Goal: Task Accomplishment & Management: Manage account settings

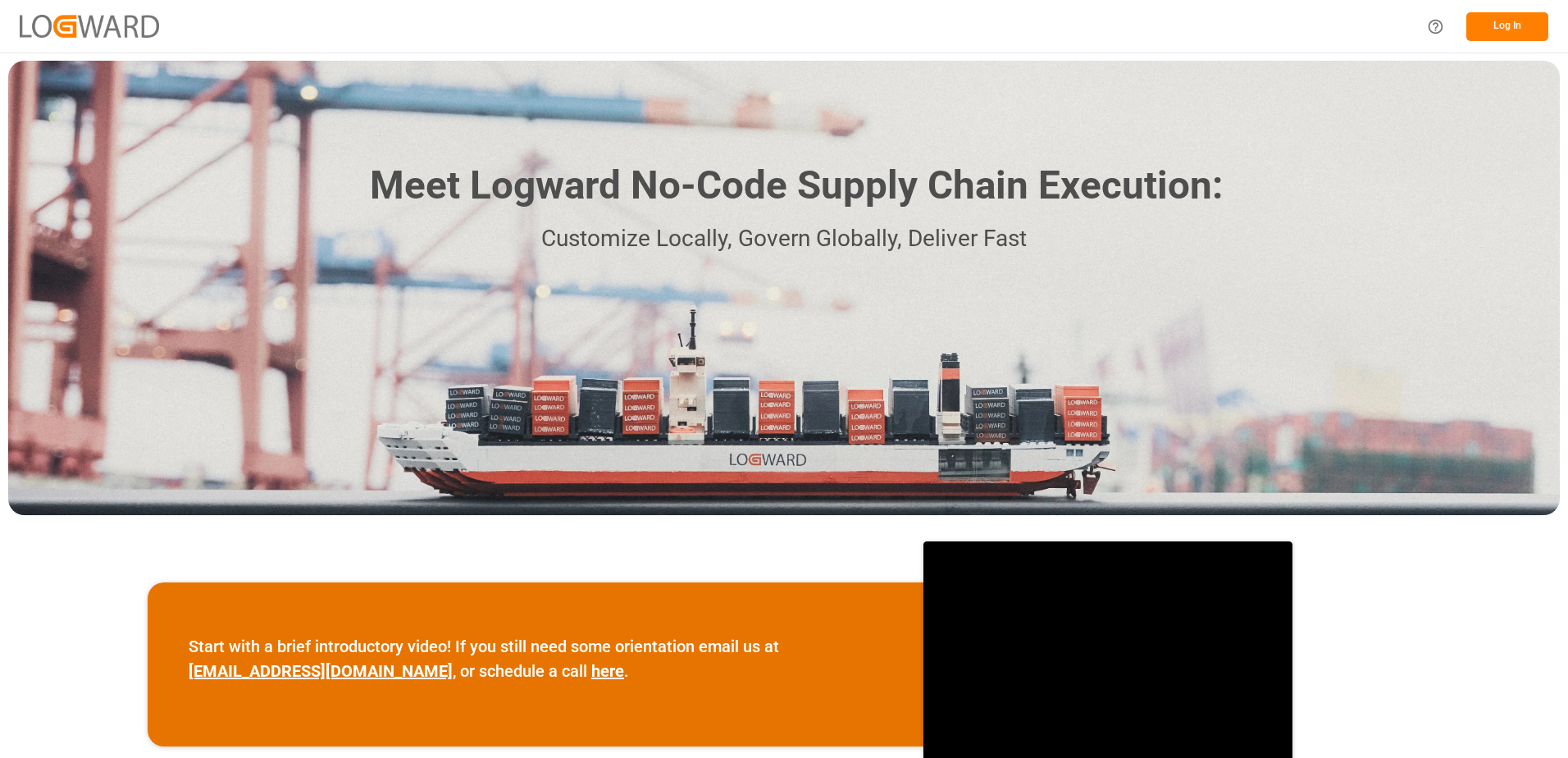
click at [1519, 23] on button "Log In" at bounding box center [1507, 26] width 82 height 28
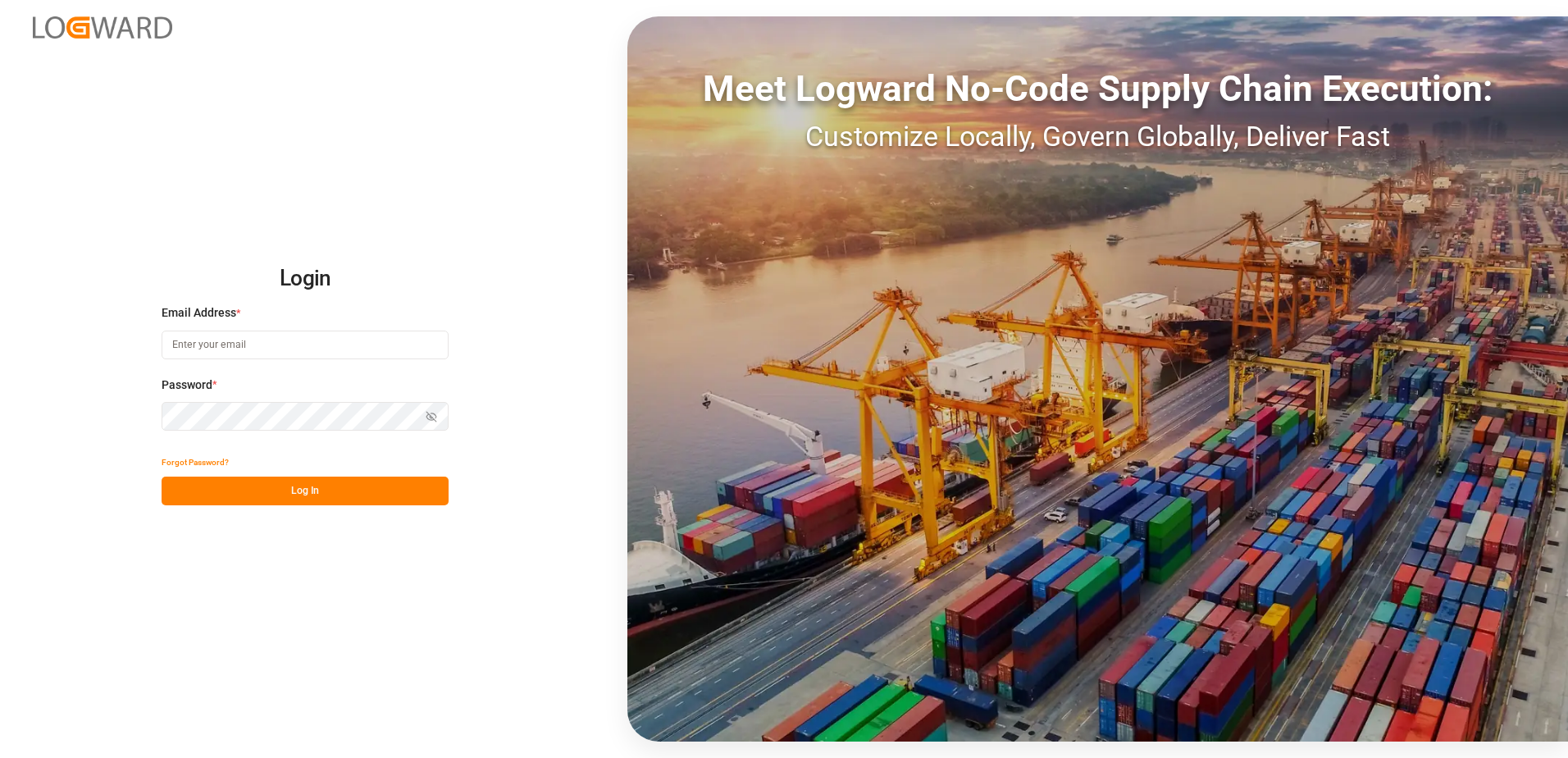
click at [237, 344] on input at bounding box center [305, 344] width 287 height 28
type input "[PERSON_NAME][EMAIL_ADDRESS][DOMAIN_NAME]"
click at [153, 414] on div "Login Email Address * [EMAIL_ADDRESS][DOMAIN_NAME] Password * Show password For…" at bounding box center [784, 379] width 1568 height 758
click at [172, 487] on button "Log In" at bounding box center [305, 490] width 287 height 28
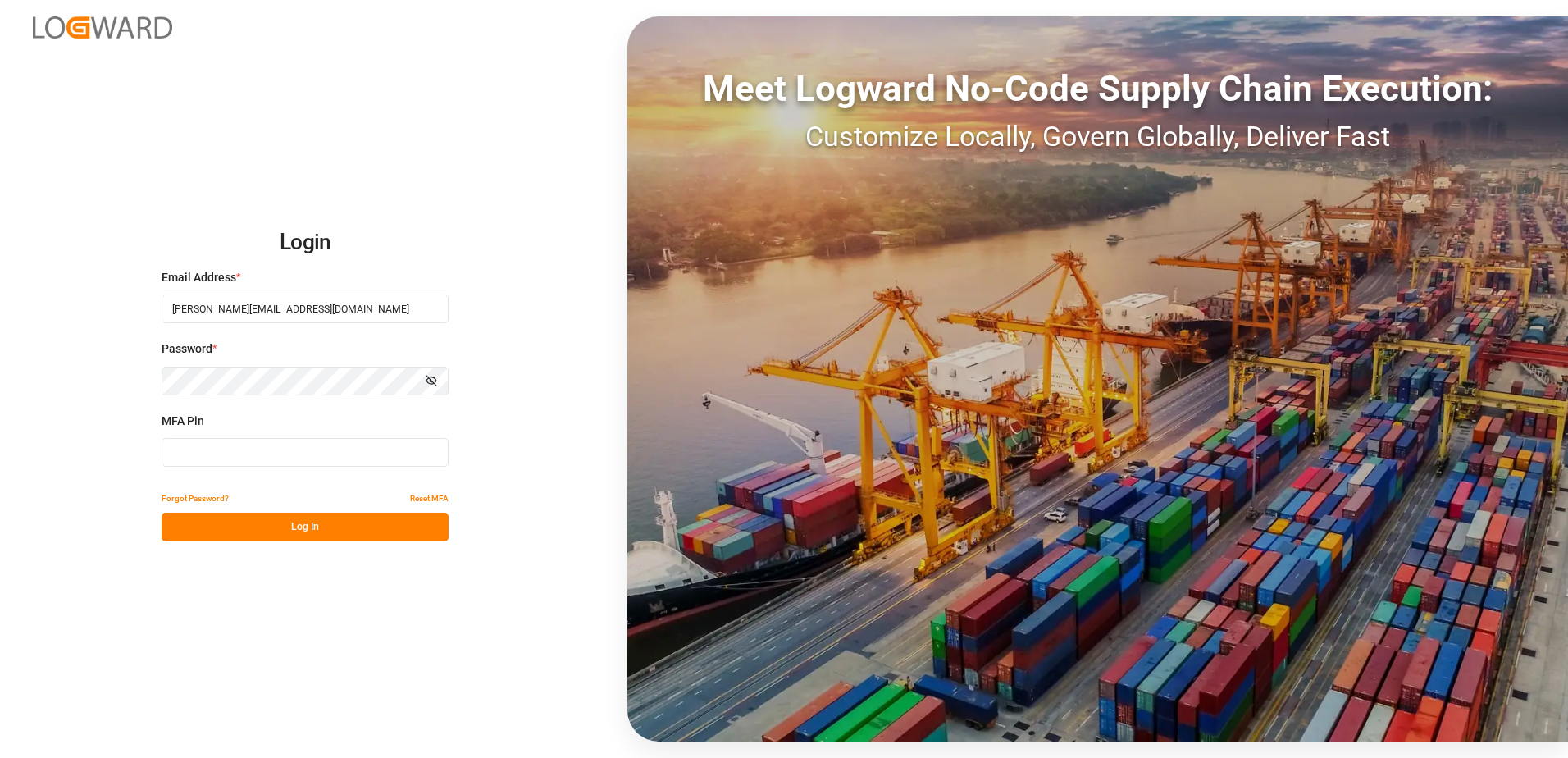
click at [191, 444] on input at bounding box center [305, 451] width 287 height 28
type input "332346"
click at [276, 526] on button "Log In" at bounding box center [305, 527] width 287 height 28
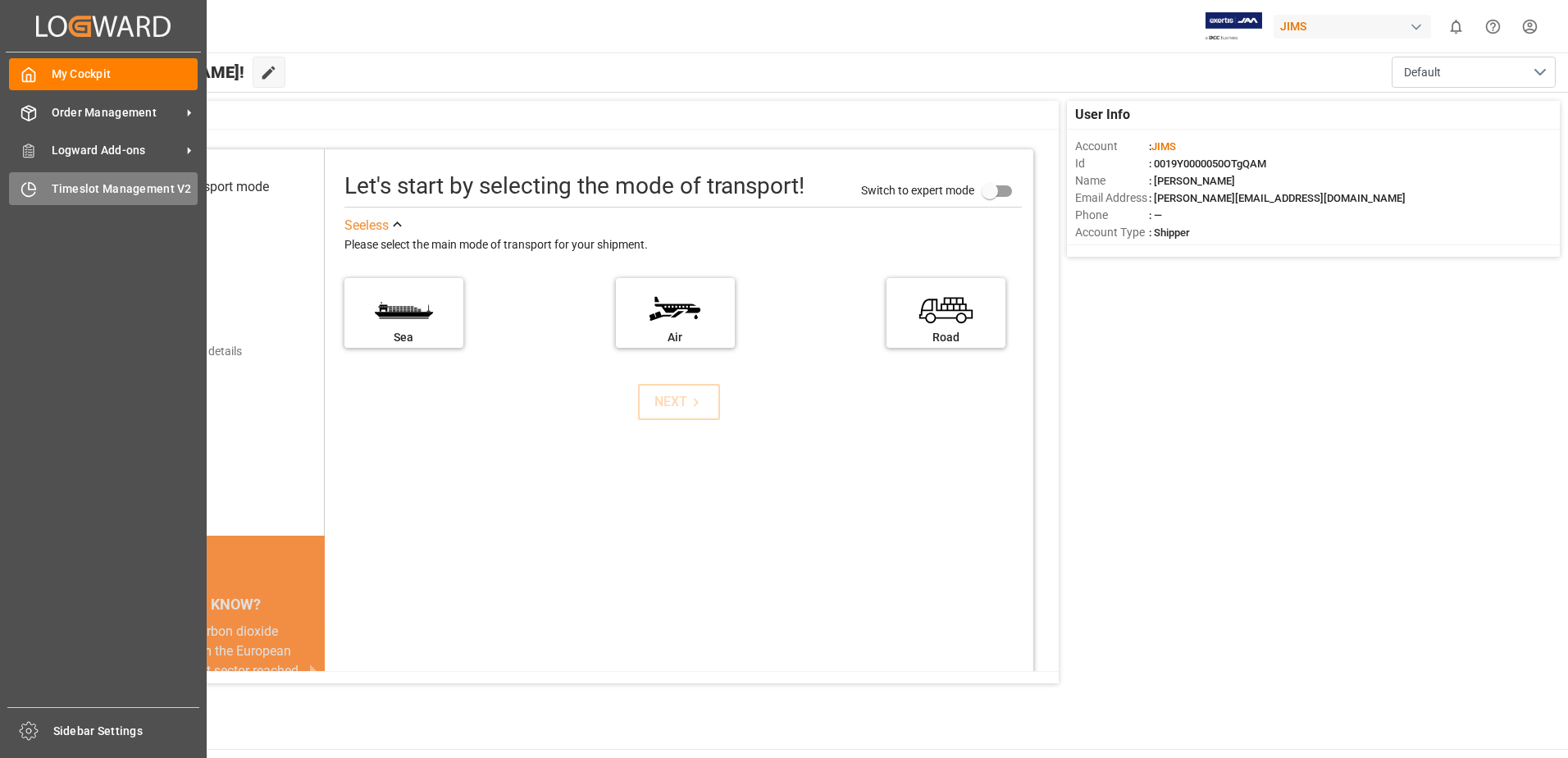
click at [68, 187] on span "Timeslot Management V2" at bounding box center [126, 189] width 147 height 18
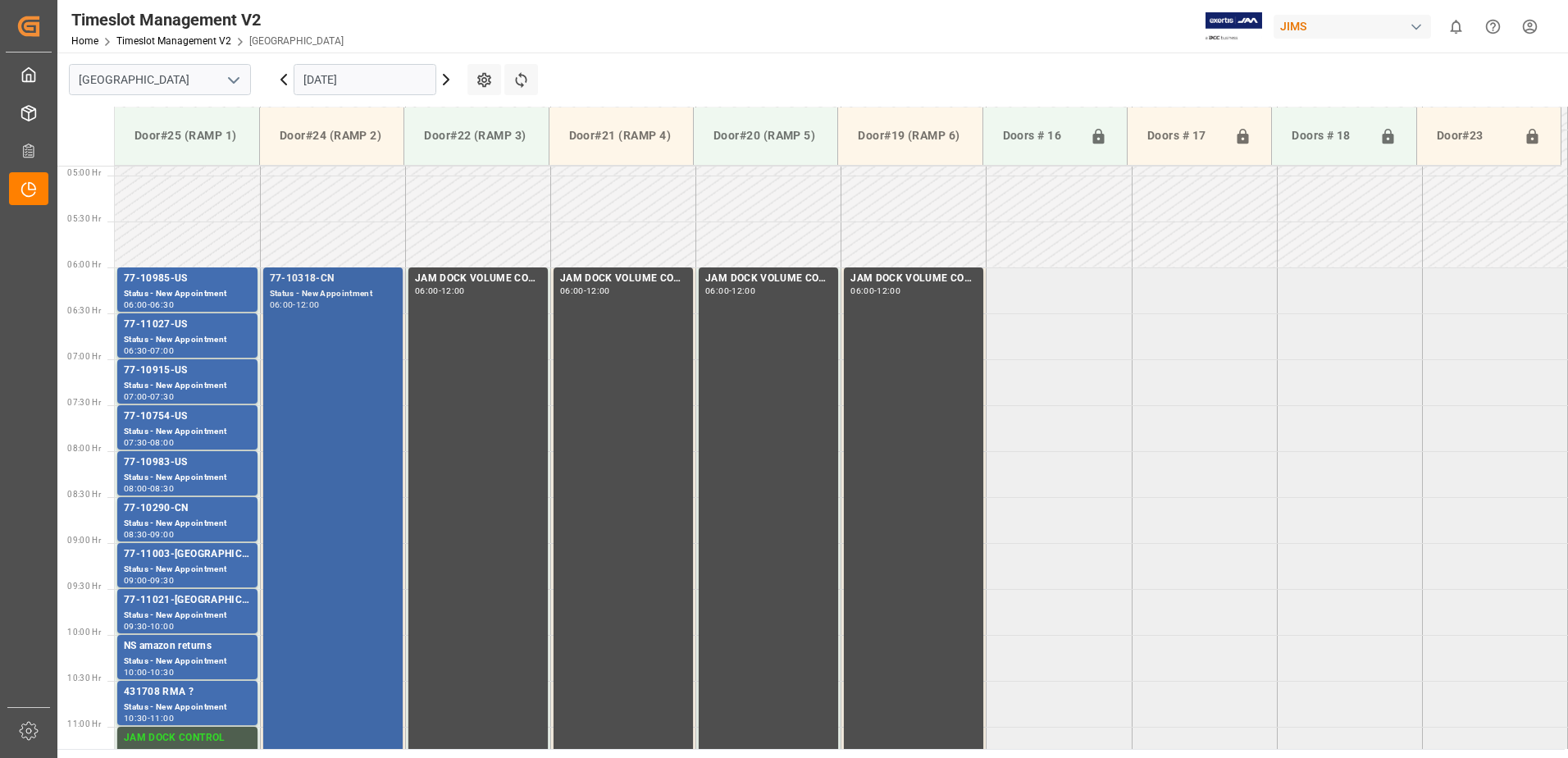
scroll to position [531, 0]
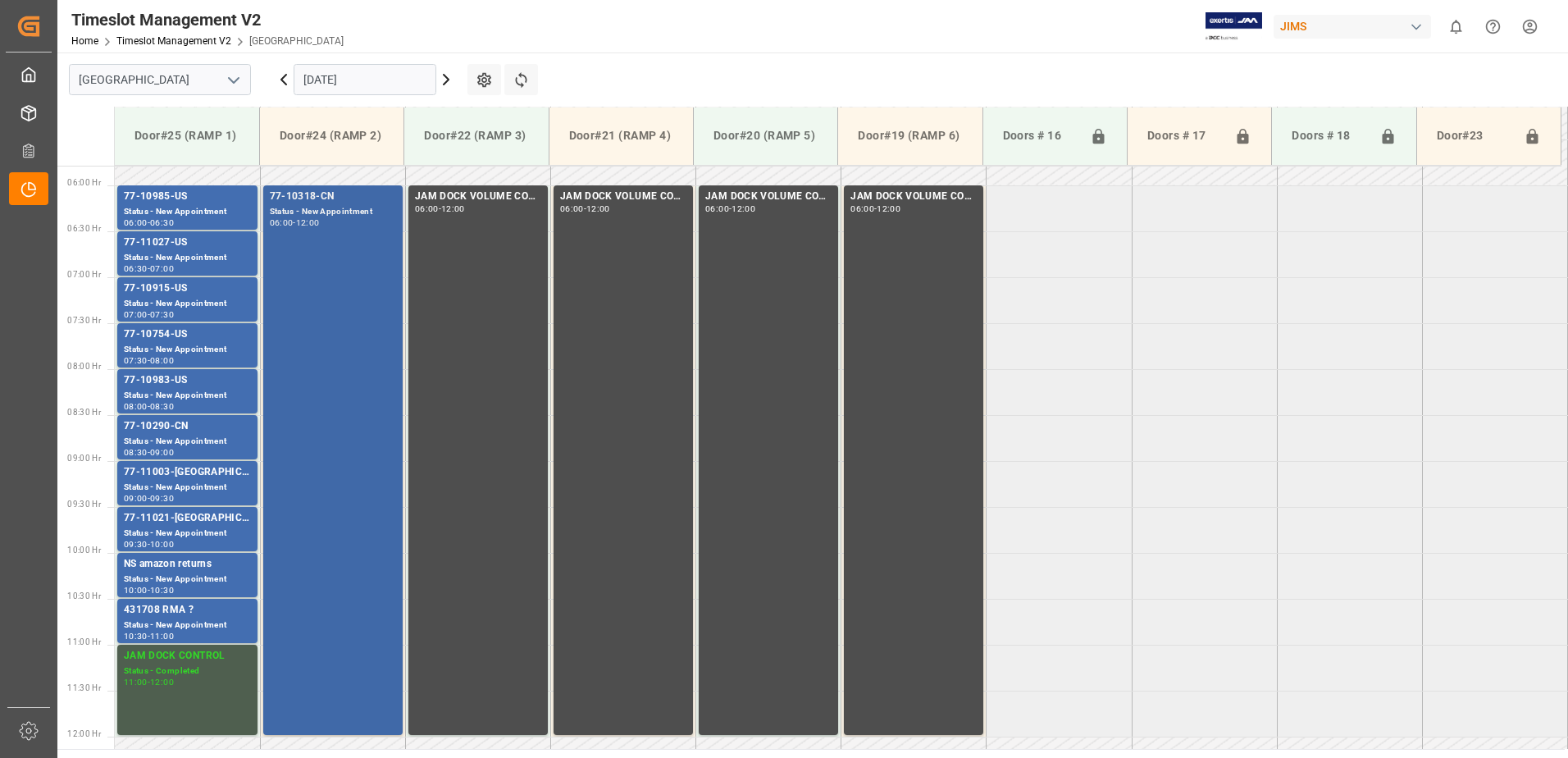
click at [340, 252] on div "77-10318-CN Status - New Appointment 06:00 - 12:00" at bounding box center [332, 459] width 126 height 542
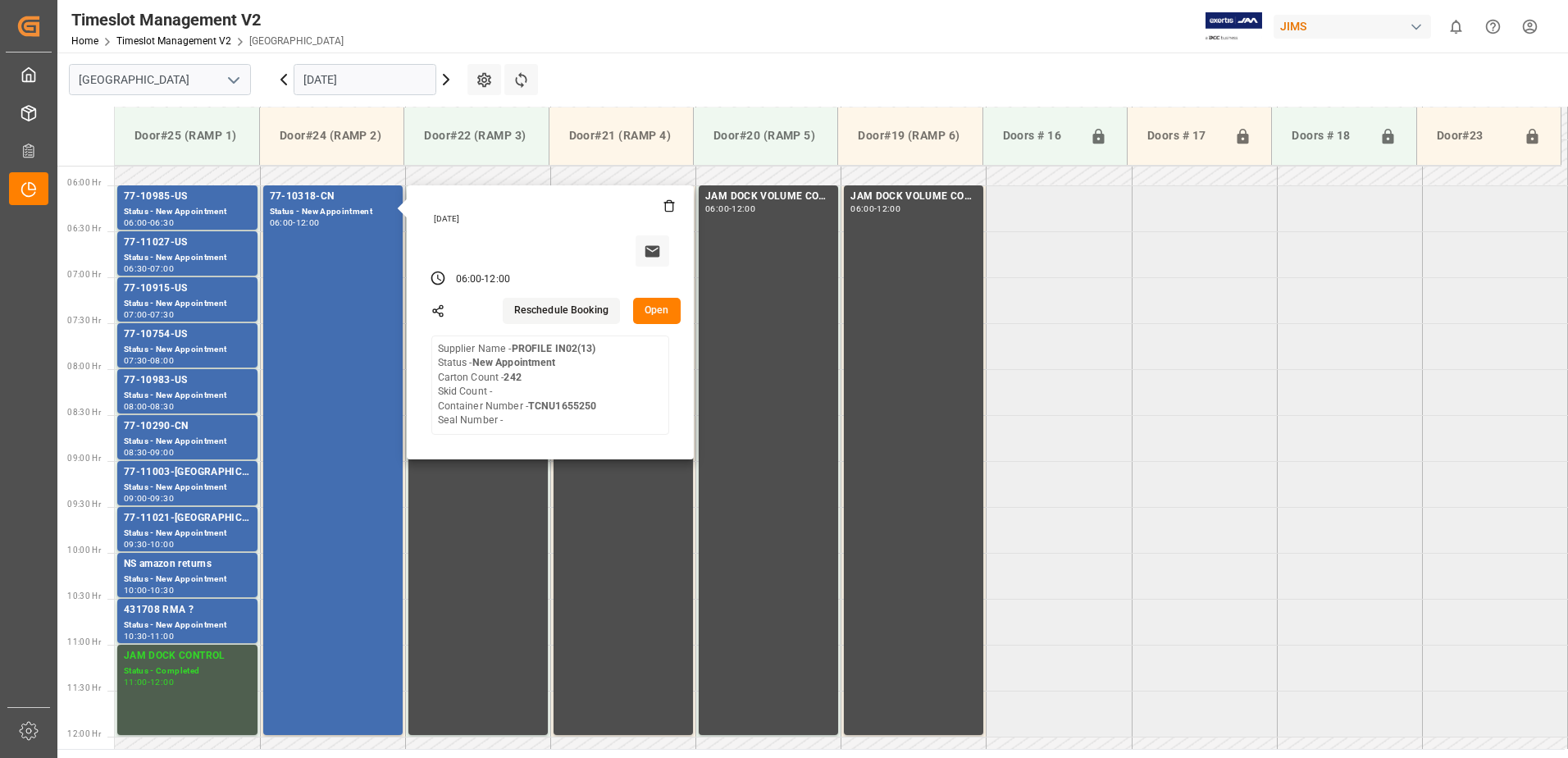
click at [661, 309] on button "Open" at bounding box center [656, 311] width 47 height 26
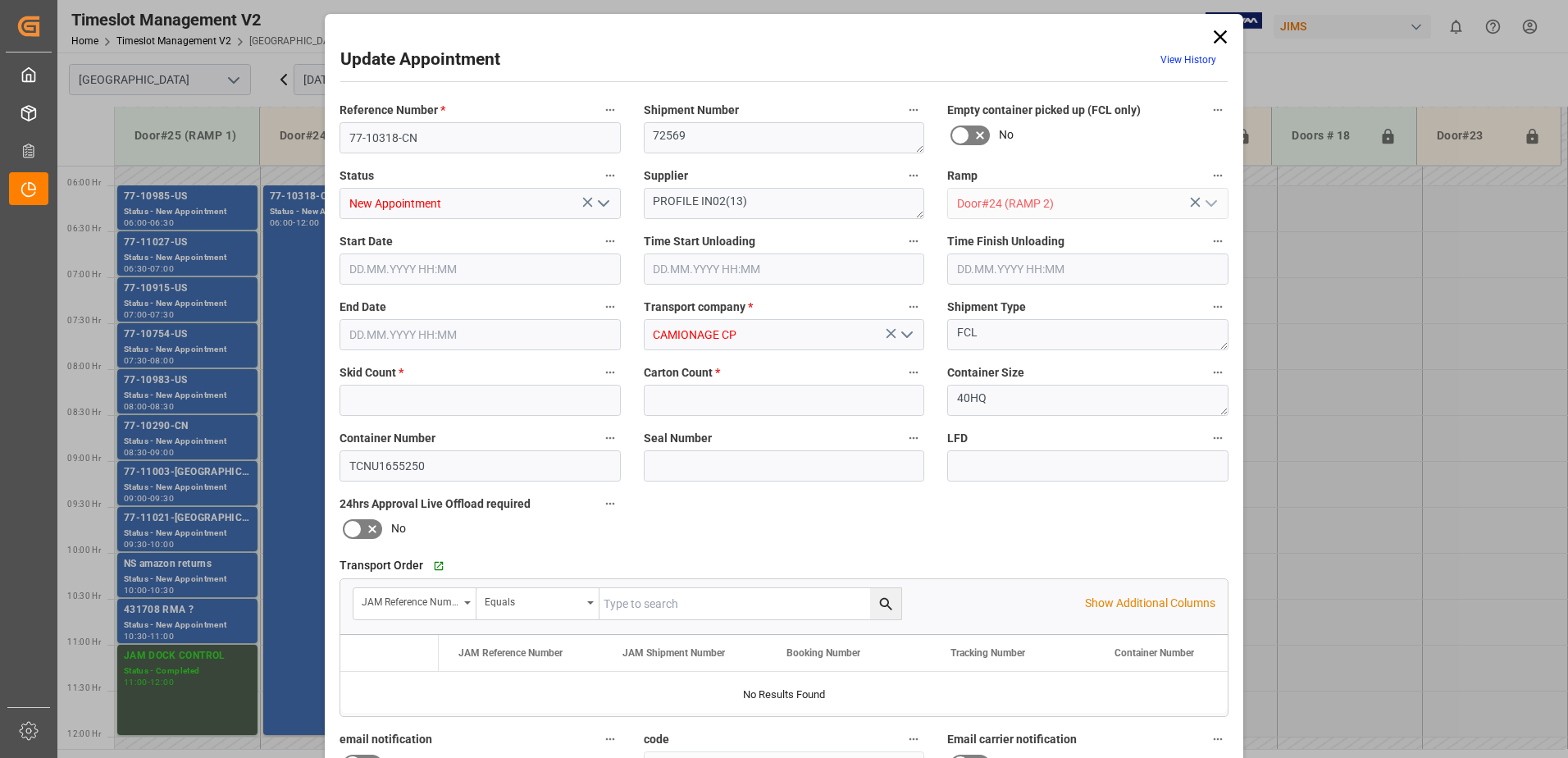
type input "0"
type input "242"
type input "[DATE] 06:00"
type input "[DATE] 12:00"
type input "[DATE] 14:53"
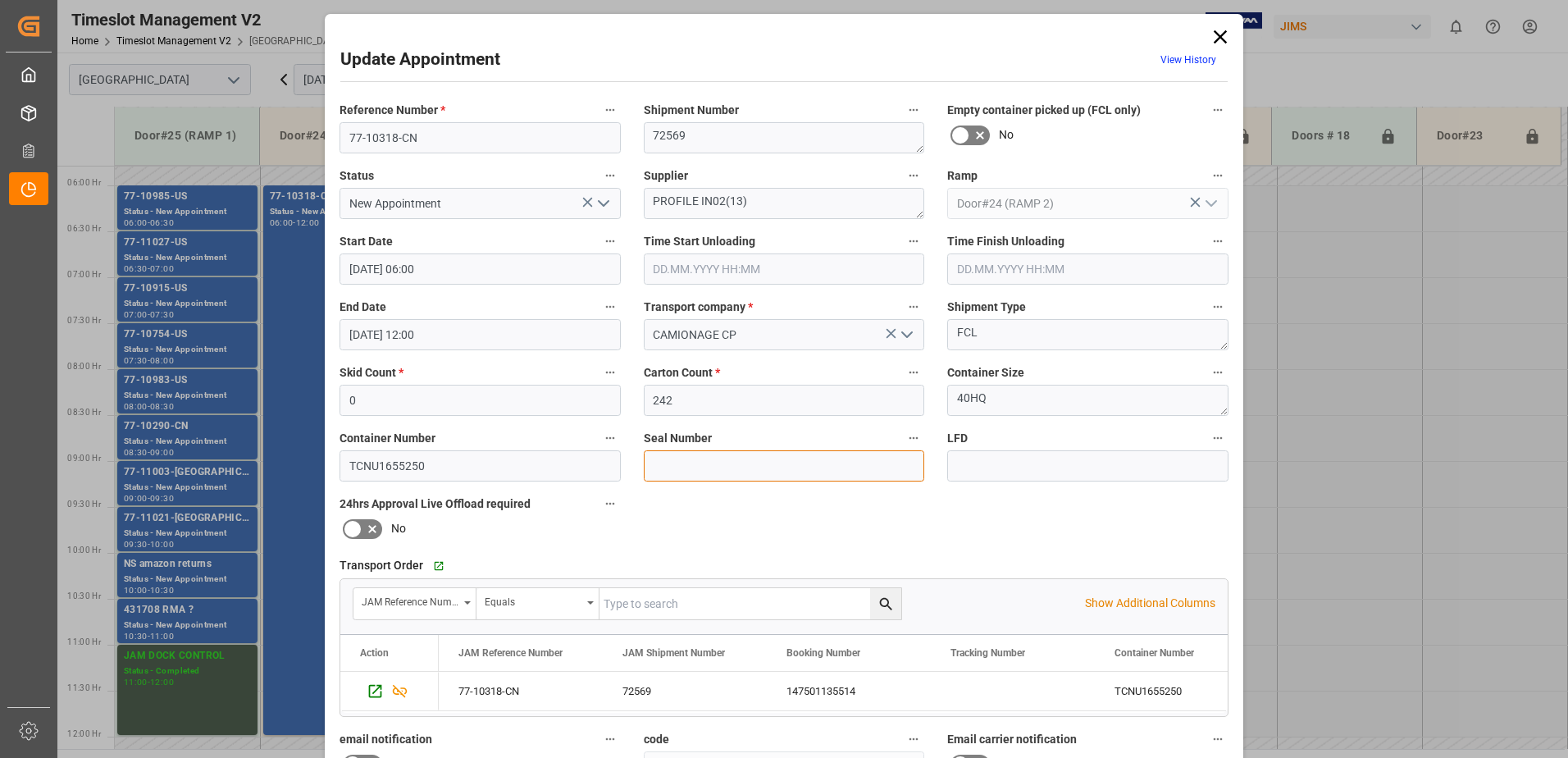
click at [683, 464] on input at bounding box center [784, 466] width 281 height 31
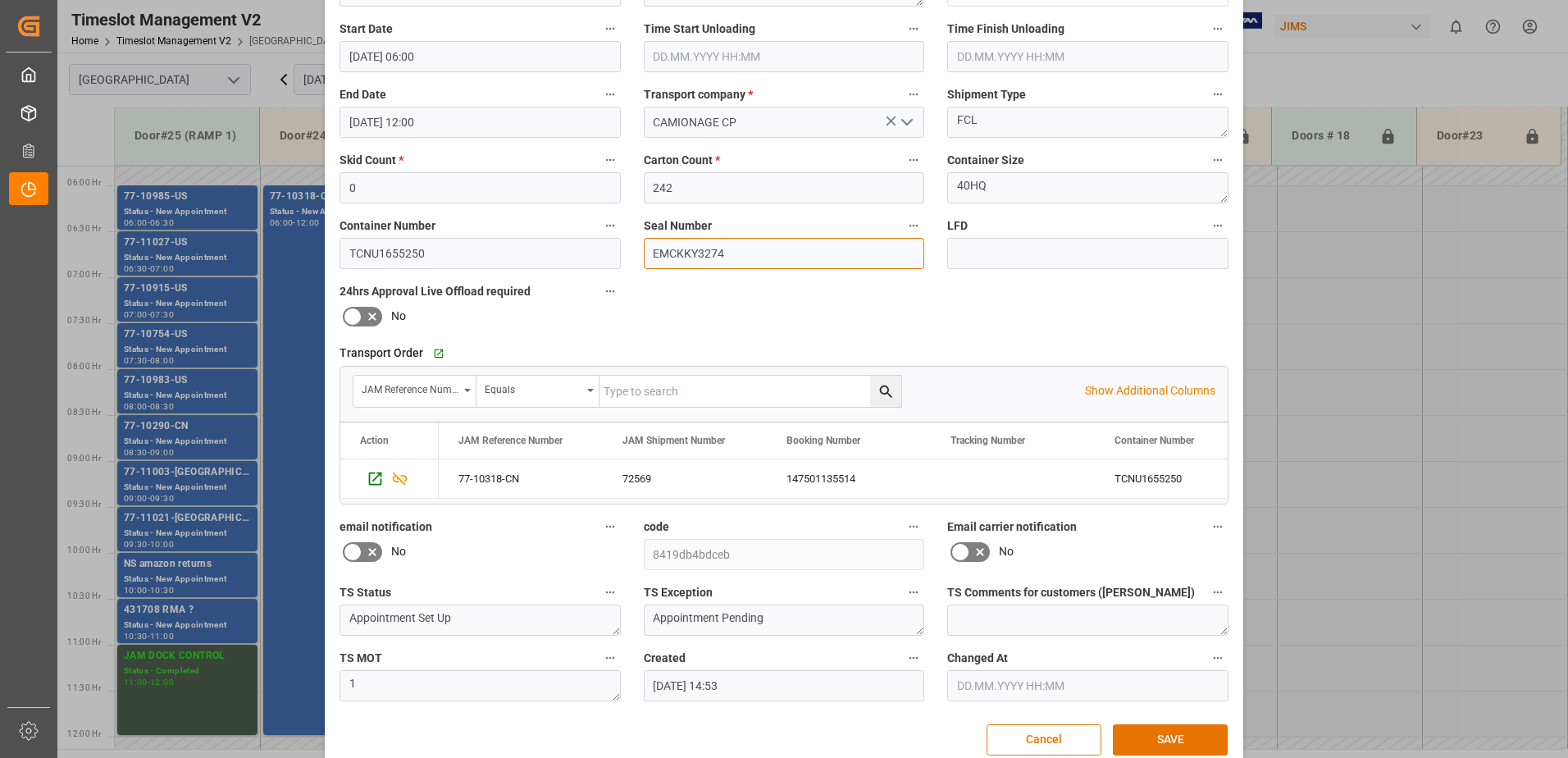
scroll to position [239, 0]
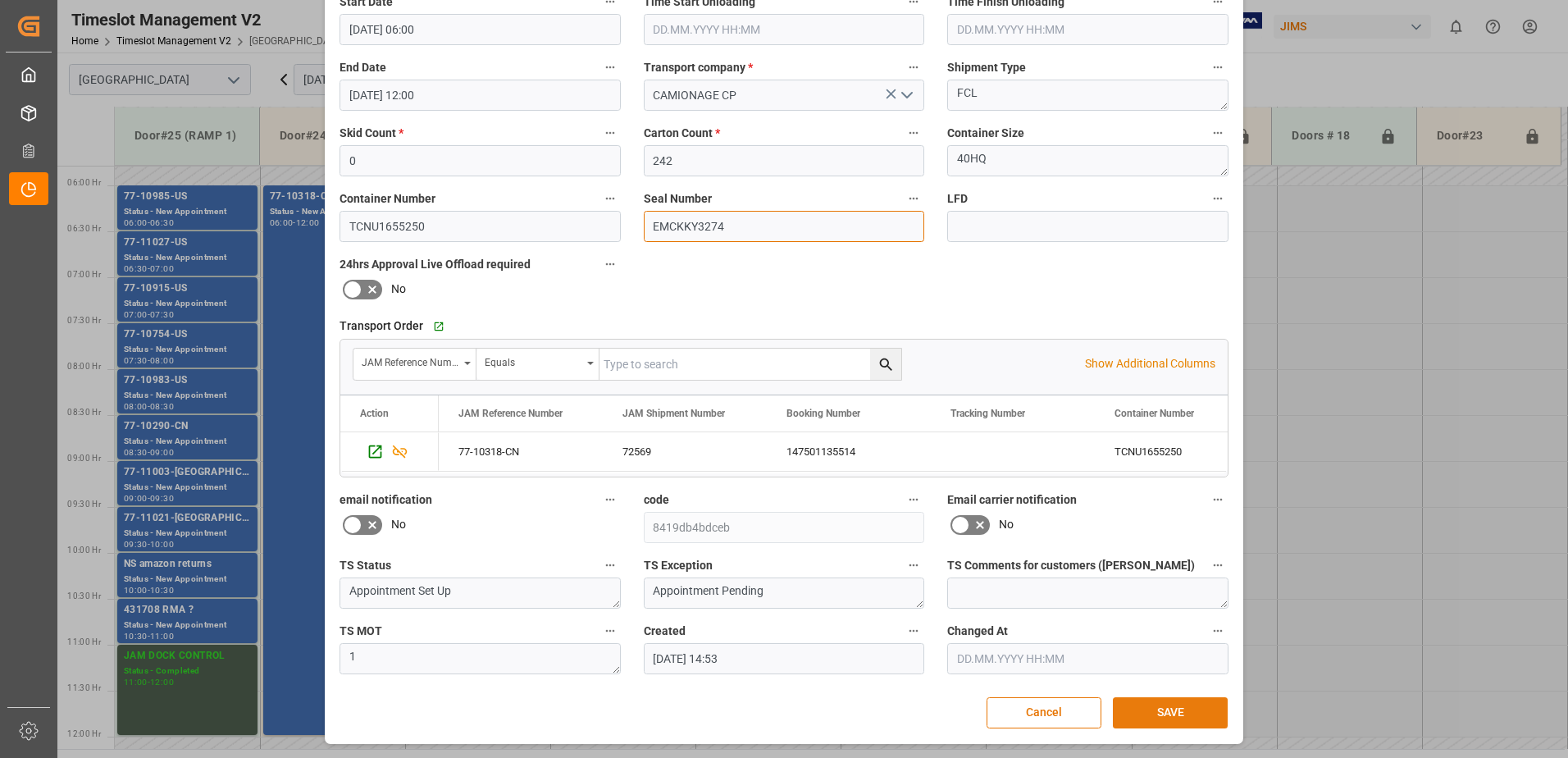
type input "EMCKKY3274"
click at [1168, 716] on button "SAVE" at bounding box center [1170, 713] width 115 height 31
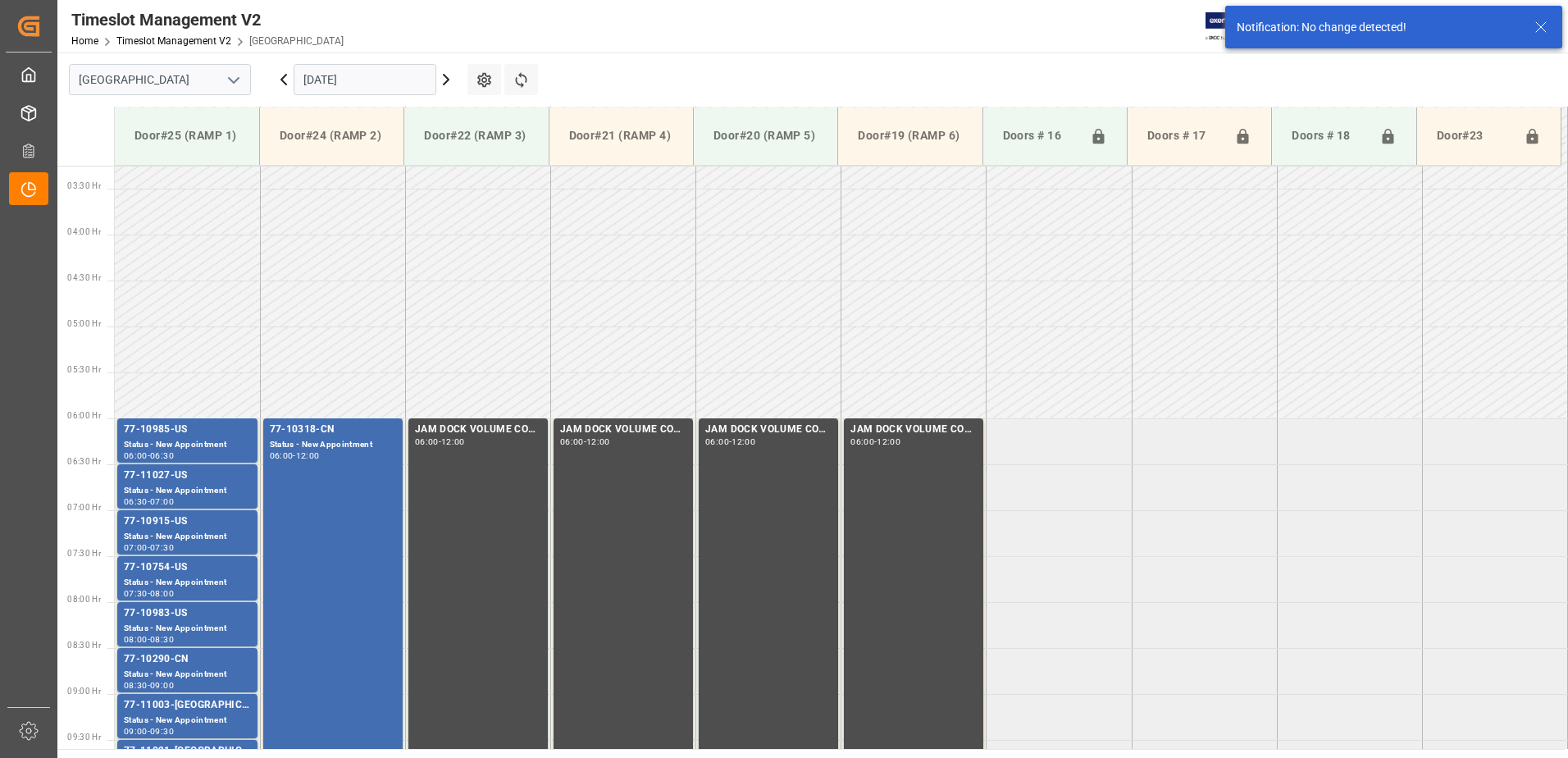
scroll to position [449, 0]
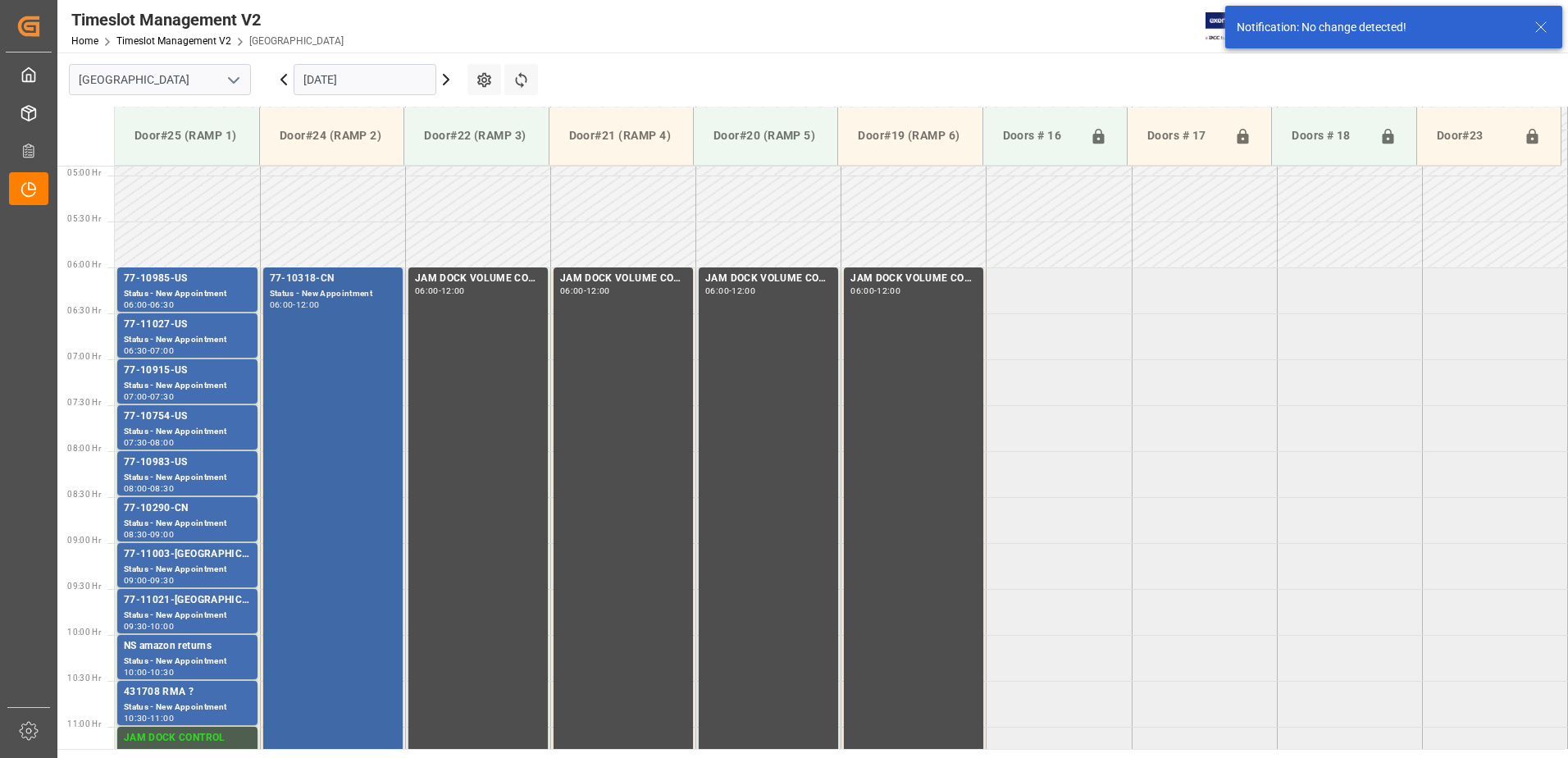
click at [332, 375] on div "77-10318-CN Status - New Appointment 06:00 - 12:00" at bounding box center [332, 541] width 126 height 542
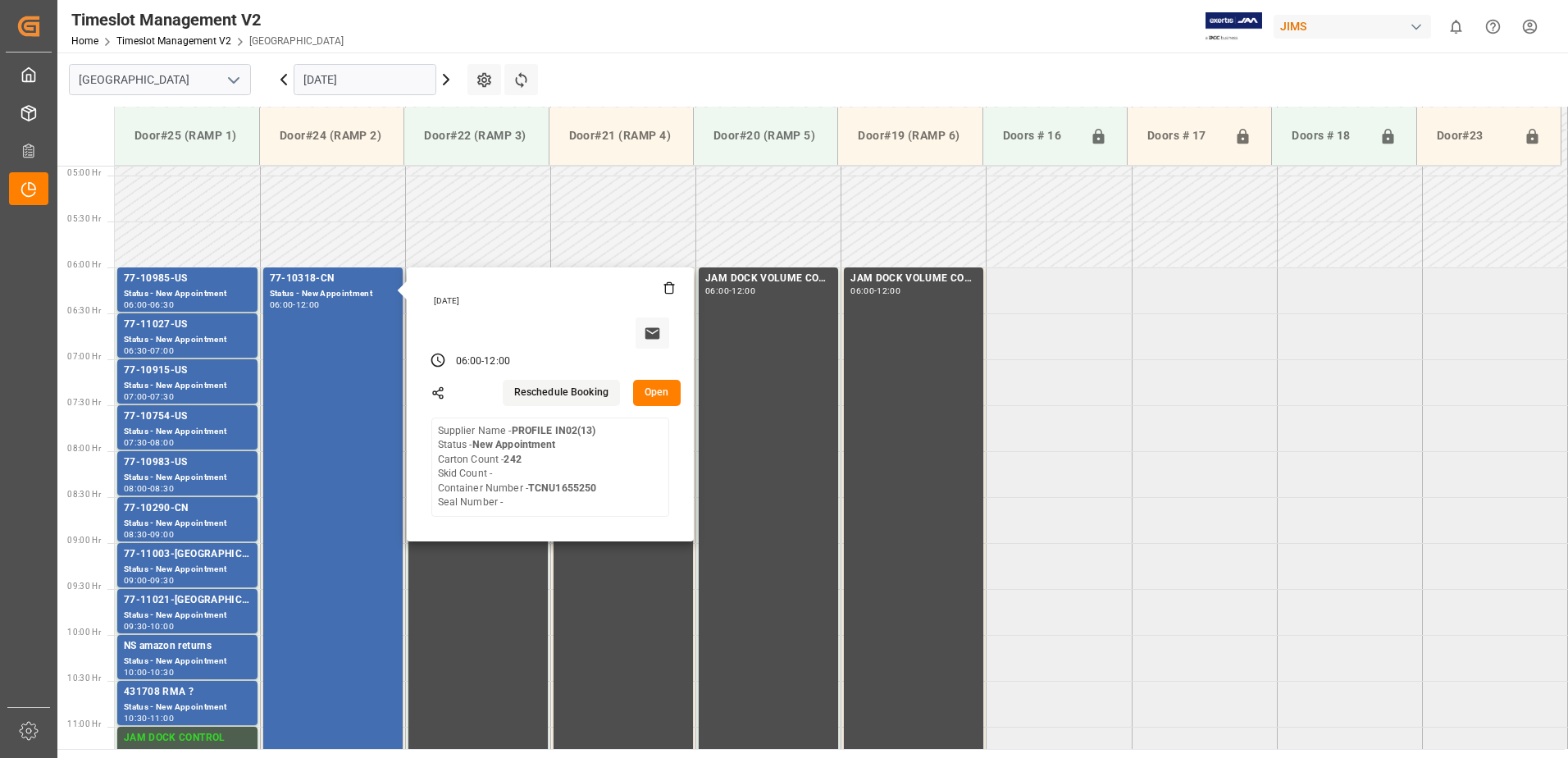
click at [656, 391] on button "Open" at bounding box center [656, 392] width 47 height 26
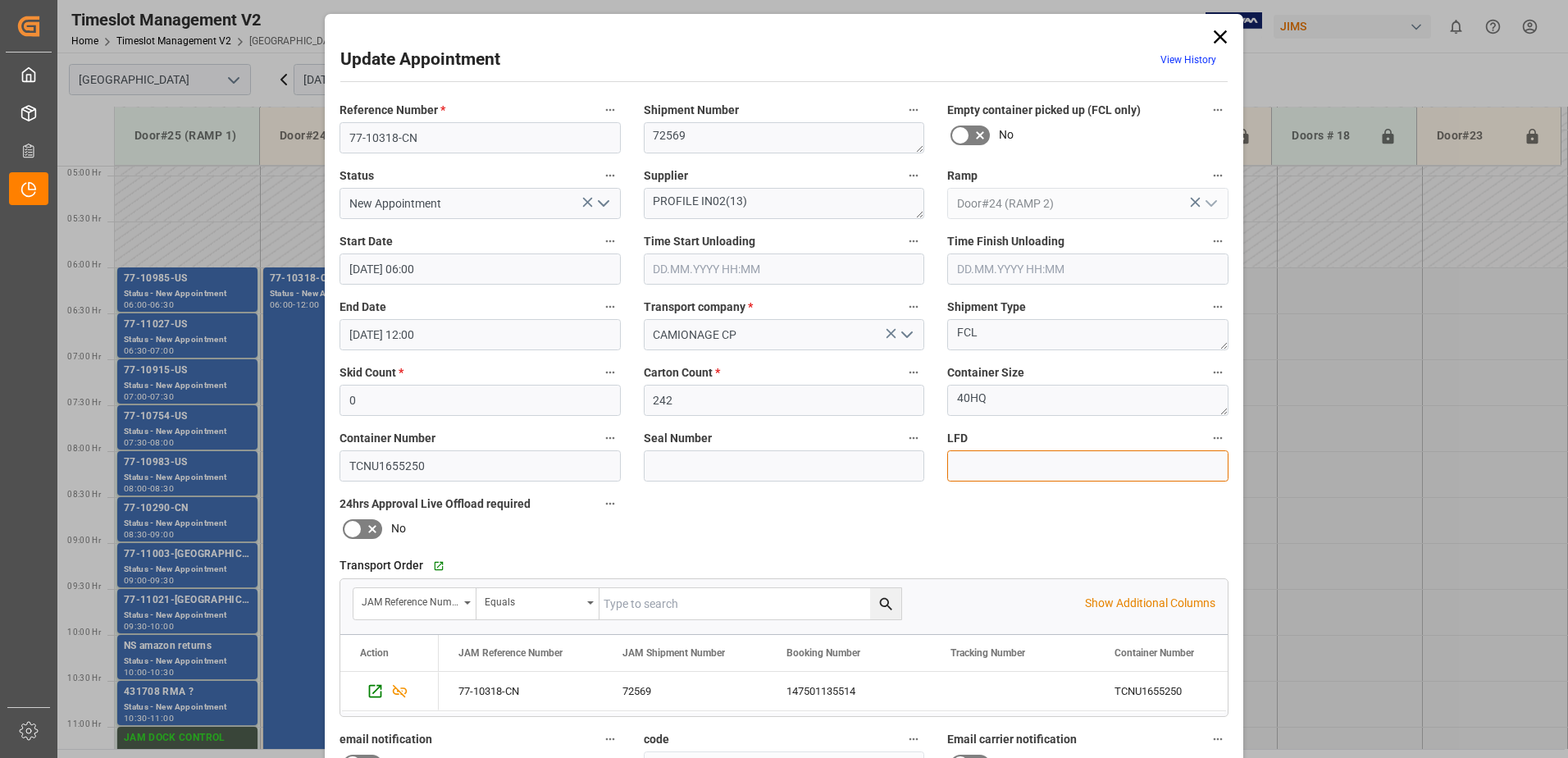
click at [971, 463] on input at bounding box center [1087, 466] width 281 height 31
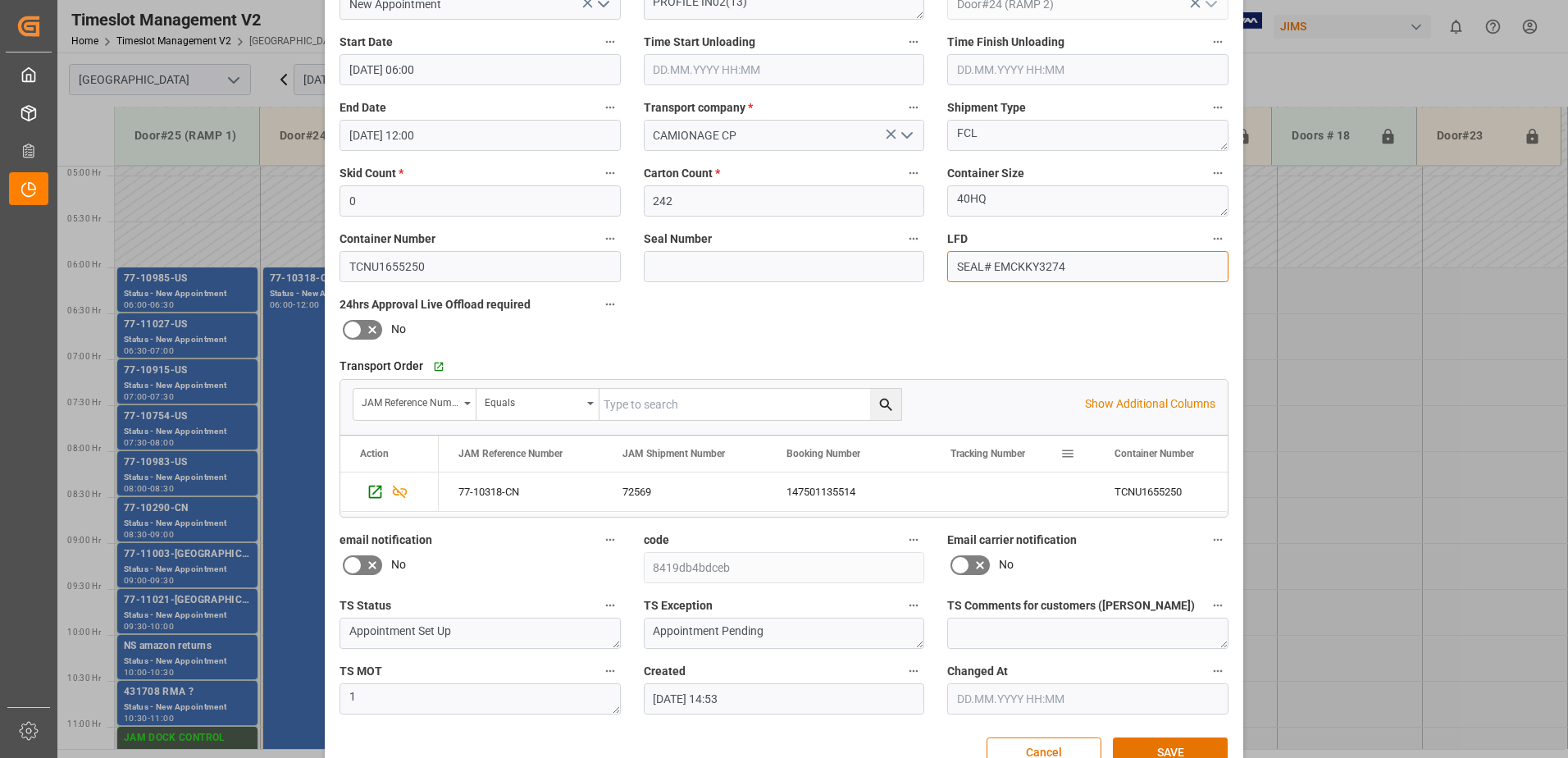
scroll to position [239, 0]
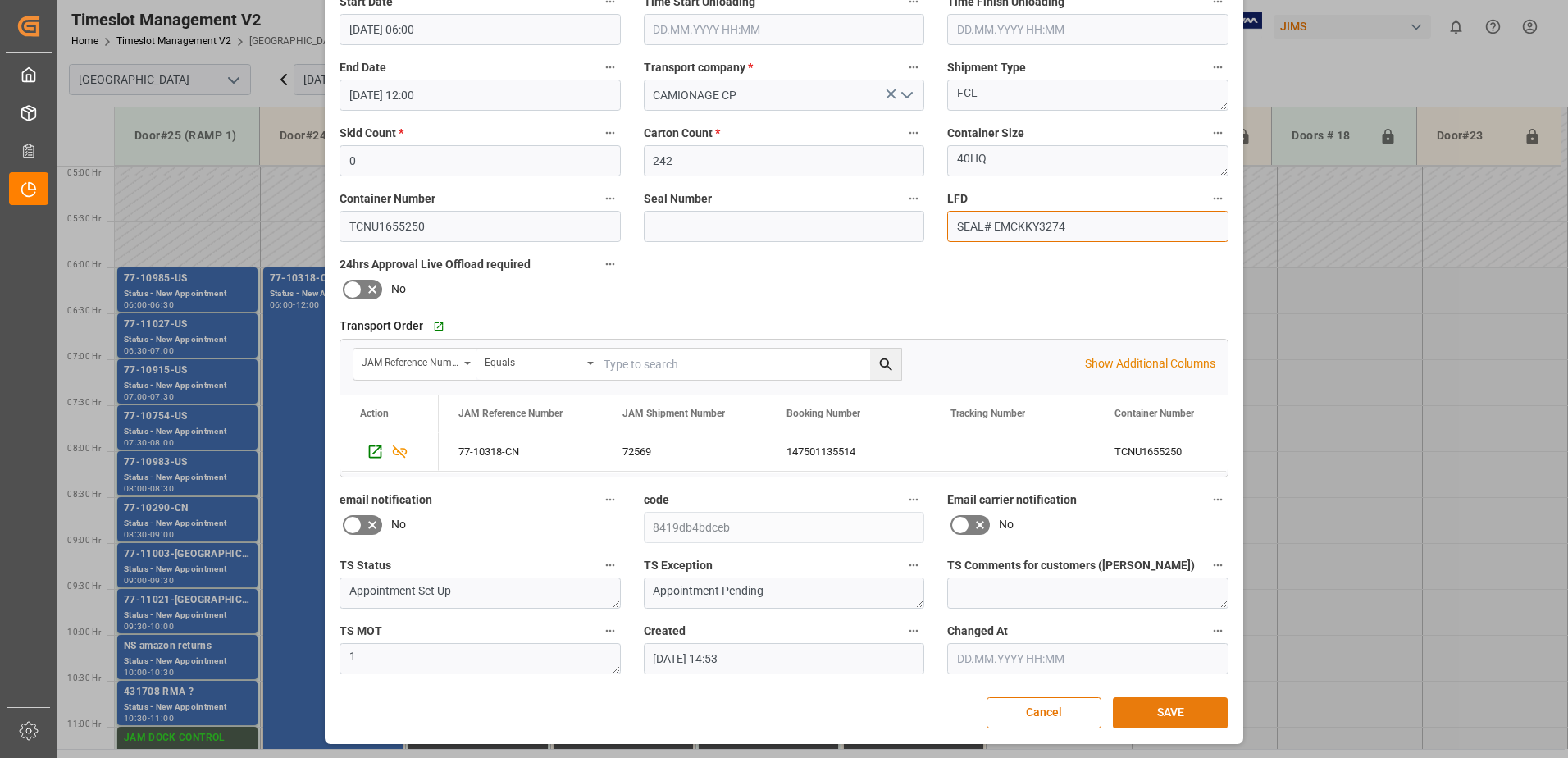
type input "SEAL# EMCKKY3274"
click at [1186, 705] on button "SAVE" at bounding box center [1170, 713] width 115 height 31
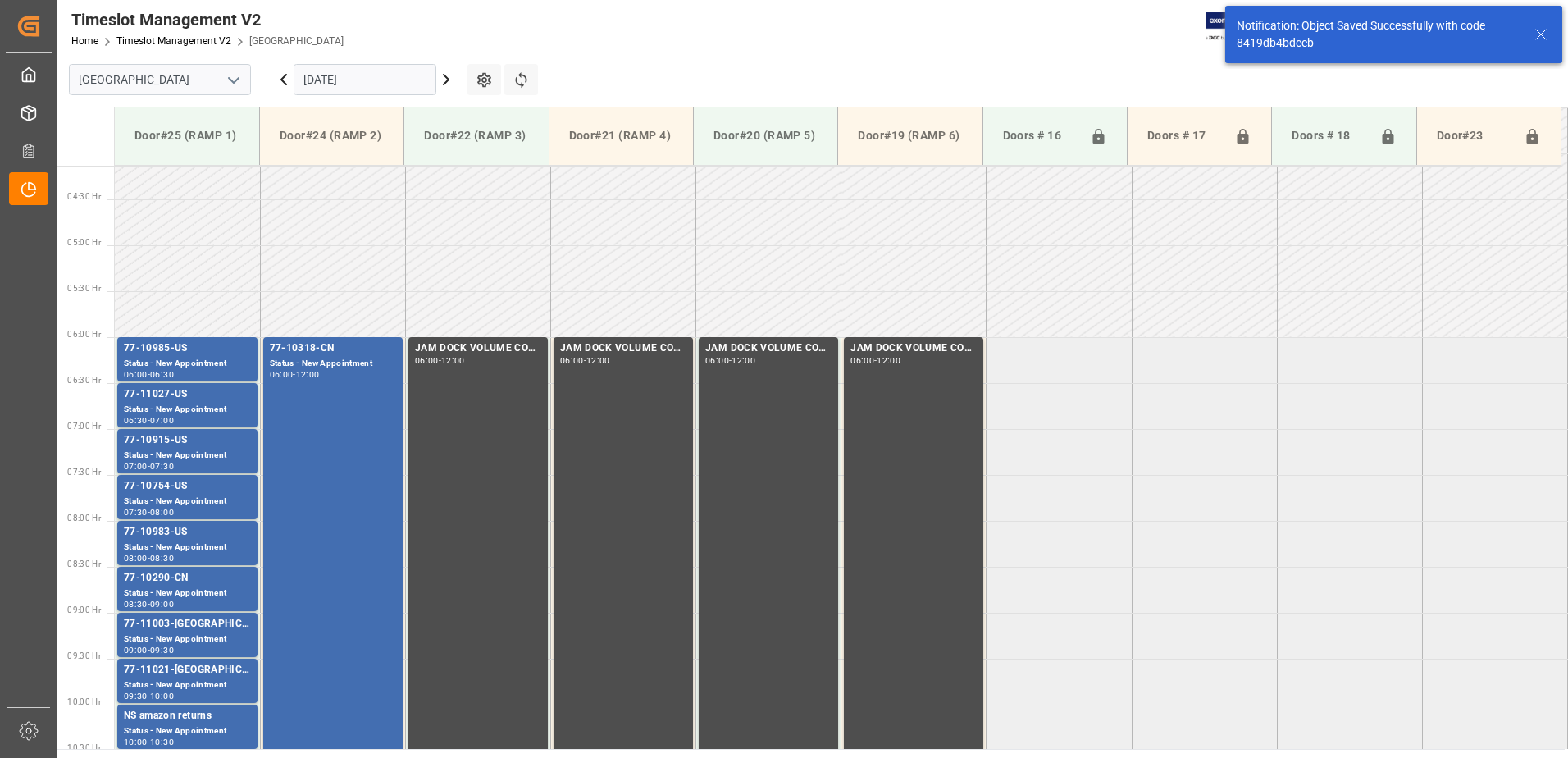
scroll to position [449, 0]
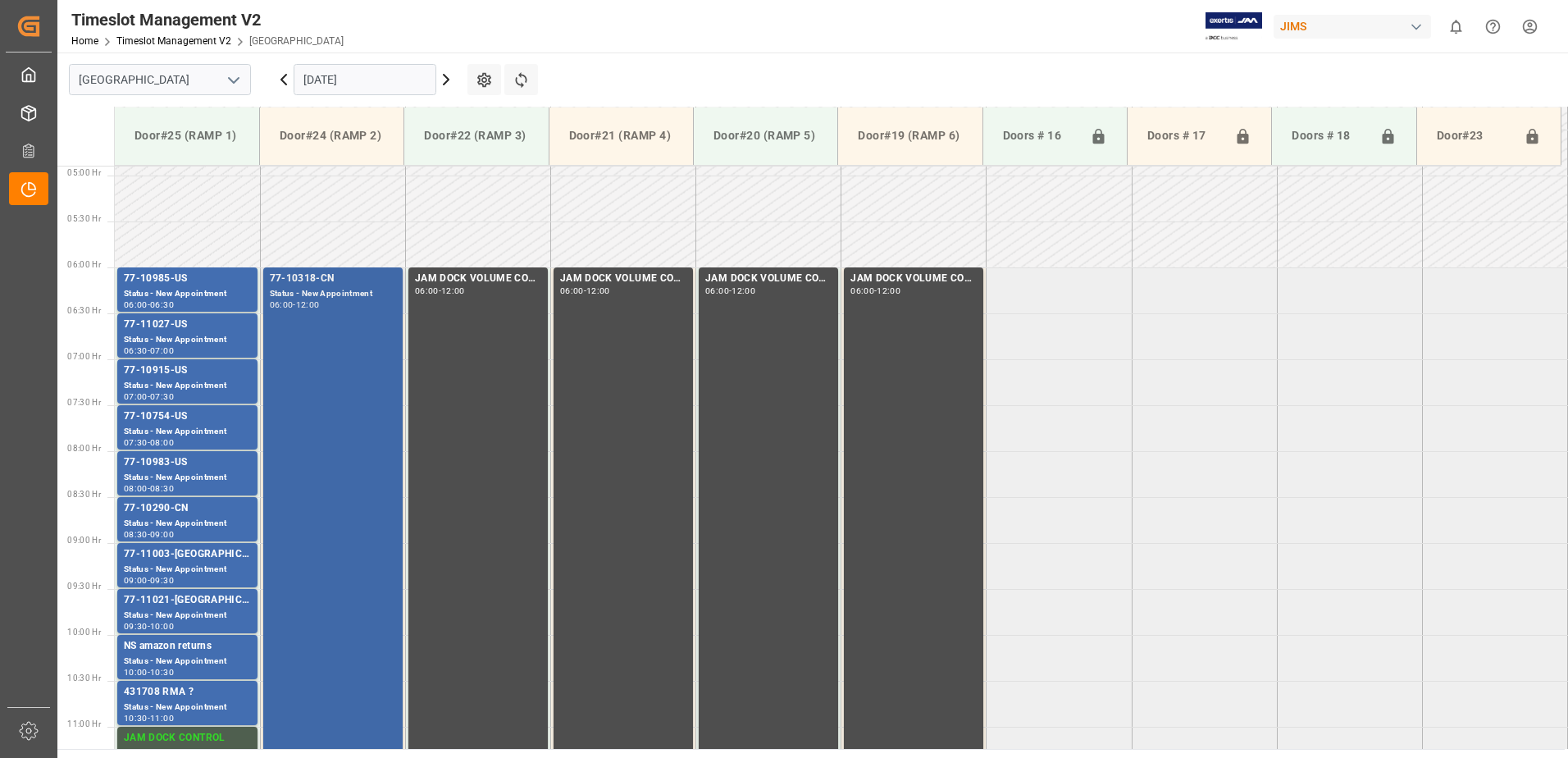
click at [367, 342] on div "77-10318-CN Status - New Appointment 06:00 - 12:00" at bounding box center [332, 541] width 126 height 542
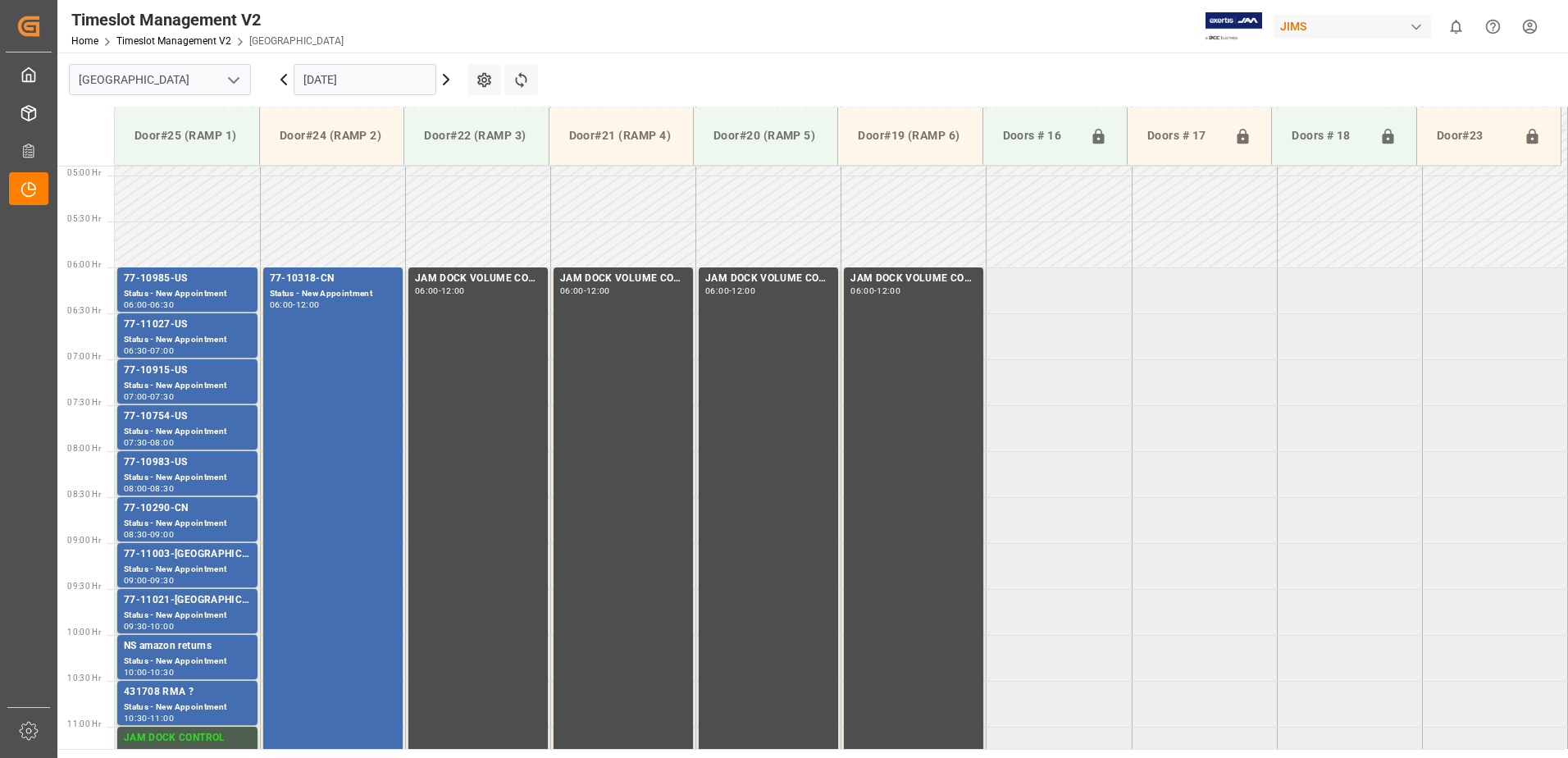
click at [737, 42] on div "Timeslot Management V2 Home Timeslot Management V2 Montreal JIMS 0 Notification…" at bounding box center [807, 26] width 1522 height 53
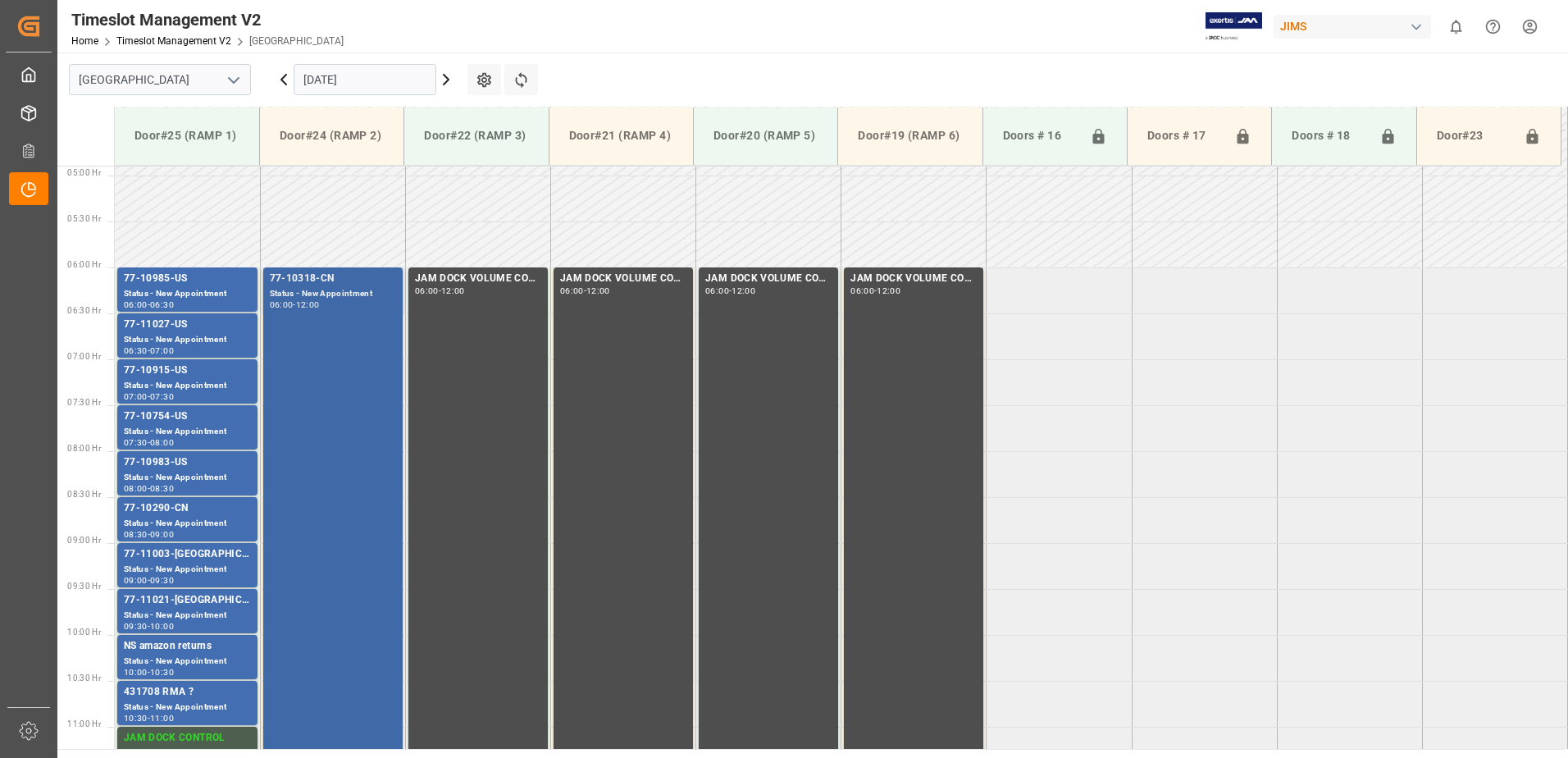
click at [353, 376] on div "77-10318-CN Status - New Appointment 06:00 - 12:00" at bounding box center [332, 541] width 126 height 542
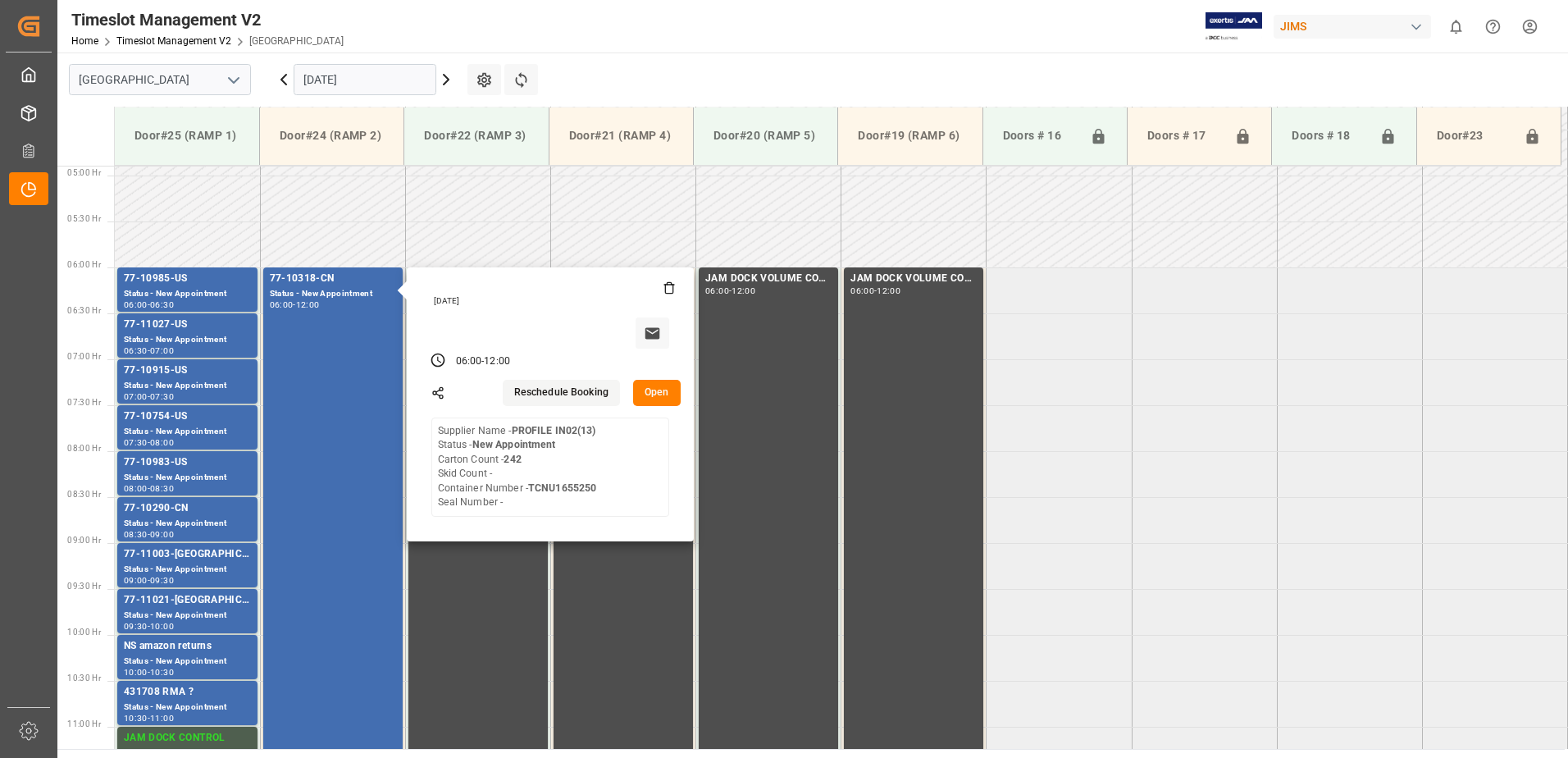
click at [654, 391] on button "Open" at bounding box center [656, 392] width 47 height 26
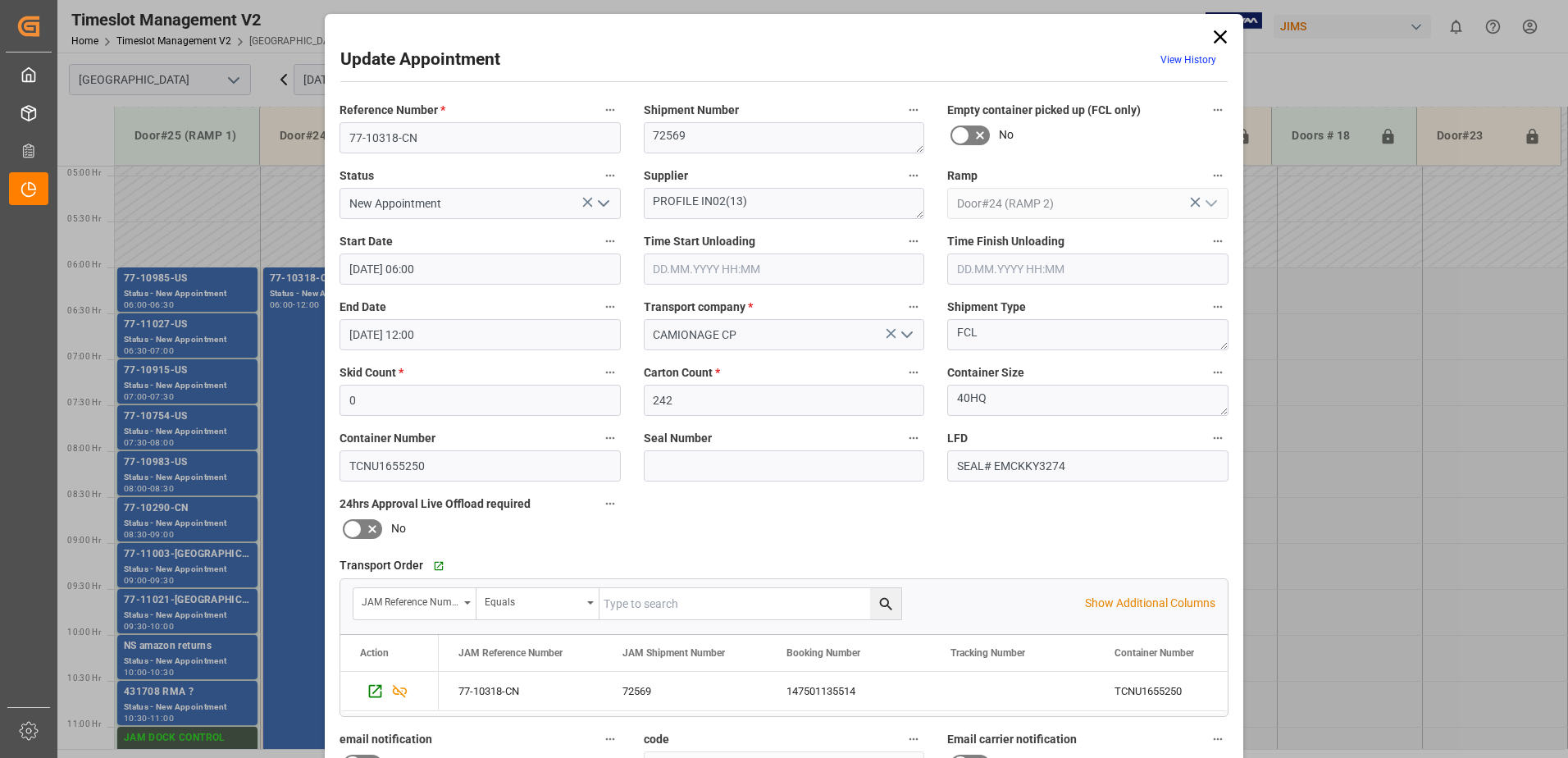
click at [599, 203] on icon "open menu" at bounding box center [603, 203] width 20 height 20
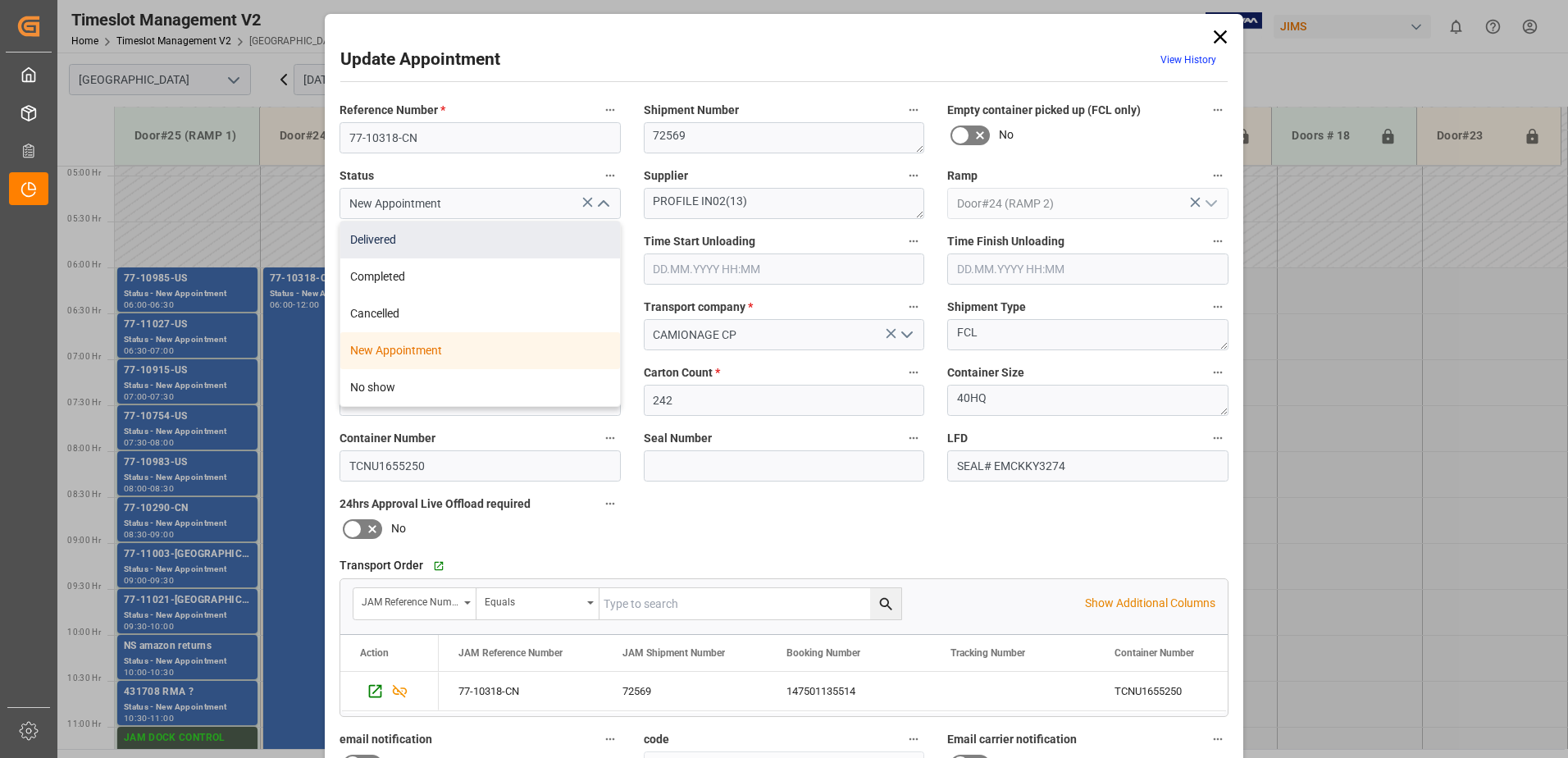
click at [437, 246] on div "Delivered" at bounding box center [480, 240] width 279 height 37
type input "Delivered"
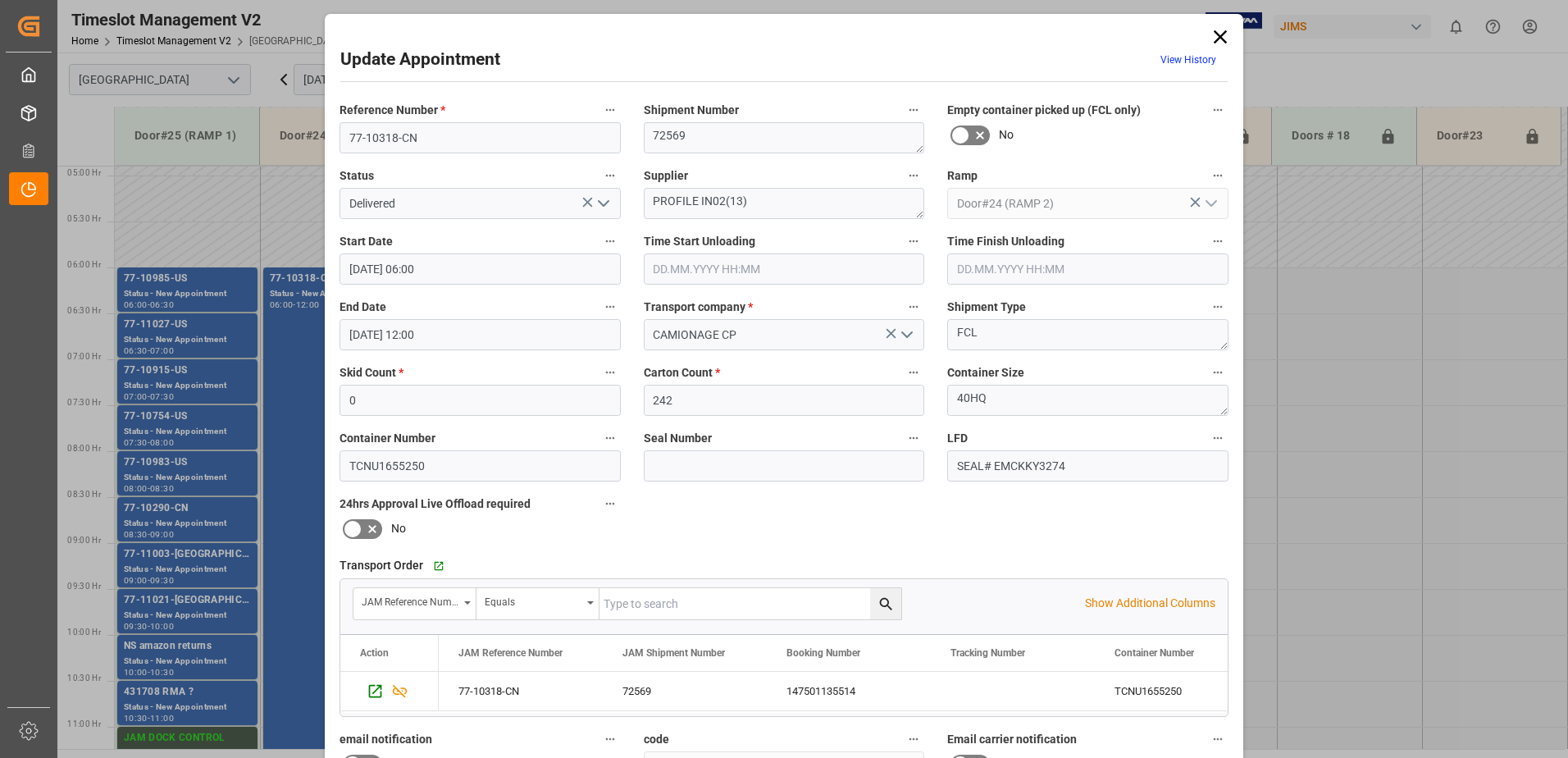
click at [675, 268] on input "text" at bounding box center [784, 269] width 281 height 31
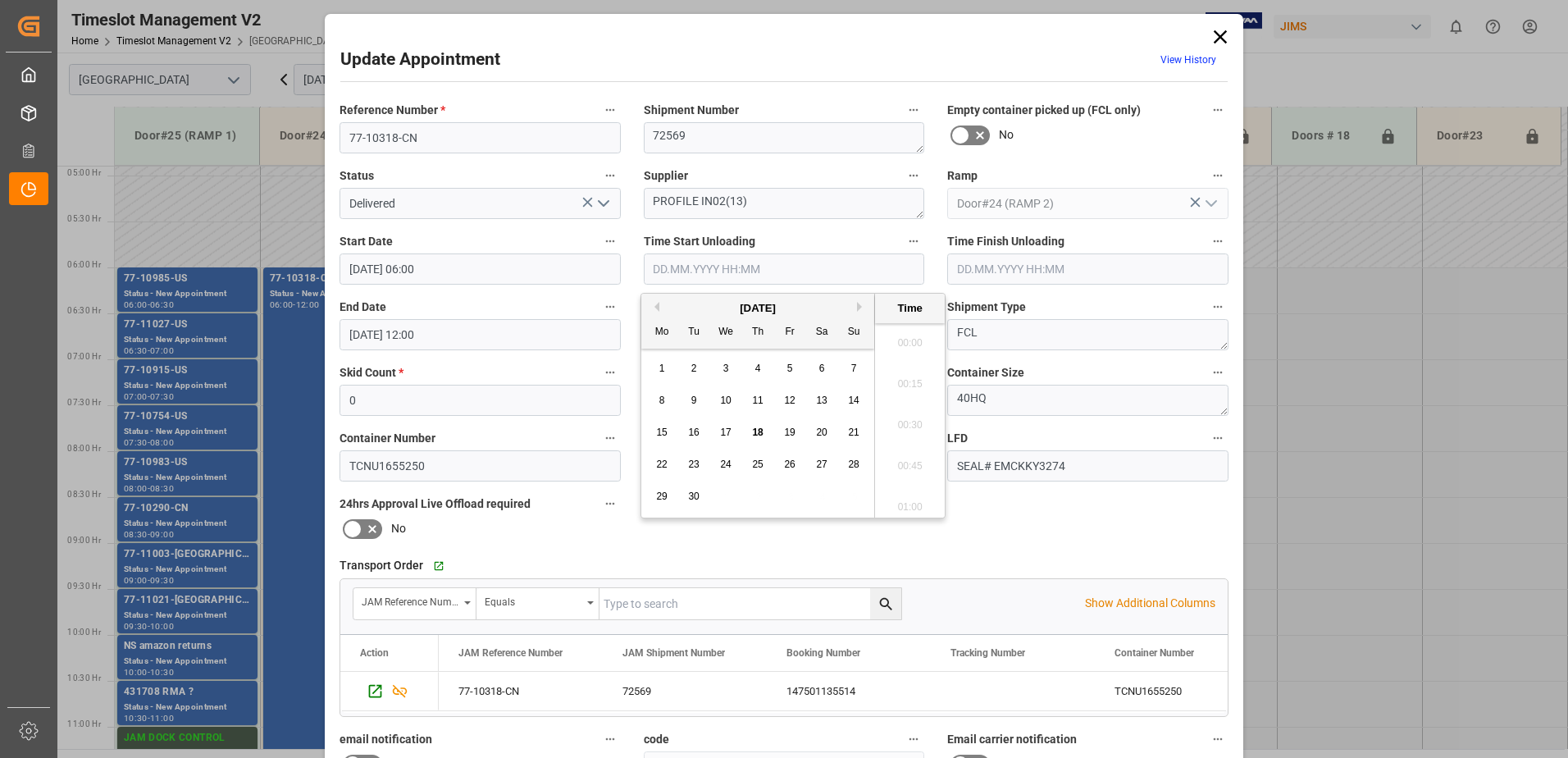
scroll to position [989, 0]
click at [761, 434] on span "18" at bounding box center [757, 432] width 11 height 12
click at [905, 421] on li "06:30" at bounding box center [909, 420] width 70 height 41
type input "[DATE] 06:30"
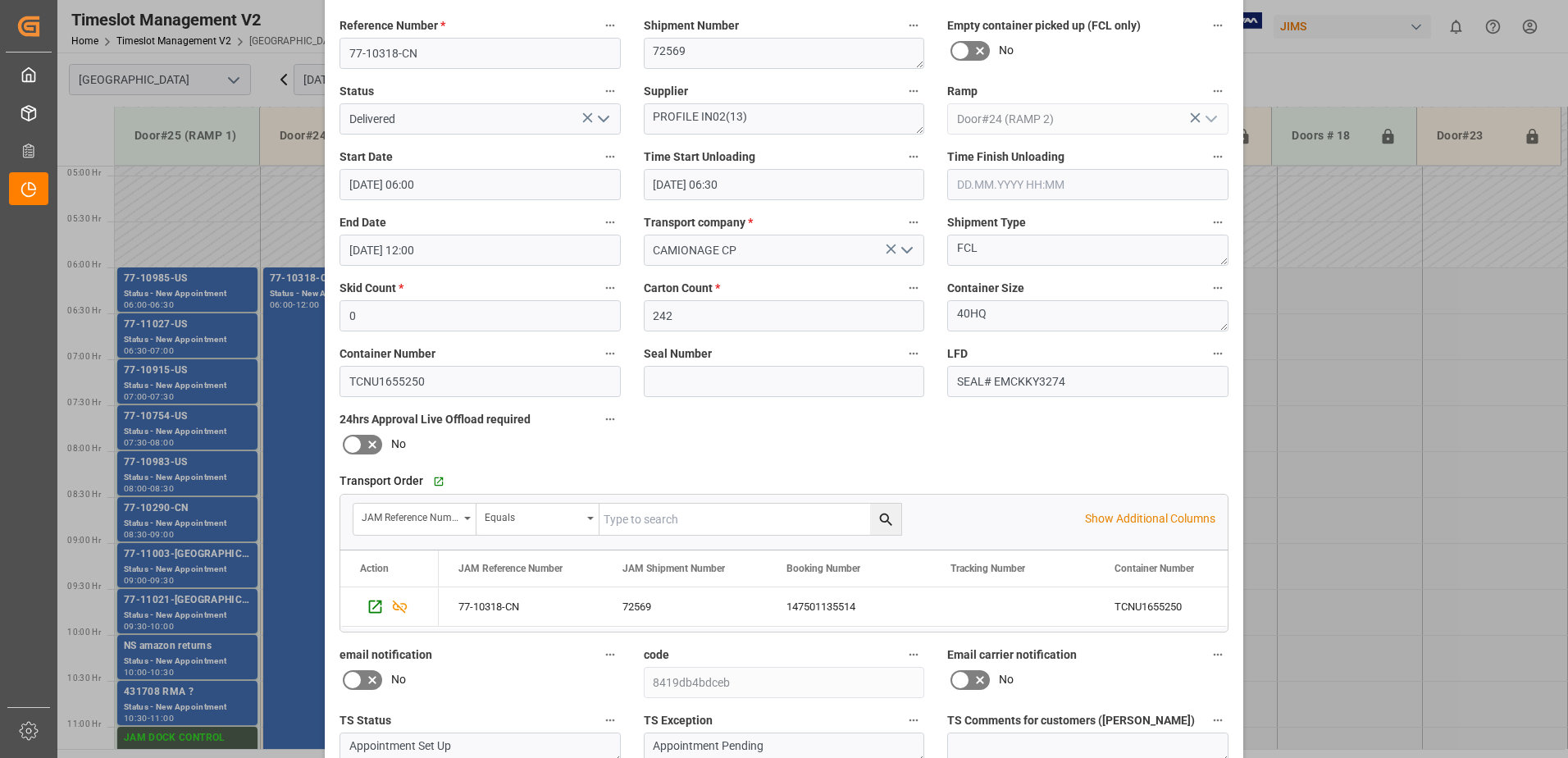
scroll to position [239, 0]
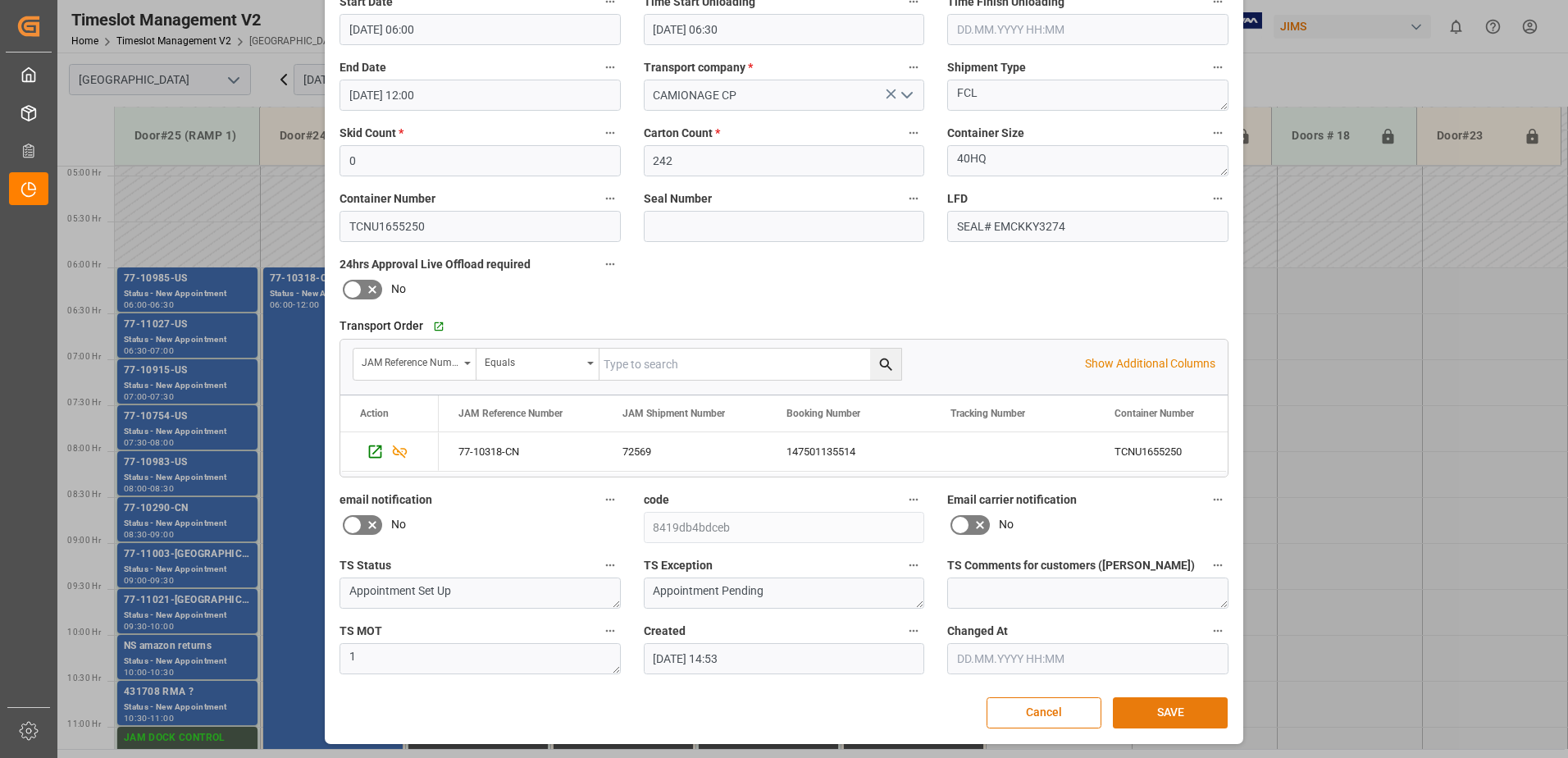
click at [1173, 707] on button "SAVE" at bounding box center [1170, 713] width 115 height 31
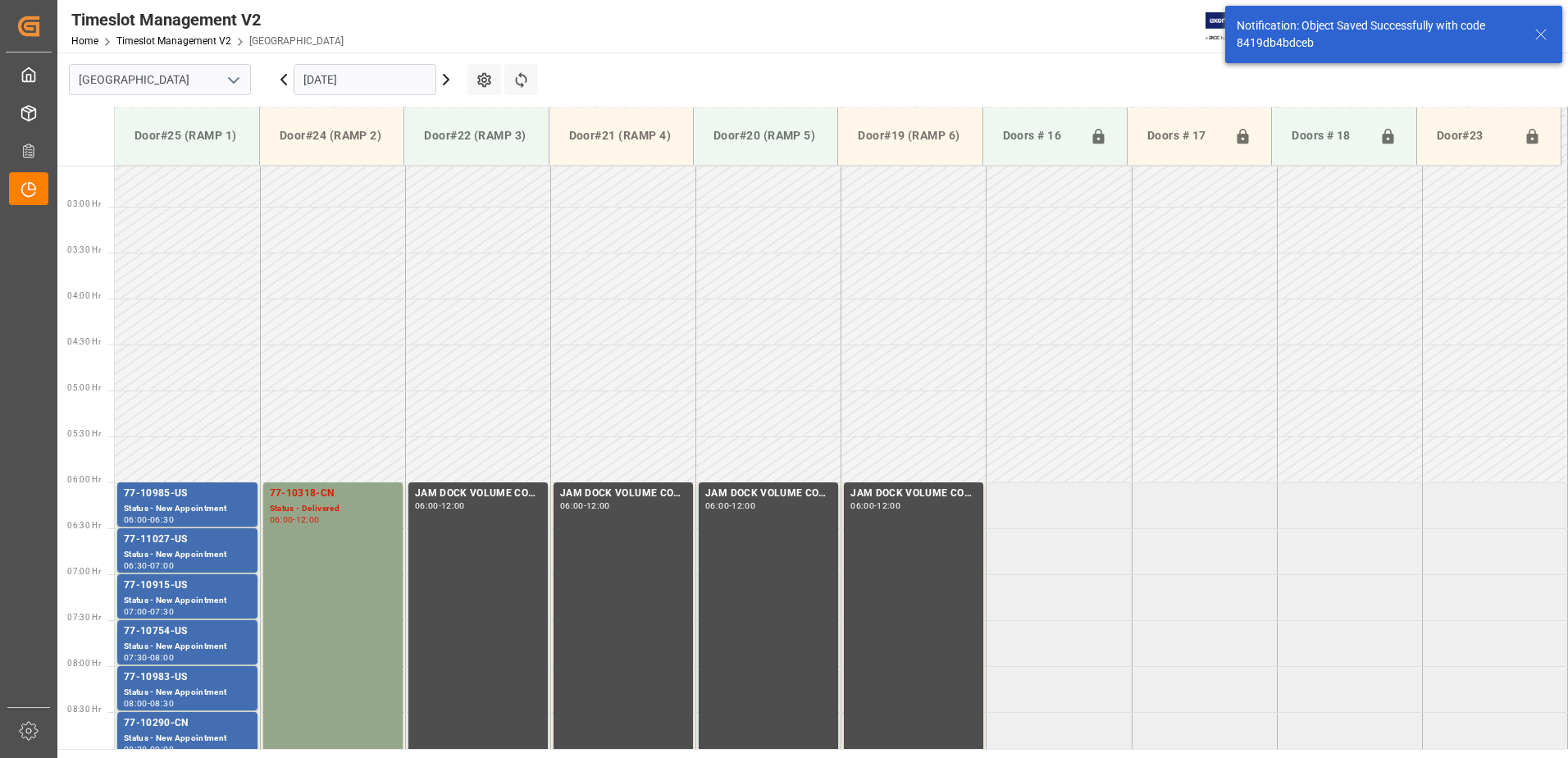
scroll to position [449, 0]
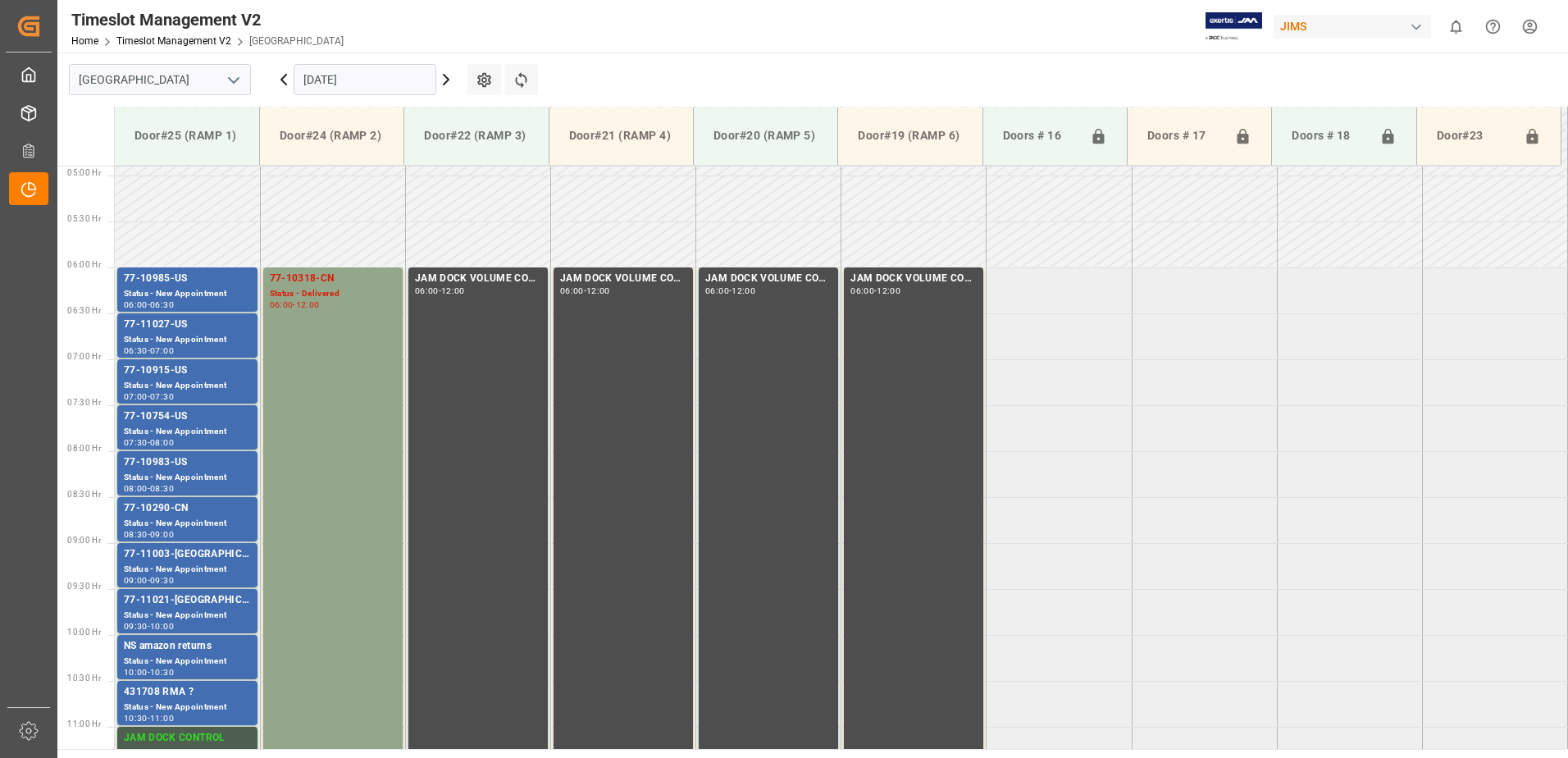
click at [444, 80] on icon at bounding box center [446, 79] width 20 height 20
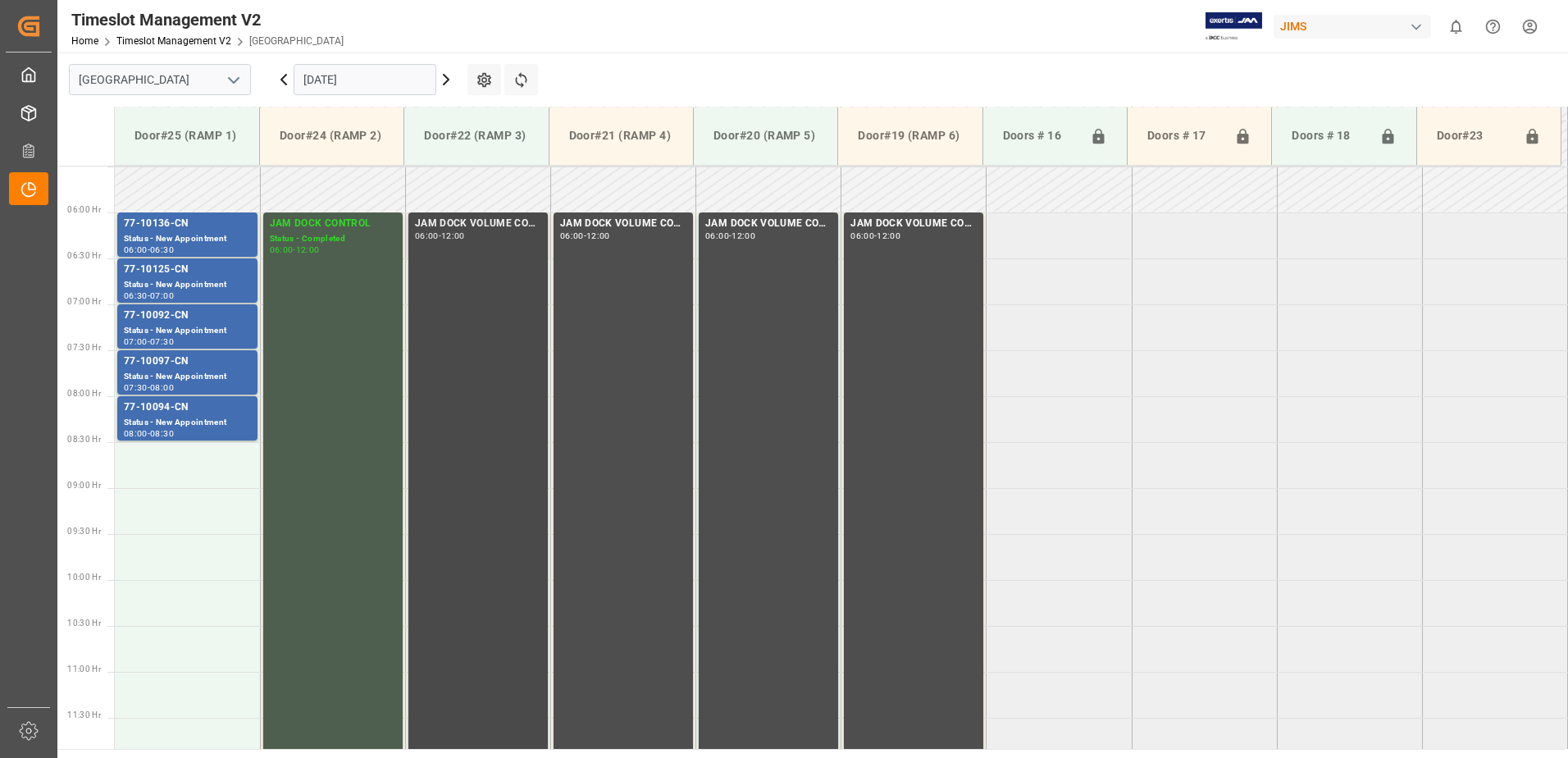
scroll to position [541, 0]
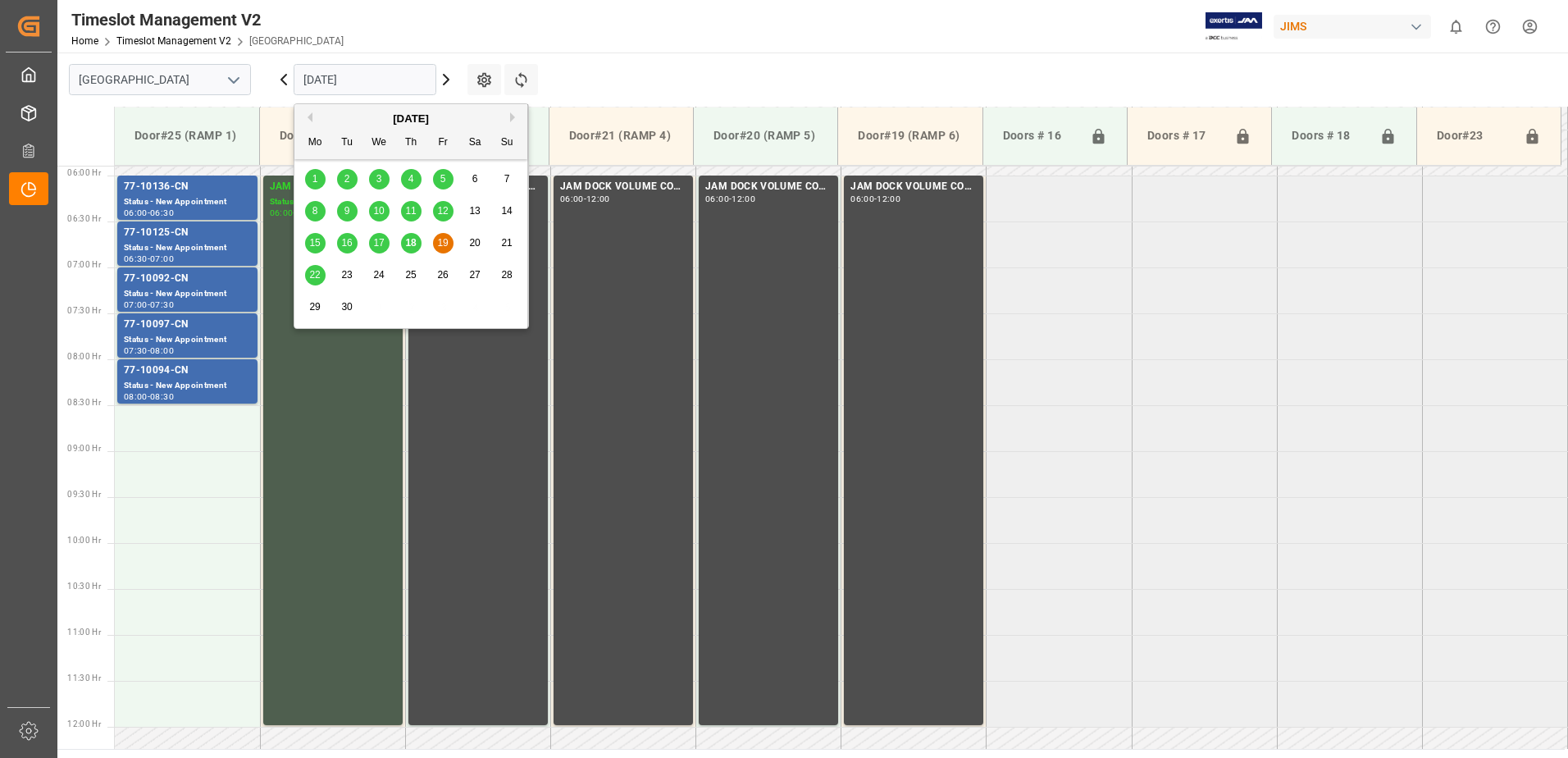
click at [376, 77] on input "[DATE]" at bounding box center [364, 79] width 142 height 31
click at [318, 277] on span "22" at bounding box center [314, 275] width 11 height 12
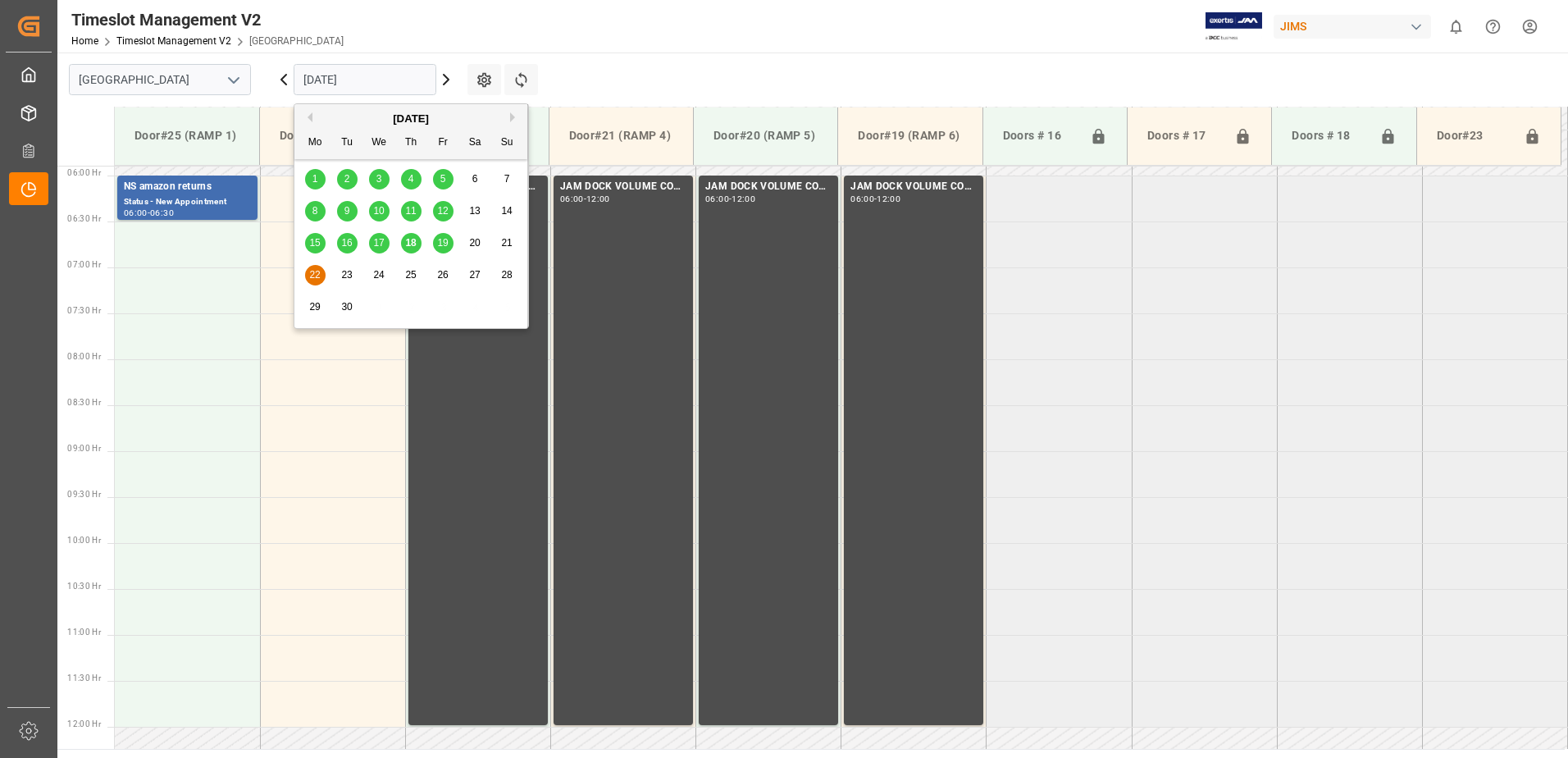
click at [383, 76] on input "[DATE]" at bounding box center [364, 79] width 142 height 31
click at [415, 244] on span "18" at bounding box center [410, 243] width 11 height 12
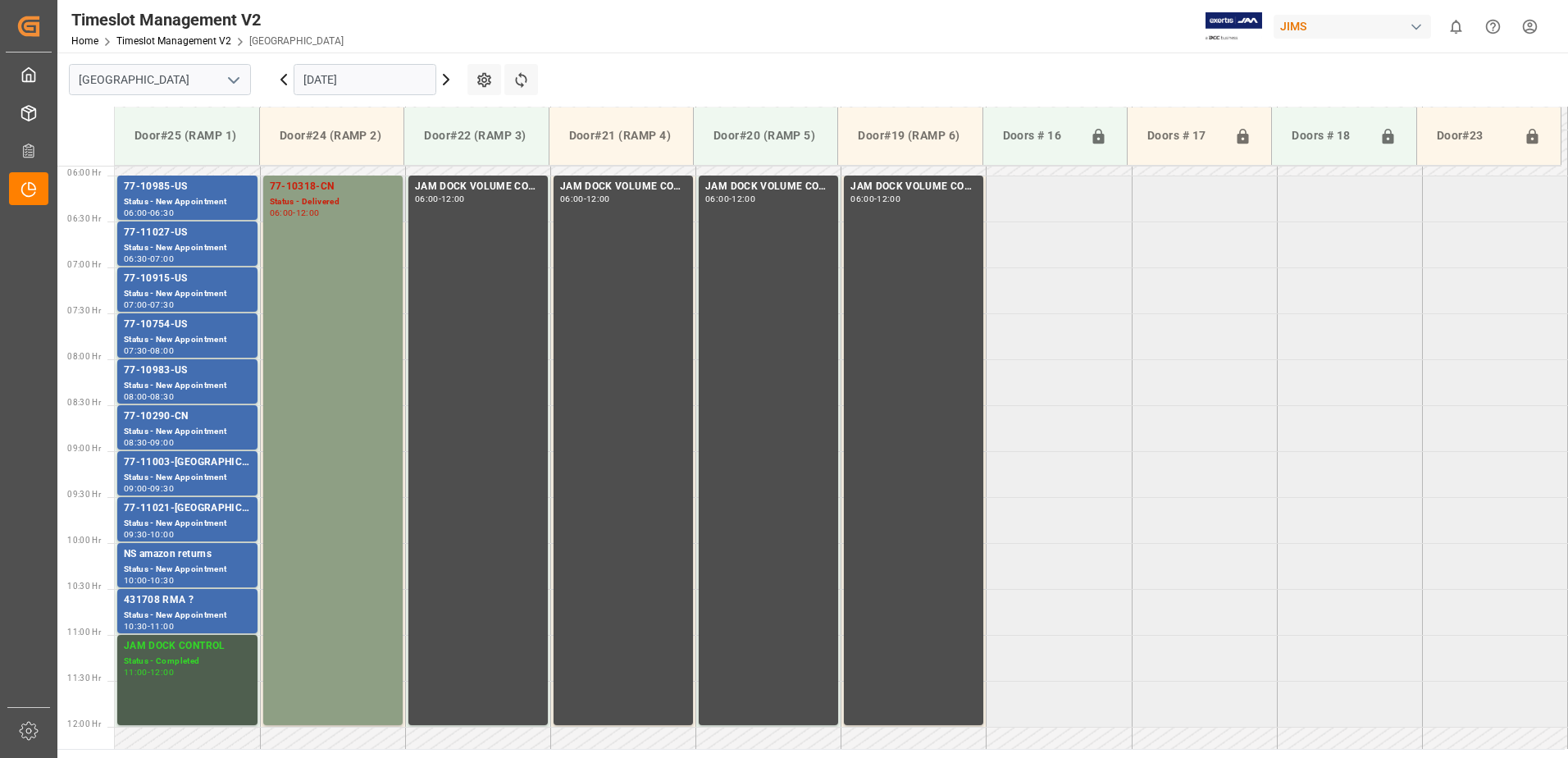
click at [367, 288] on div "77-10318-CN Status - Delivered 06:00 - 12:00" at bounding box center [332, 449] width 126 height 542
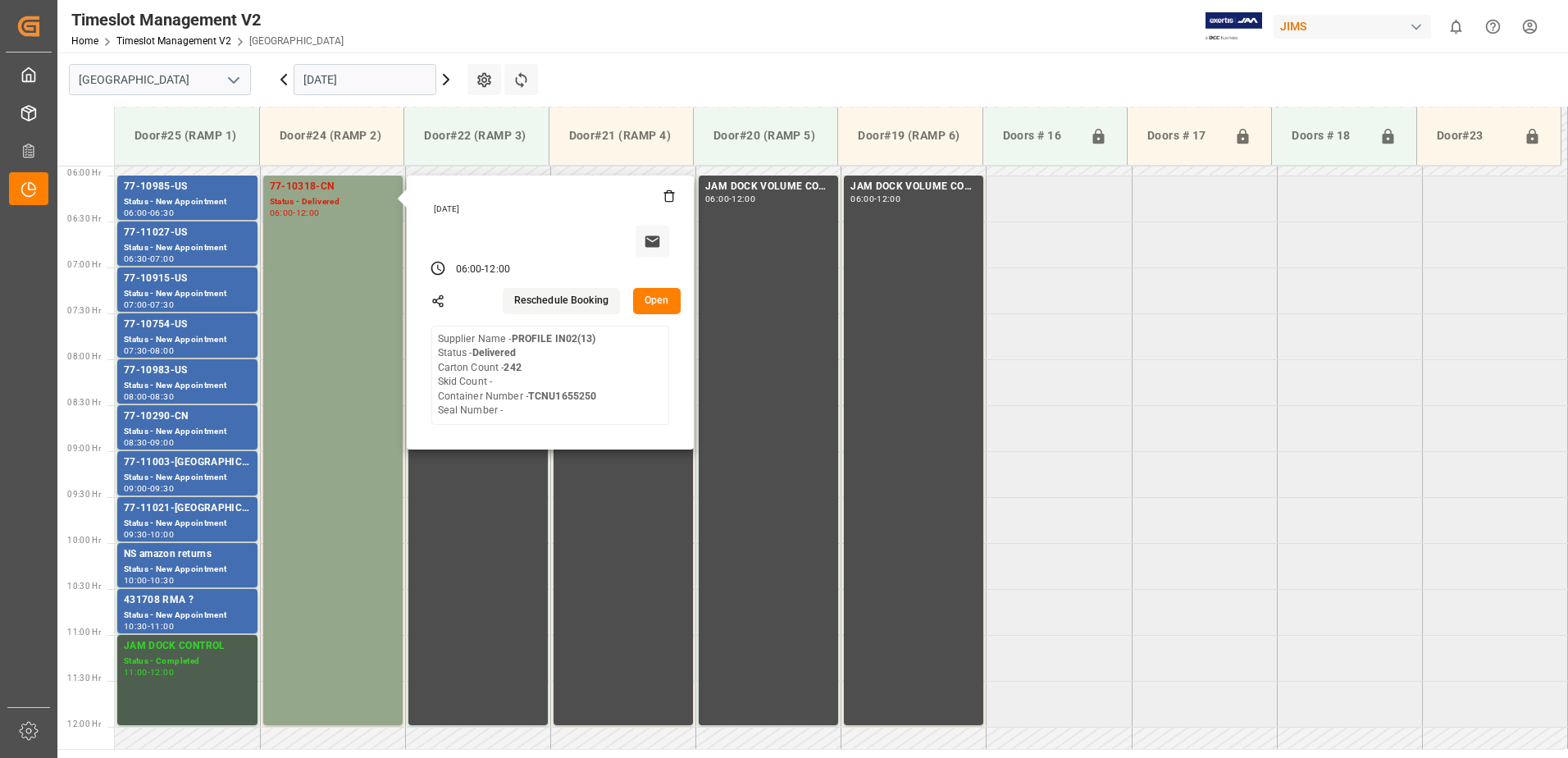
click at [658, 306] on button "Open" at bounding box center [656, 300] width 47 height 26
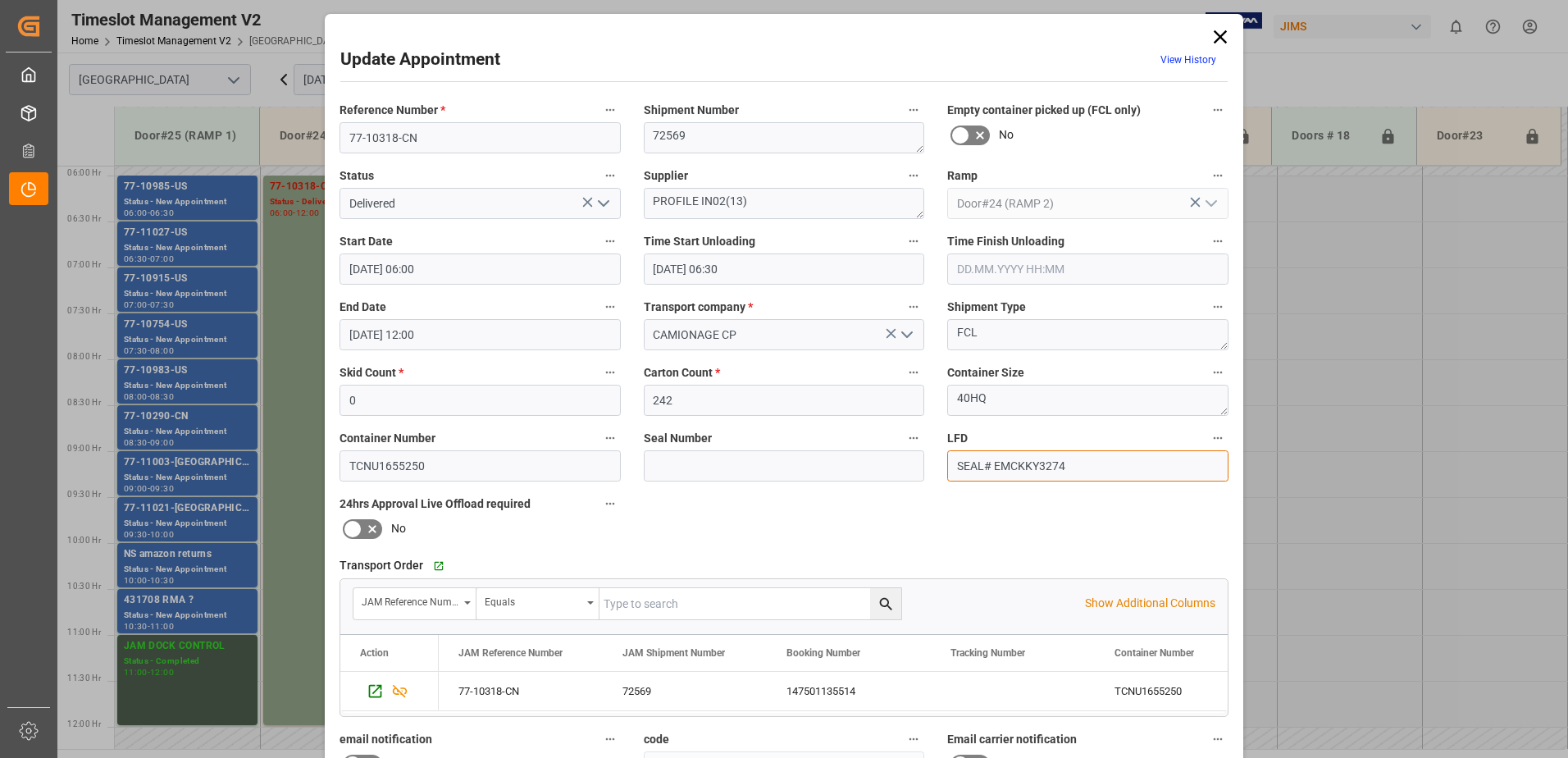
click at [1071, 466] on input "SEAL# EMCKKY3274" at bounding box center [1087, 466] width 281 height 31
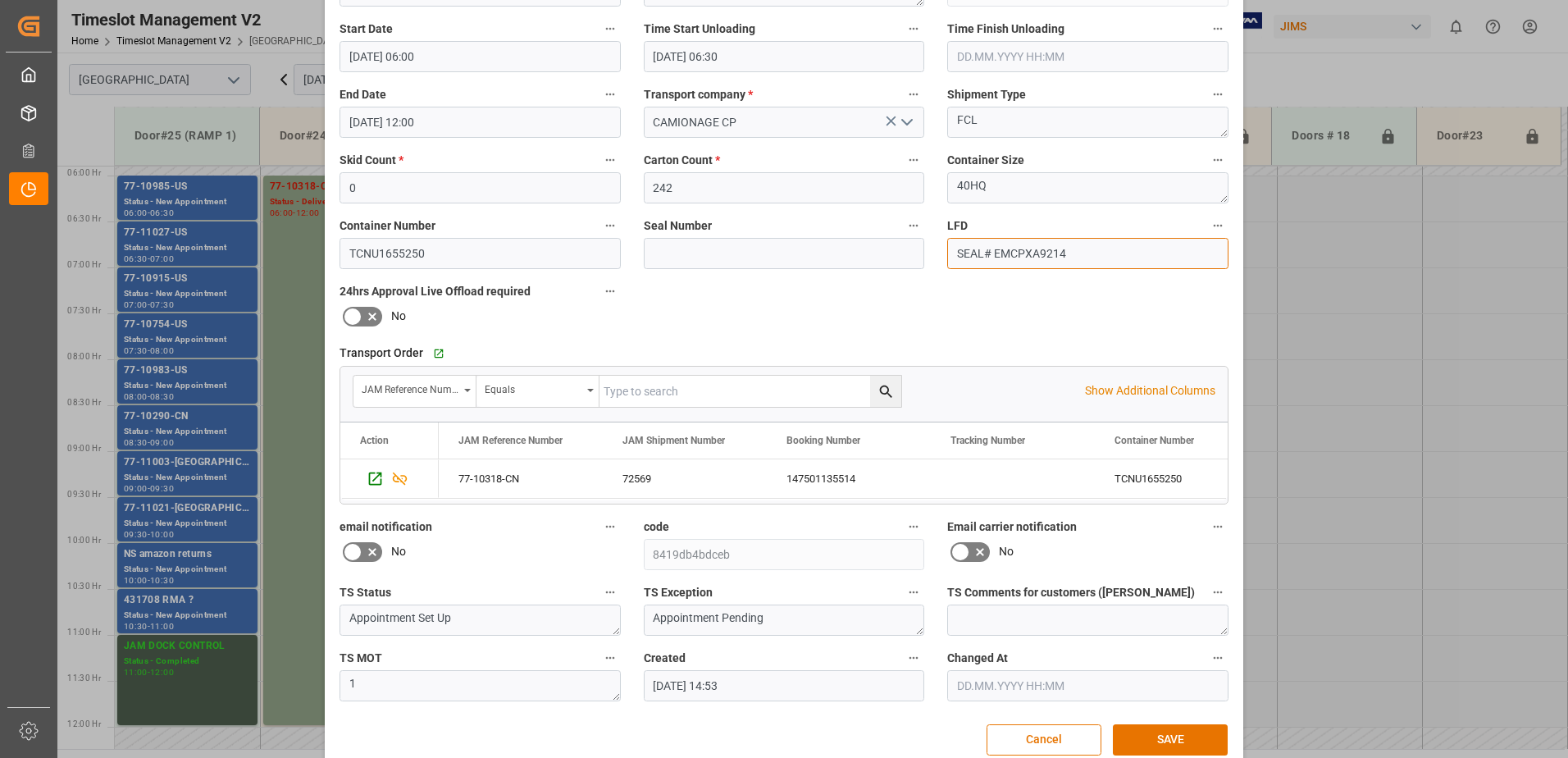
scroll to position [239, 0]
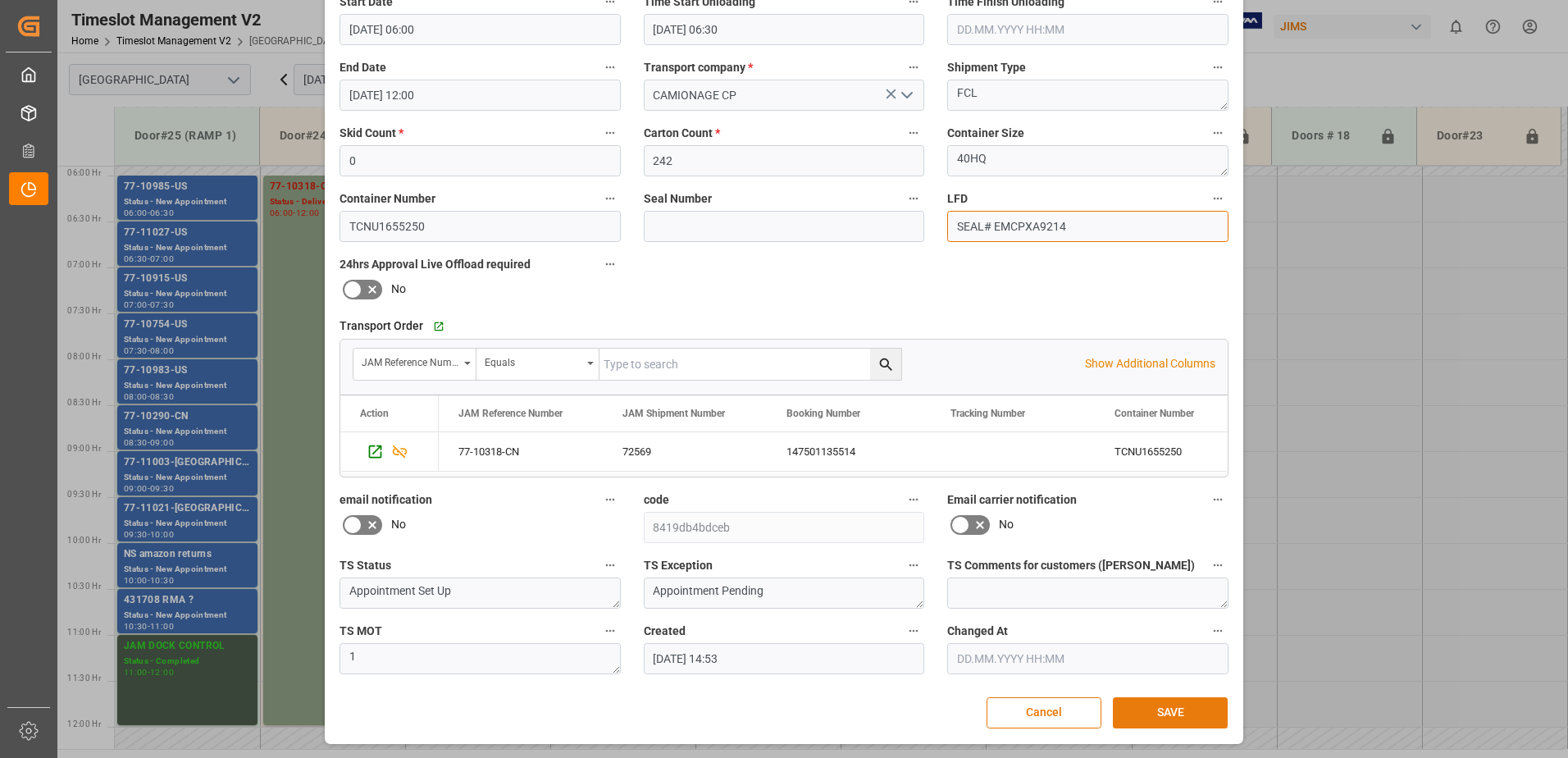
type input "SEAL# EMCPXA9214"
click at [1179, 716] on button "SAVE" at bounding box center [1170, 713] width 115 height 31
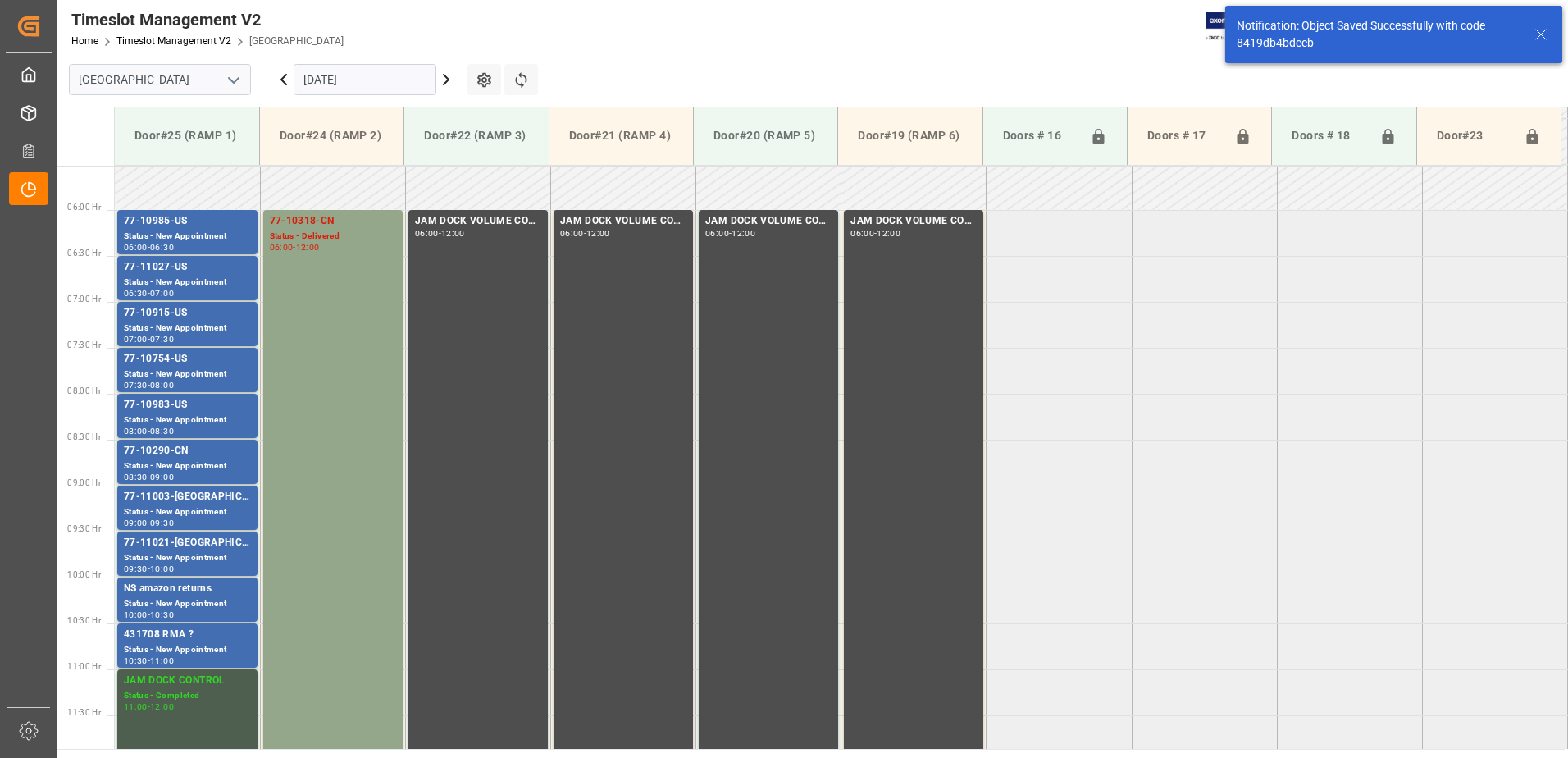
scroll to position [531, 0]
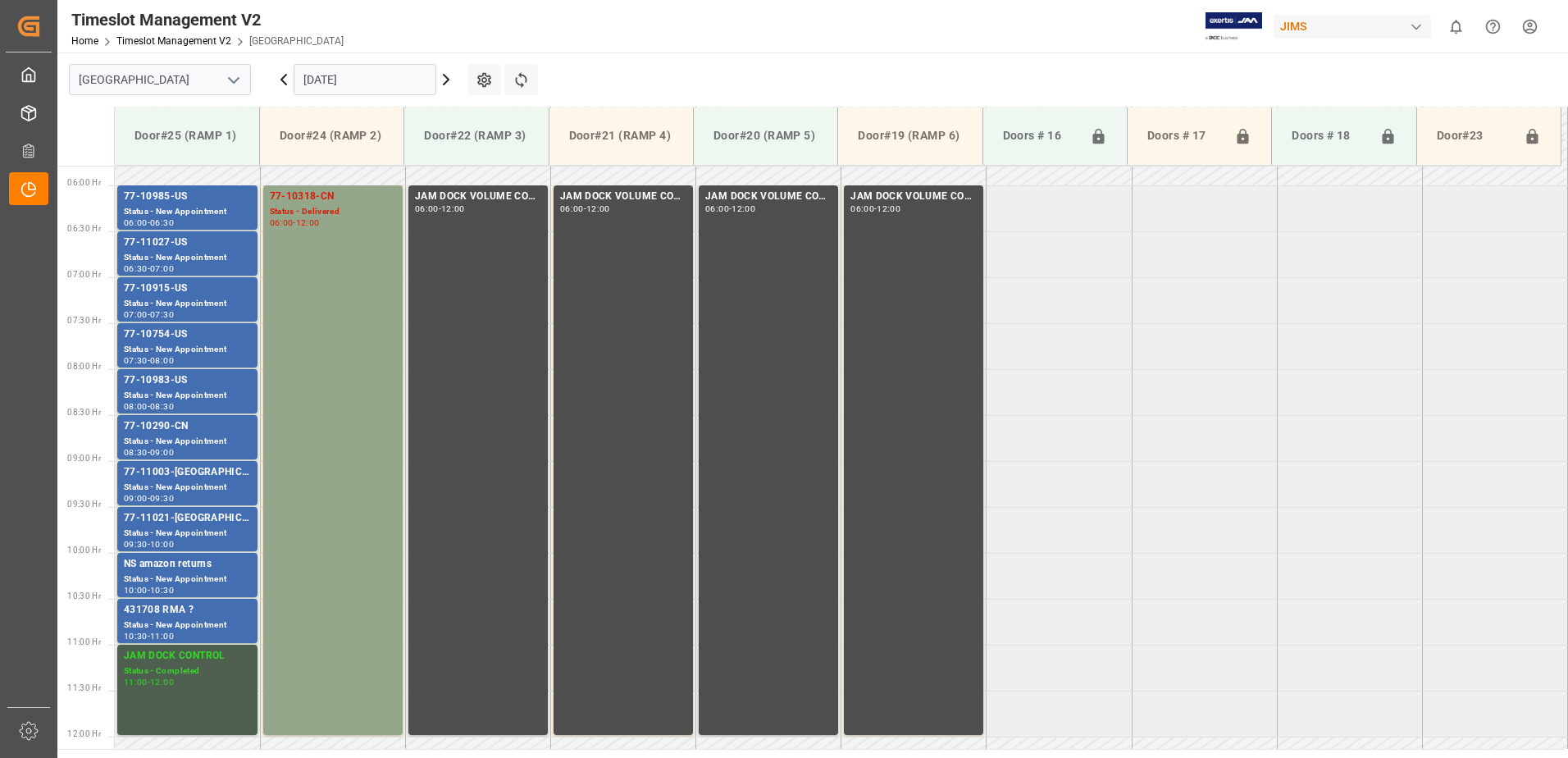
click at [281, 81] on icon at bounding box center [283, 79] width 20 height 20
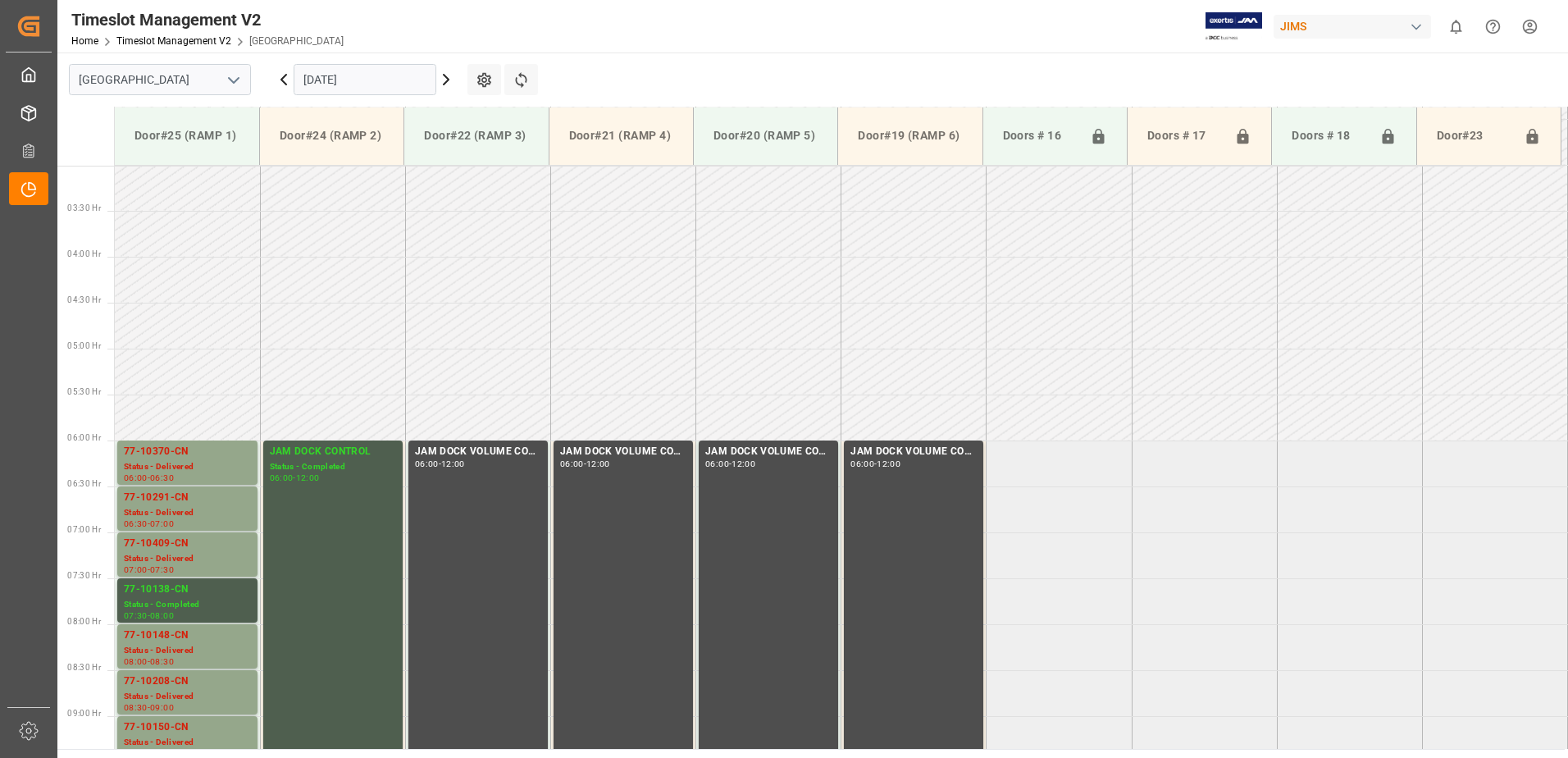
scroll to position [541, 0]
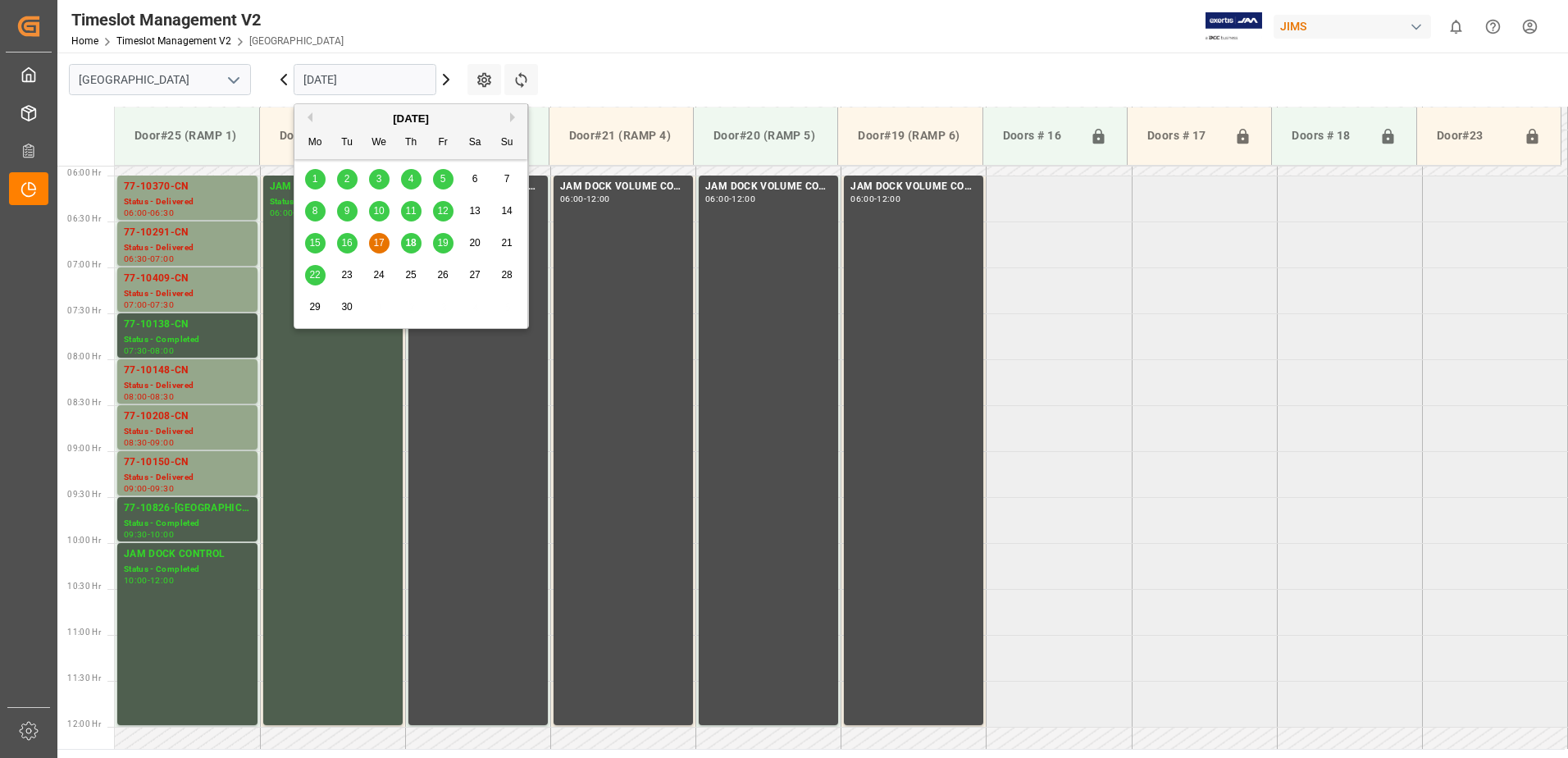
click at [379, 82] on input "[DATE]" at bounding box center [364, 79] width 142 height 31
click at [353, 243] on div "16" at bounding box center [347, 243] width 21 height 20
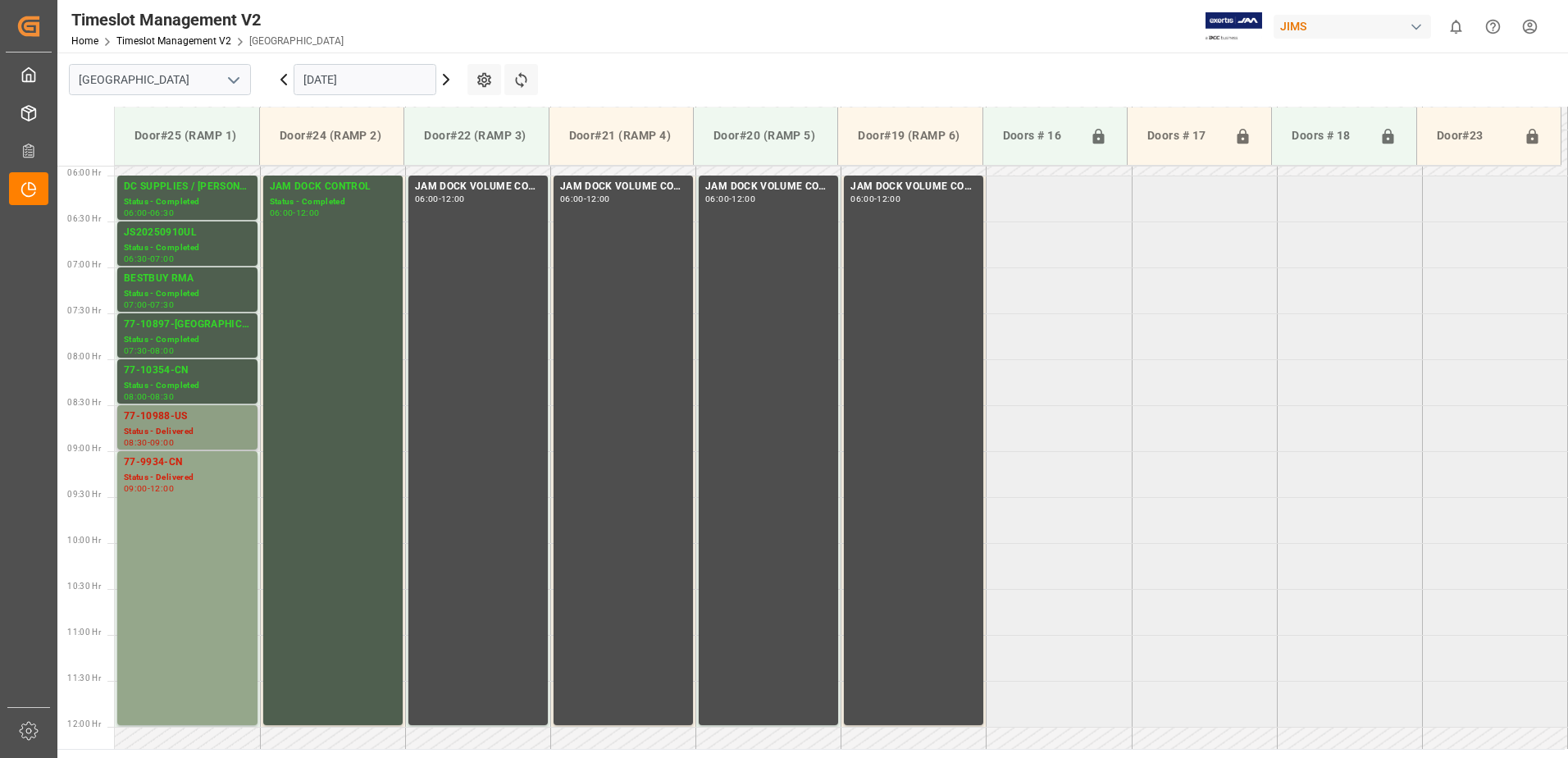
click at [192, 423] on div "77-10988-US" at bounding box center [187, 416] width 127 height 17
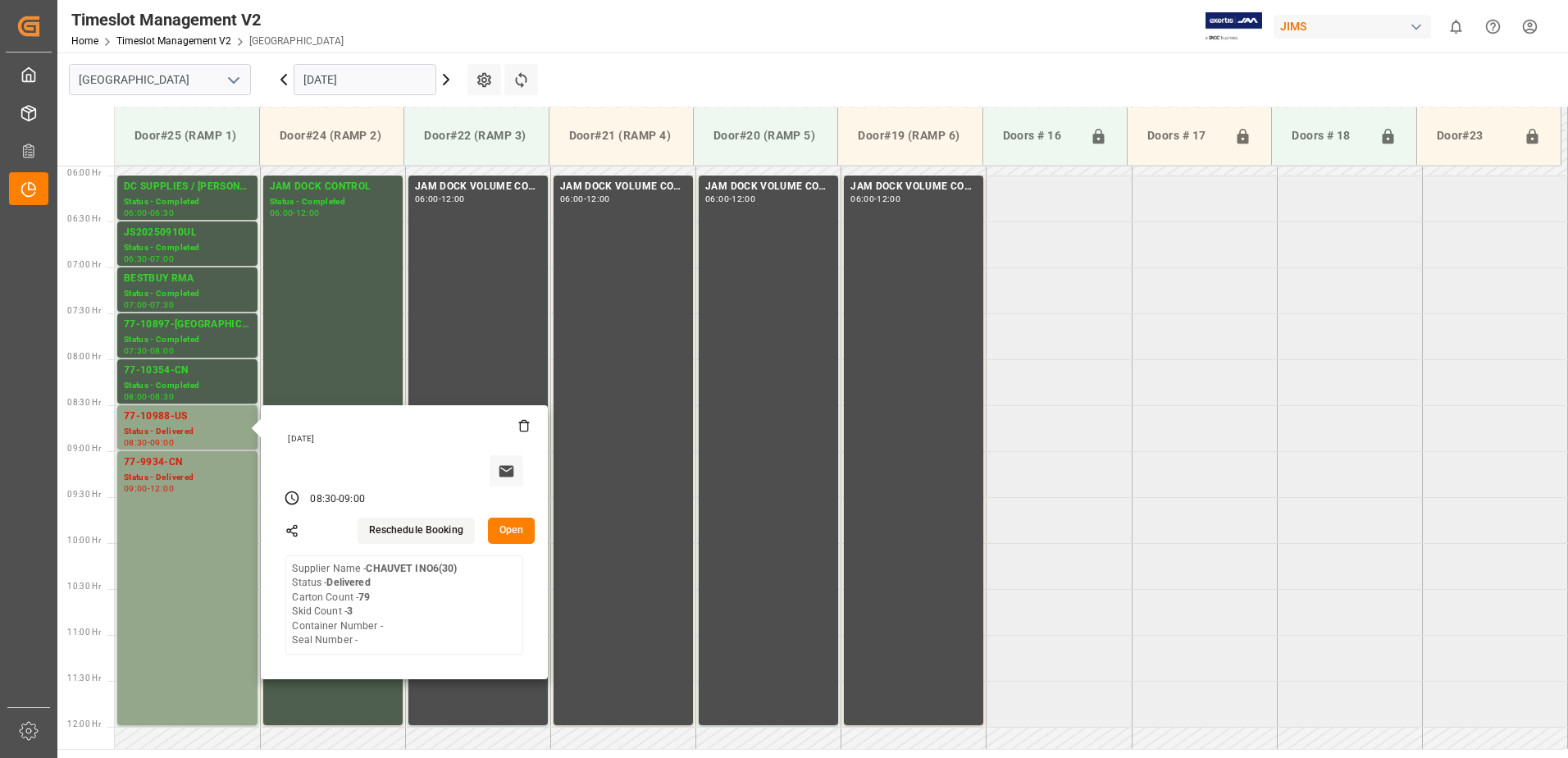
click at [511, 529] on button "Open" at bounding box center [511, 531] width 47 height 26
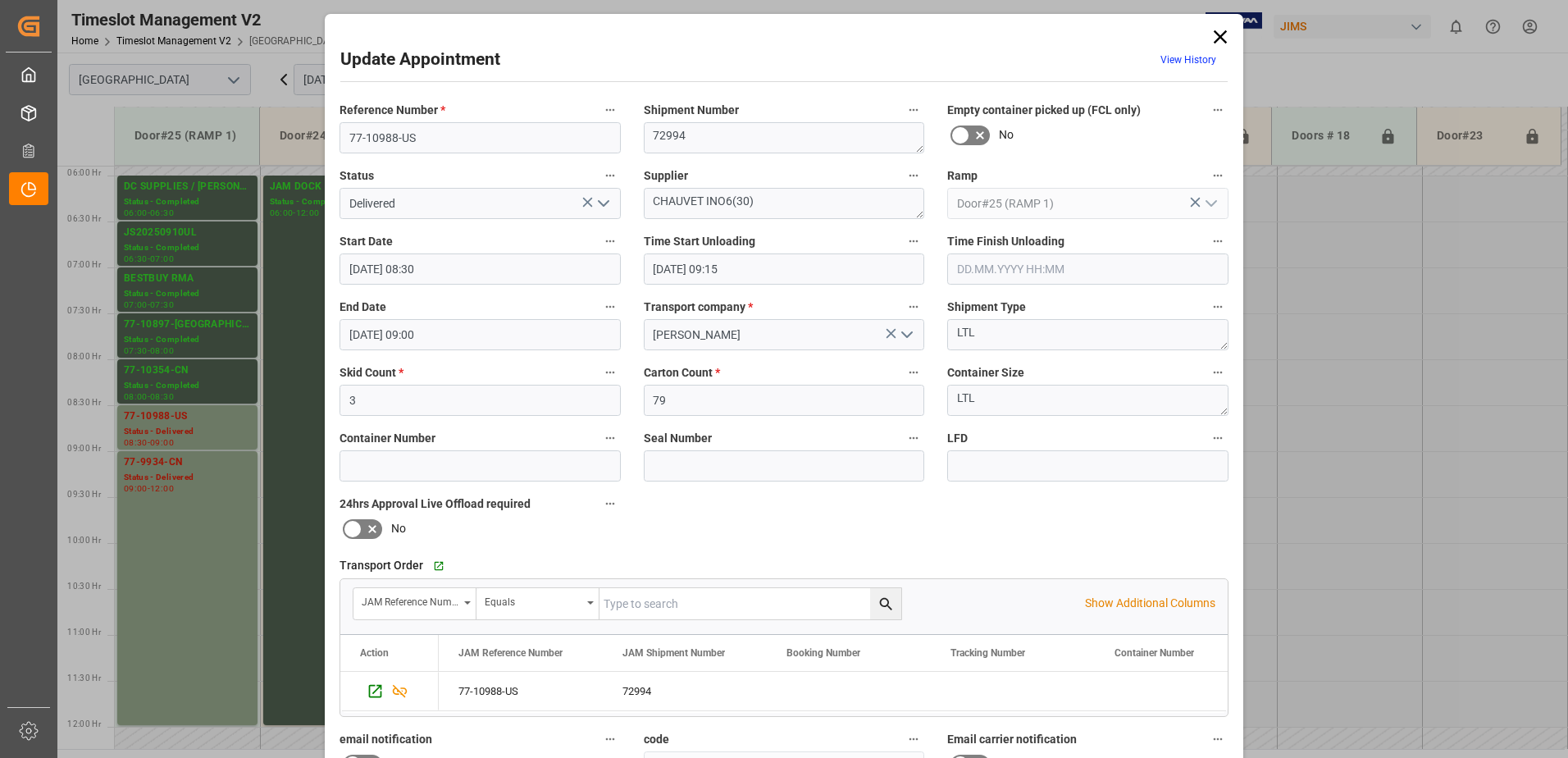
click at [606, 201] on polyline "open menu" at bounding box center [603, 203] width 10 height 5
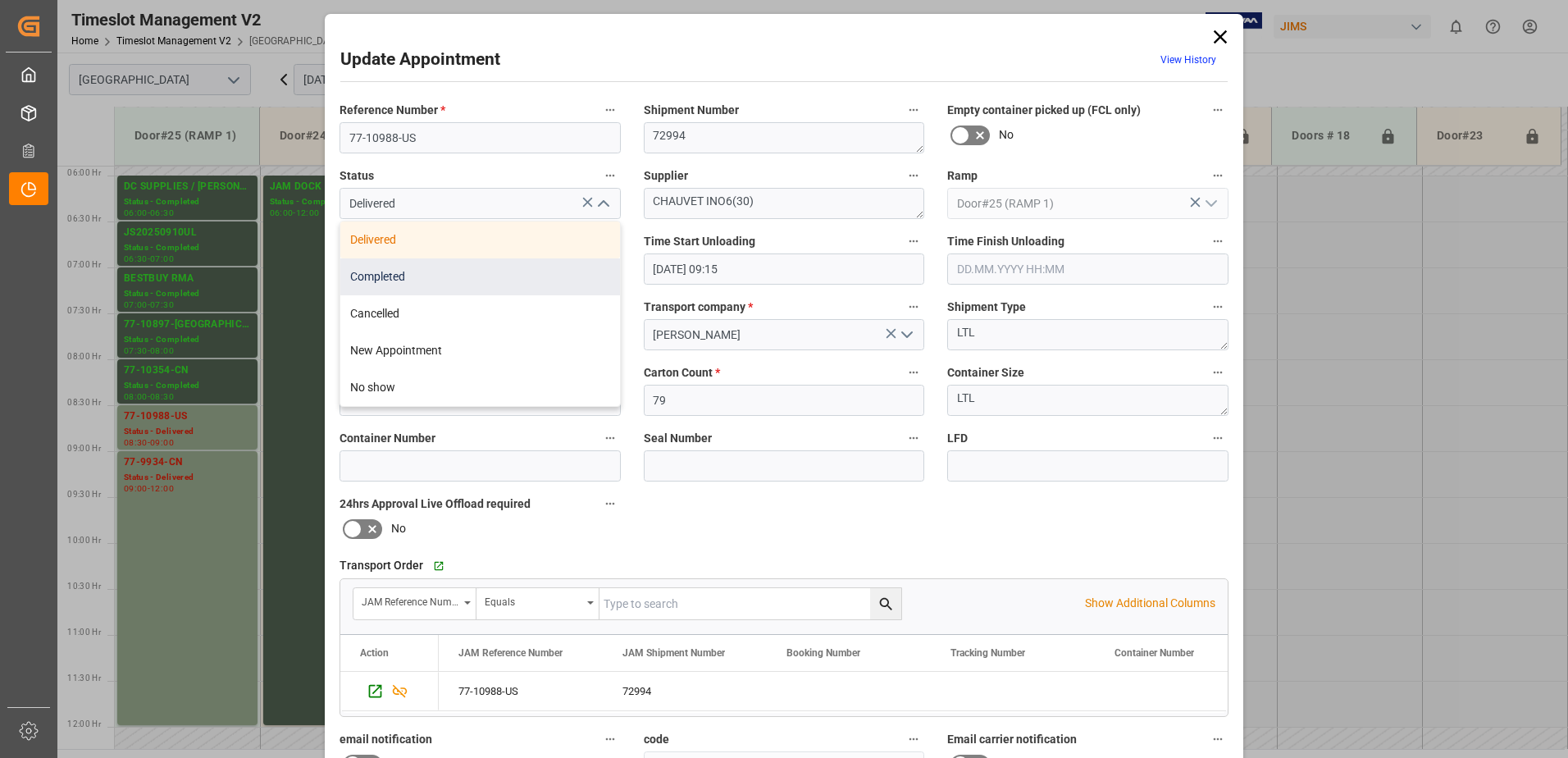
click at [512, 278] on div "Completed" at bounding box center [480, 277] width 279 height 37
type input "Completed"
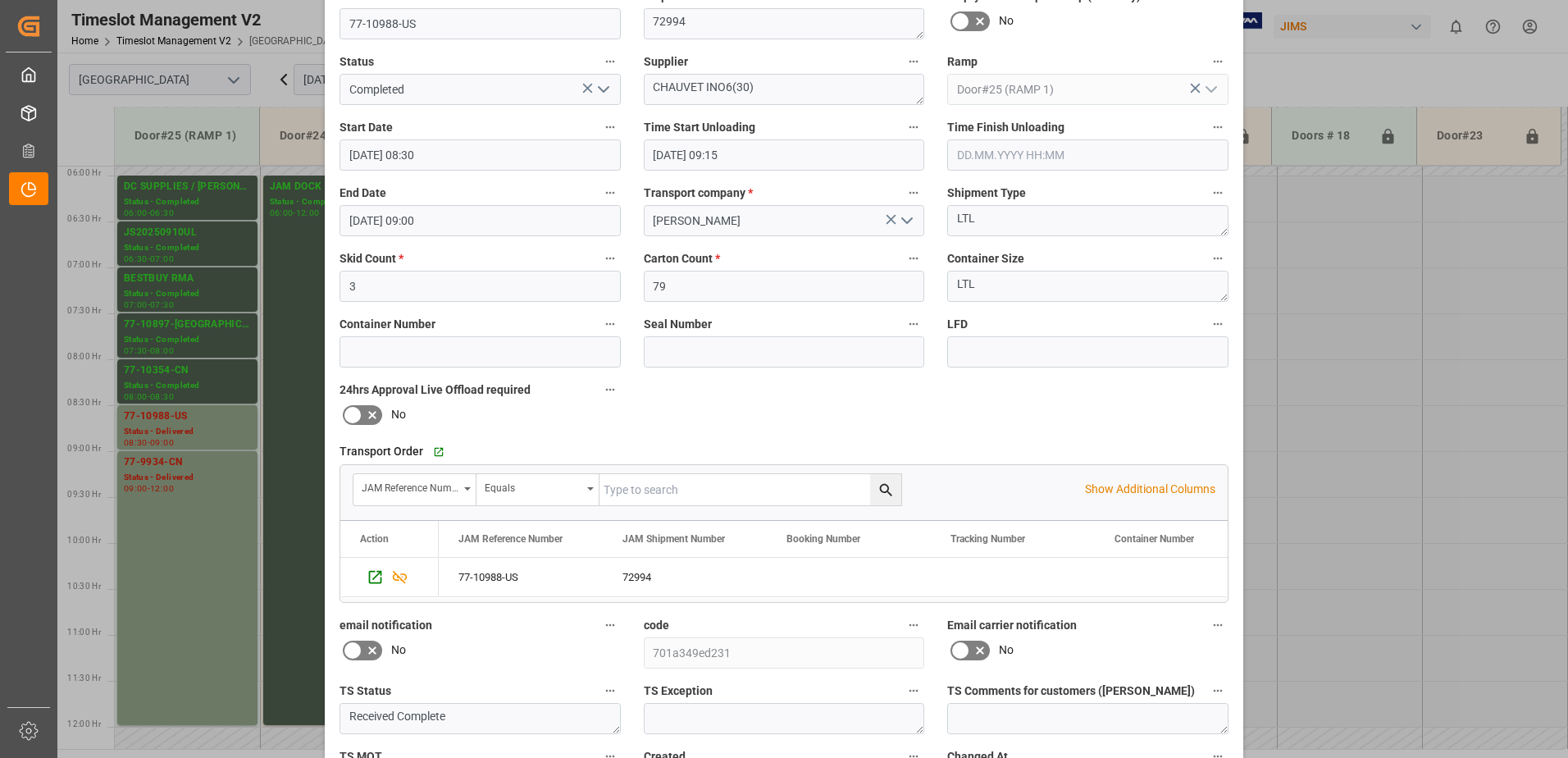
scroll to position [239, 0]
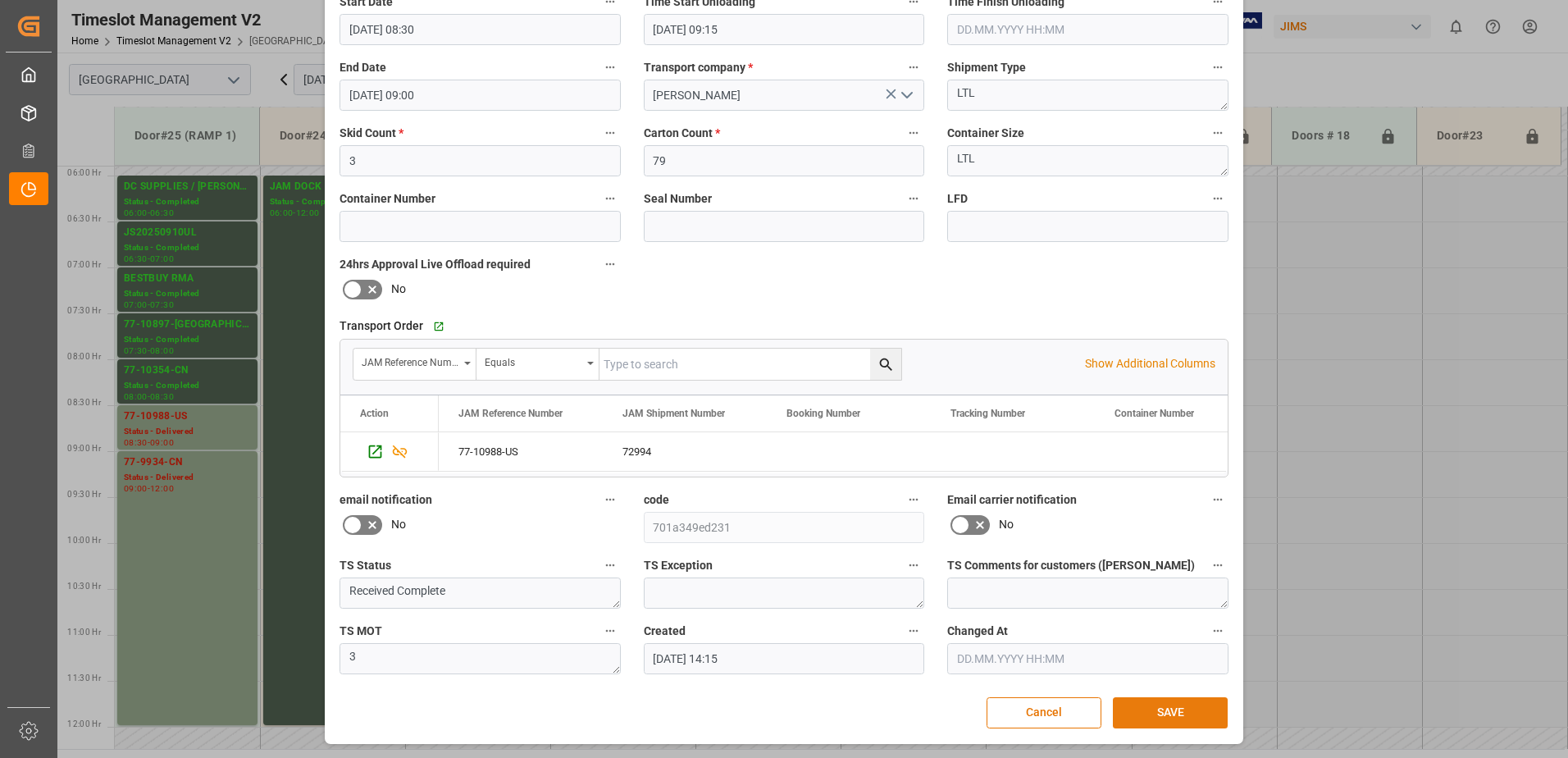
click at [1169, 713] on button "SAVE" at bounding box center [1170, 713] width 115 height 31
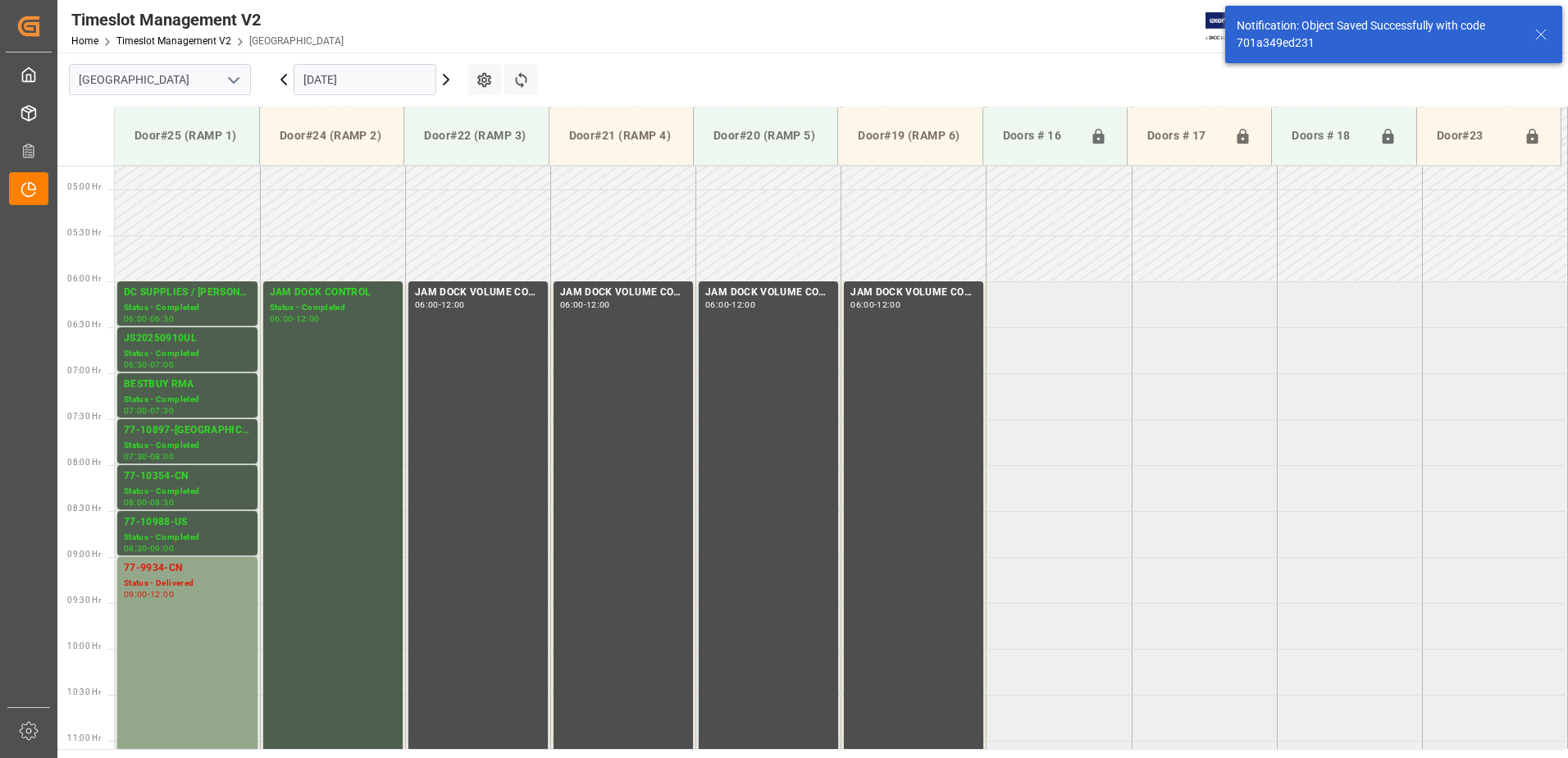
scroll to position [632, 0]
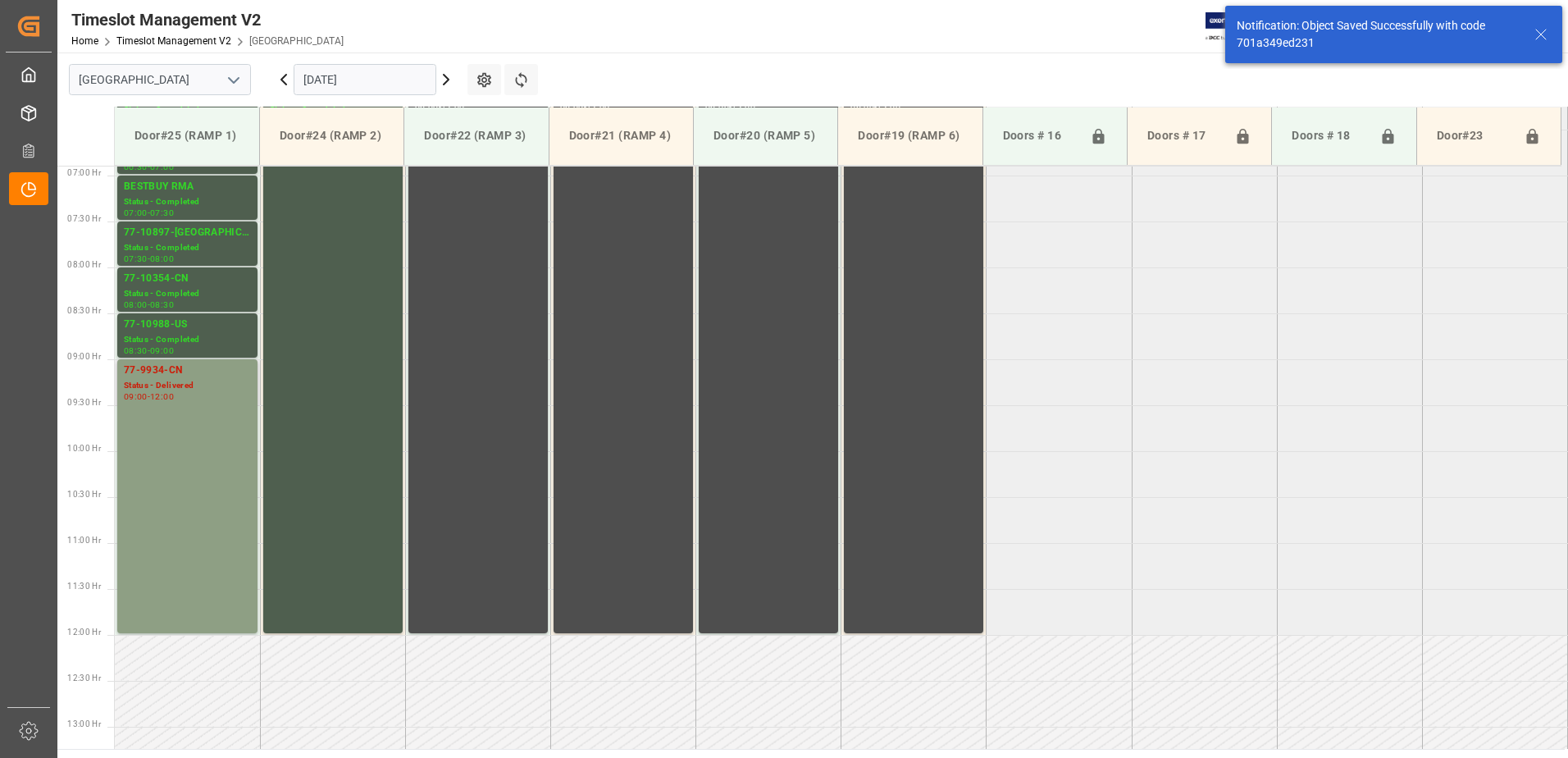
click at [174, 429] on div "77-9934-CN Status - Delivered 09:00 - 12:00" at bounding box center [187, 496] width 127 height 268
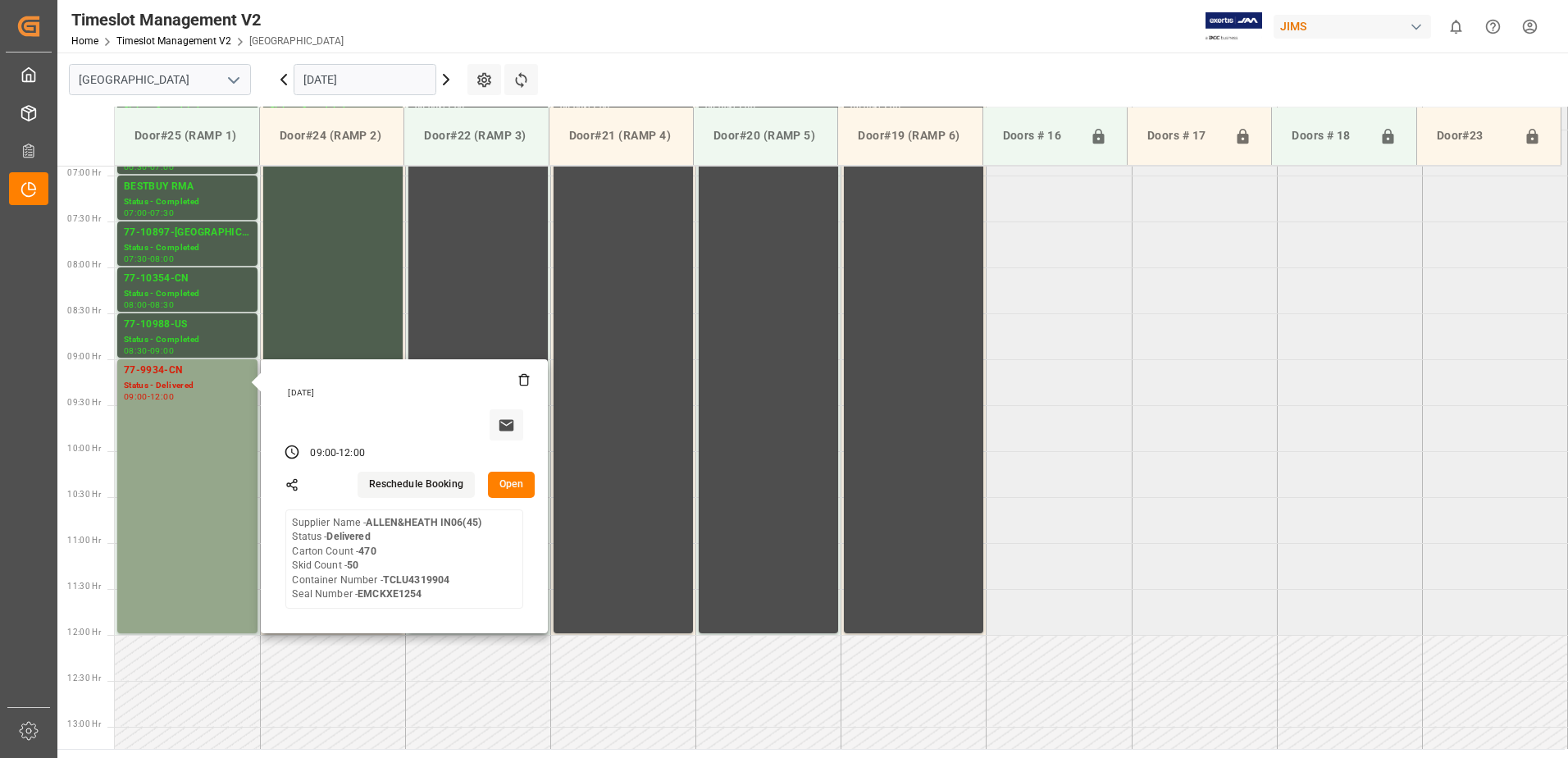
click at [518, 484] on button "Open" at bounding box center [511, 484] width 47 height 26
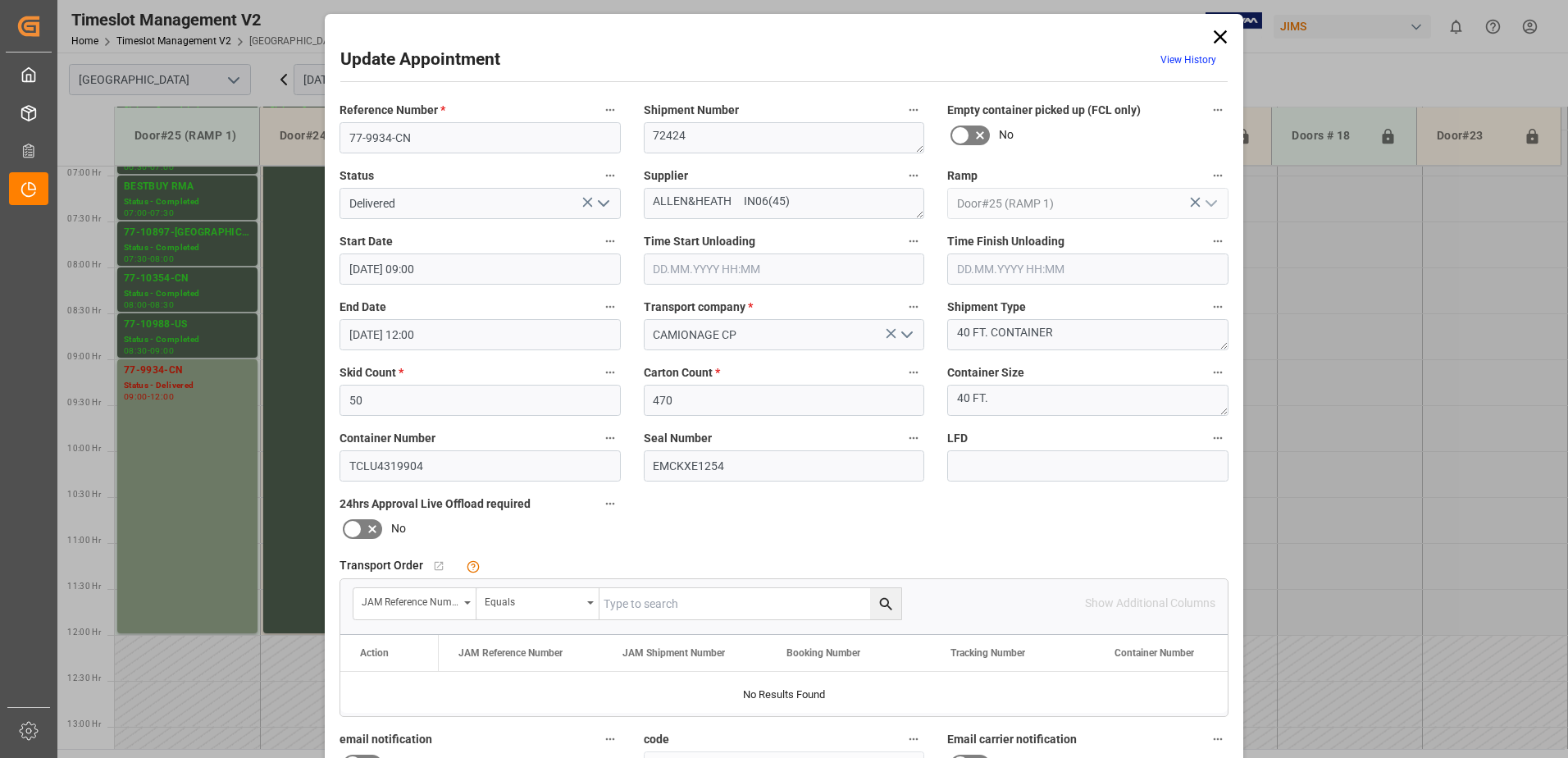
click at [603, 203] on polyline "open menu" at bounding box center [603, 203] width 10 height 5
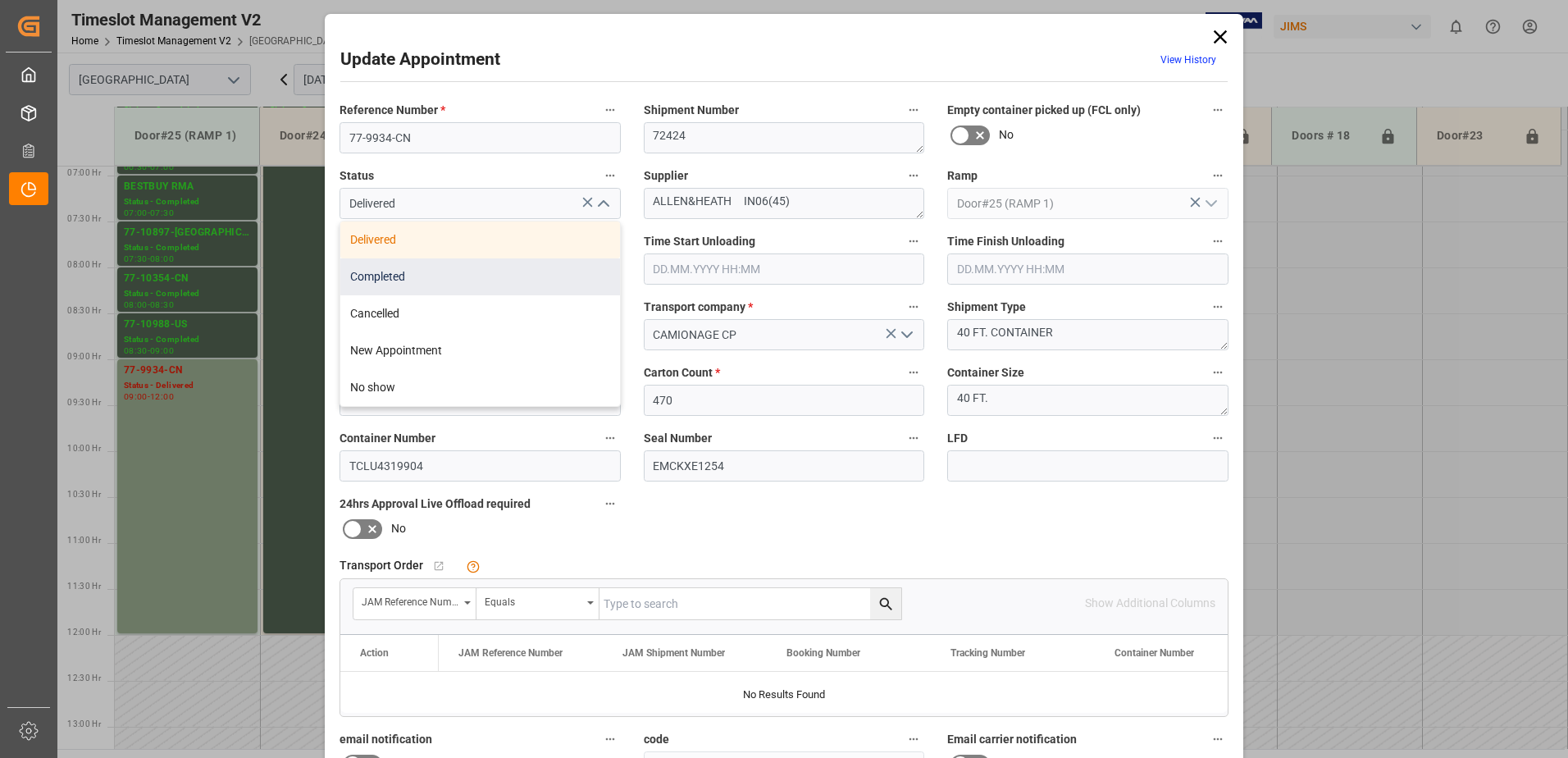
click at [478, 277] on div "Completed" at bounding box center [480, 277] width 279 height 37
type input "Completed"
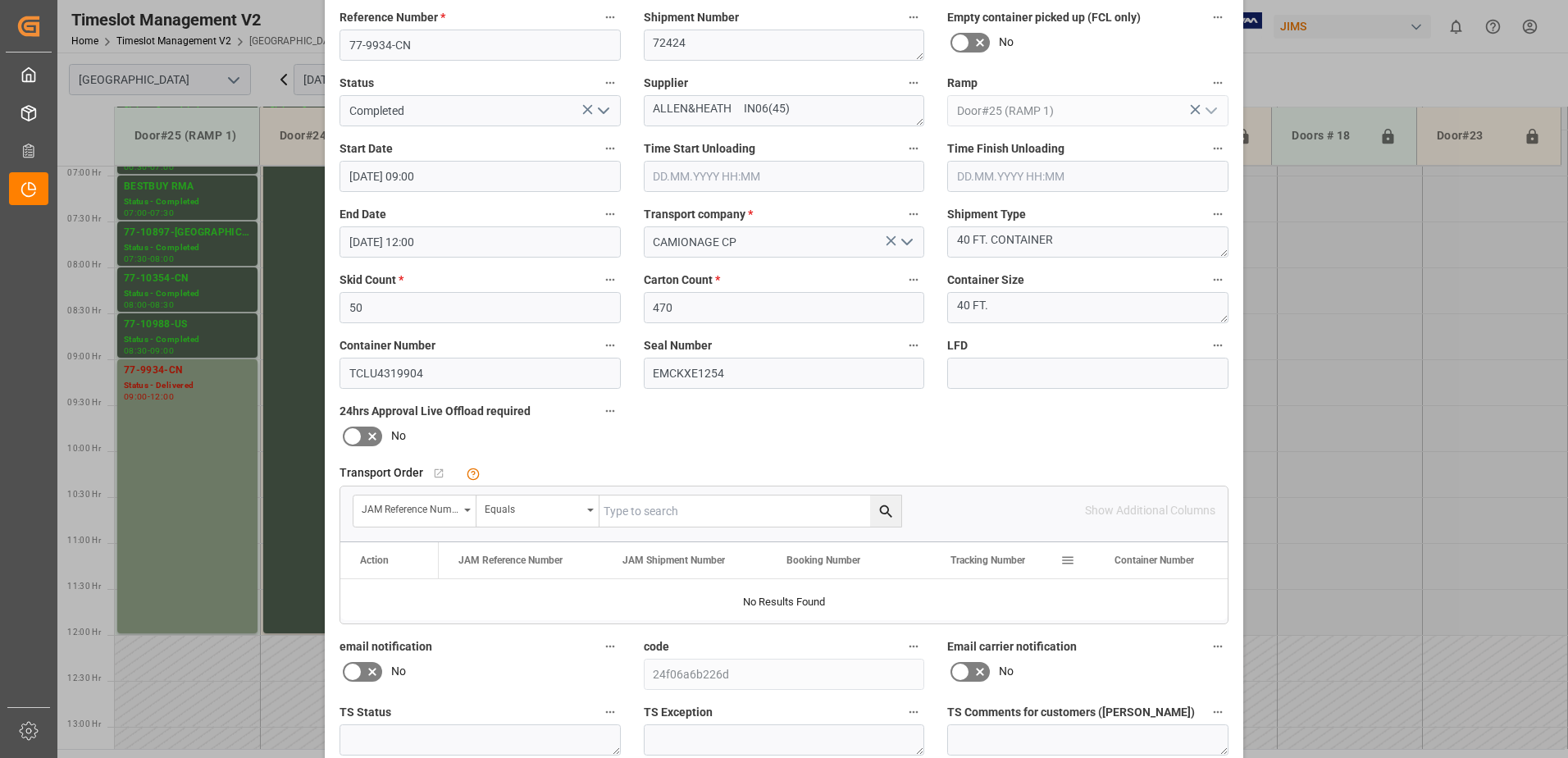
scroll to position [239, 0]
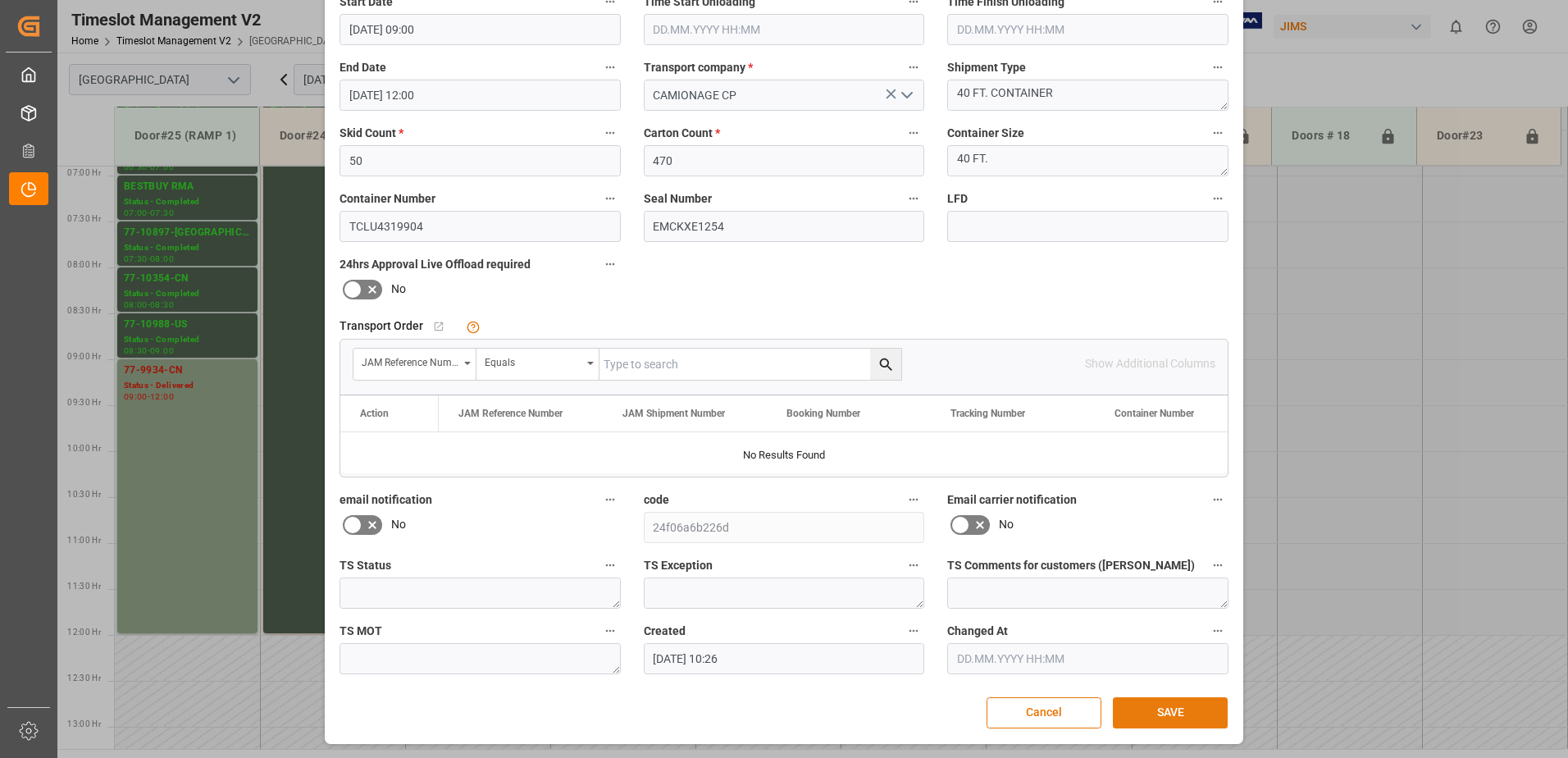
click at [1143, 710] on button "SAVE" at bounding box center [1170, 713] width 115 height 31
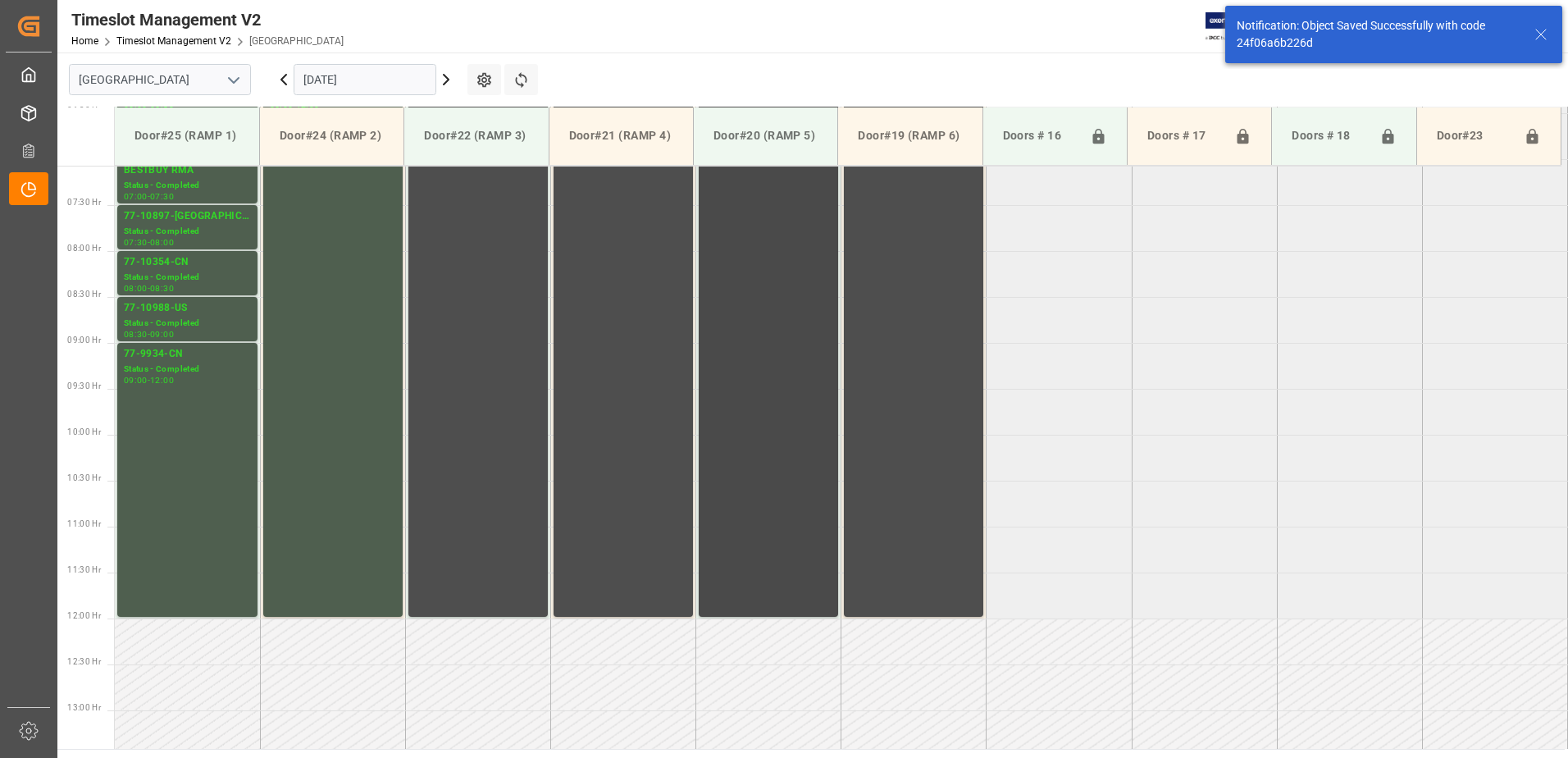
scroll to position [479, 0]
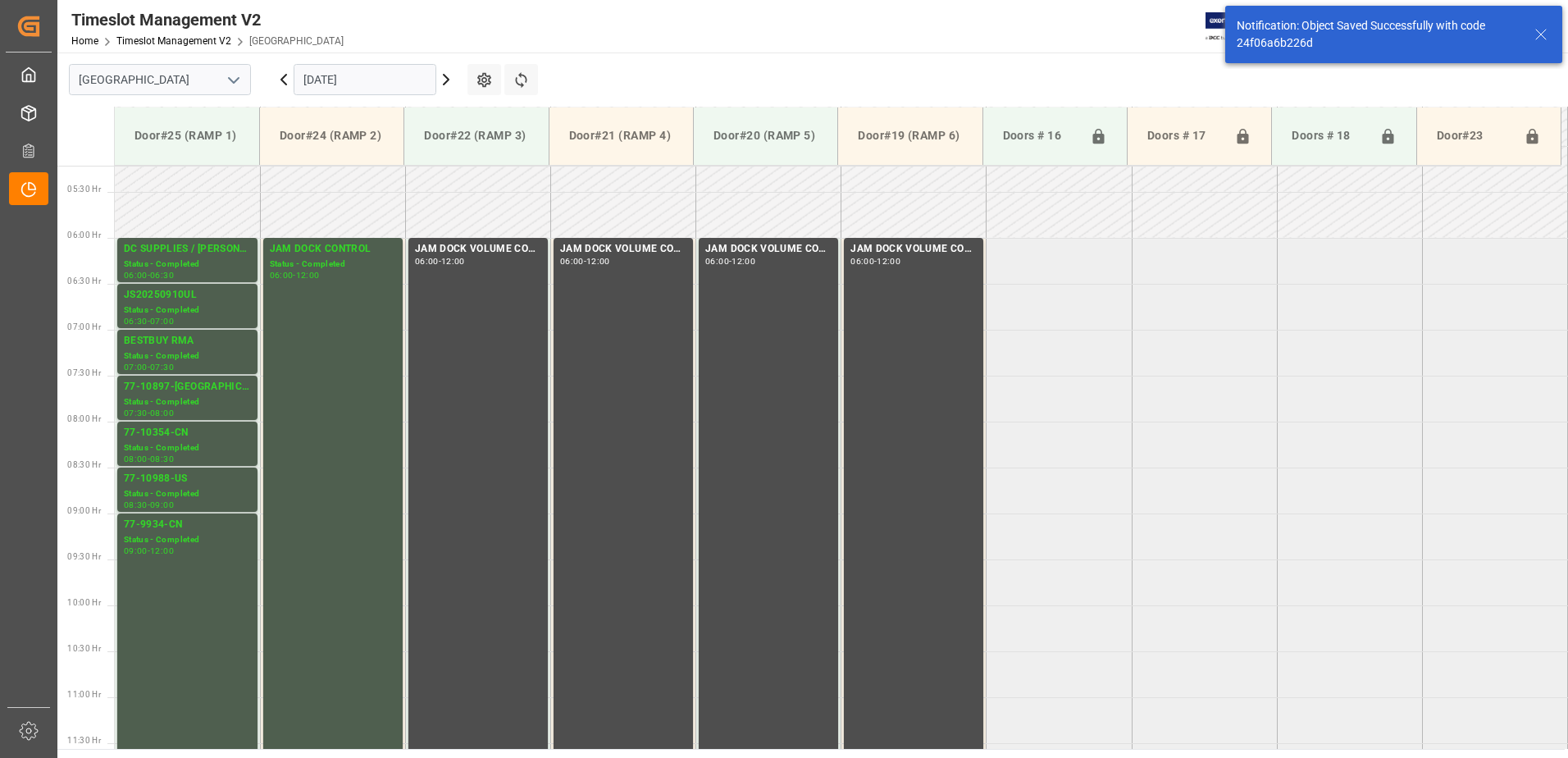
click at [448, 79] on icon at bounding box center [445, 79] width 5 height 10
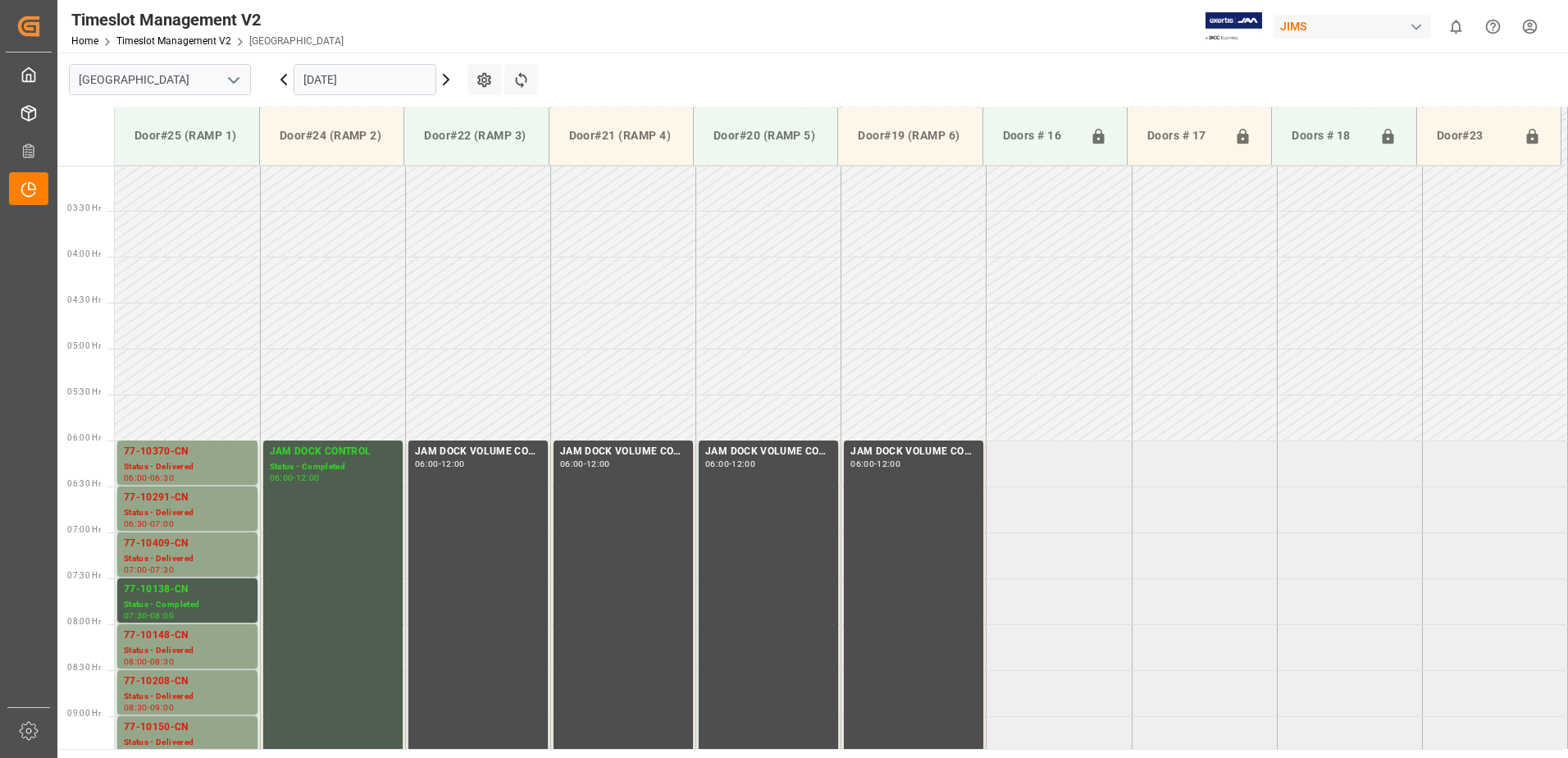
scroll to position [541, 0]
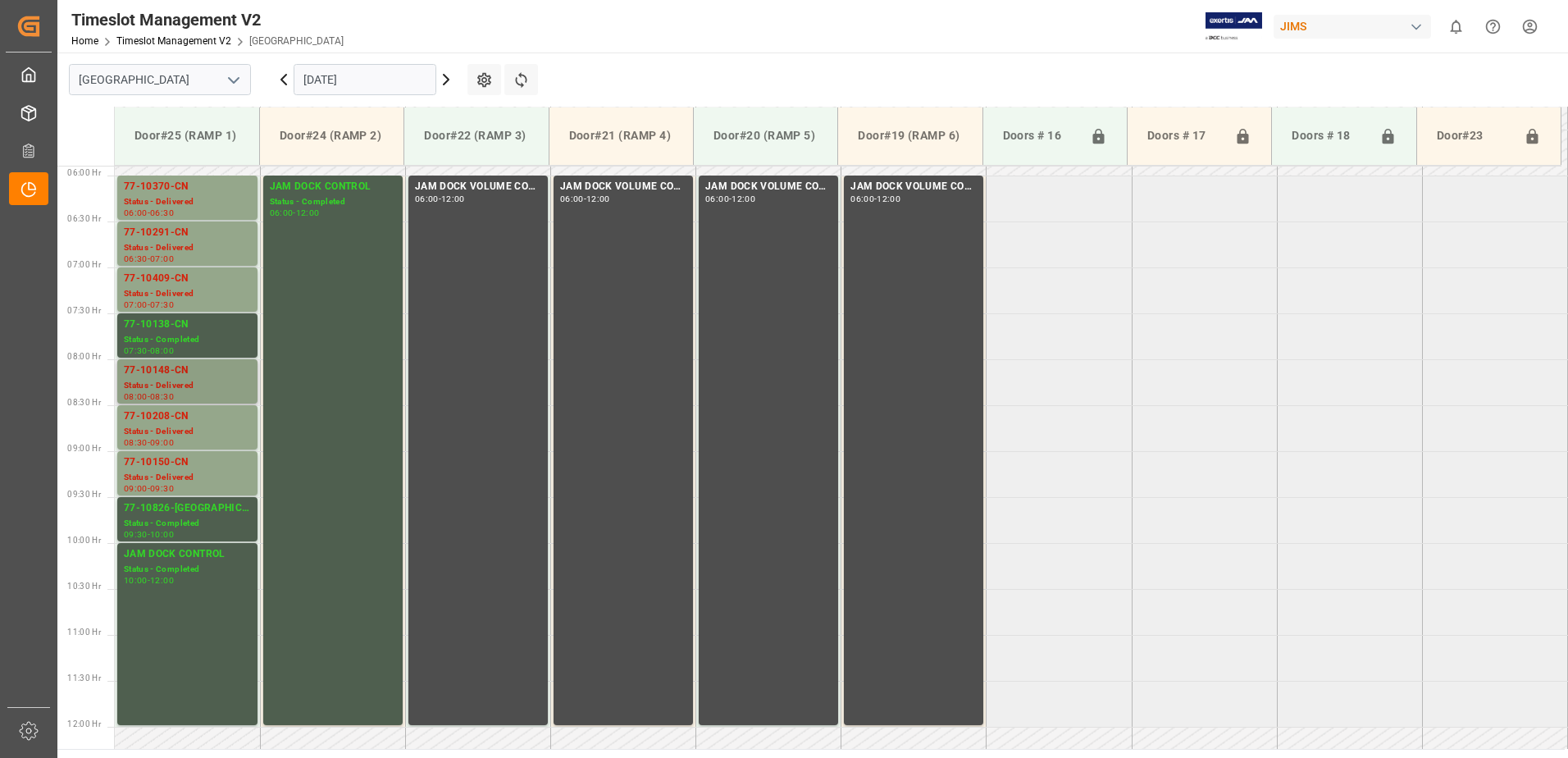
click at [160, 381] on div "Status - Delivered" at bounding box center [187, 385] width 127 height 14
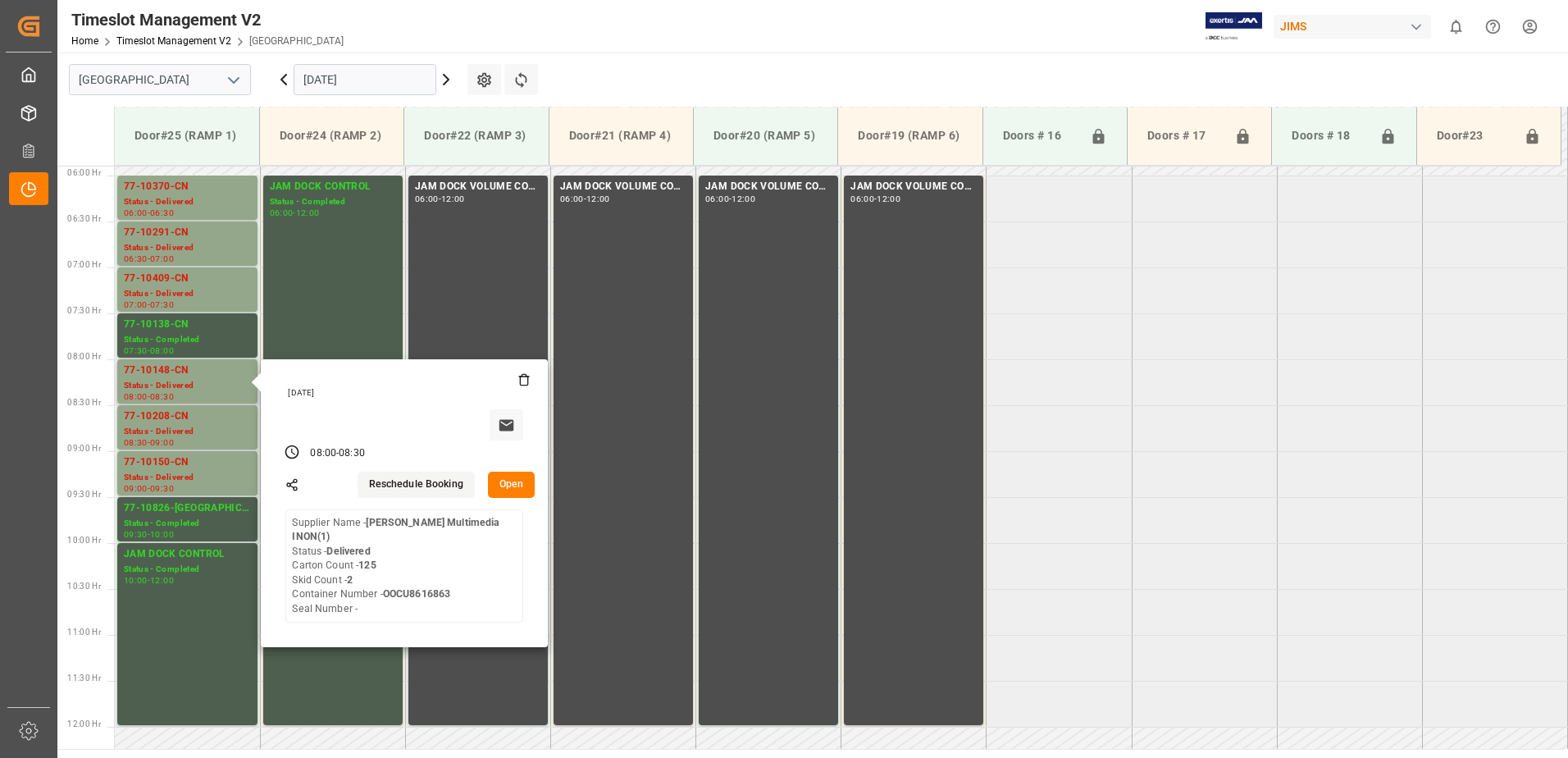
click at [506, 481] on button "Open" at bounding box center [511, 484] width 47 height 26
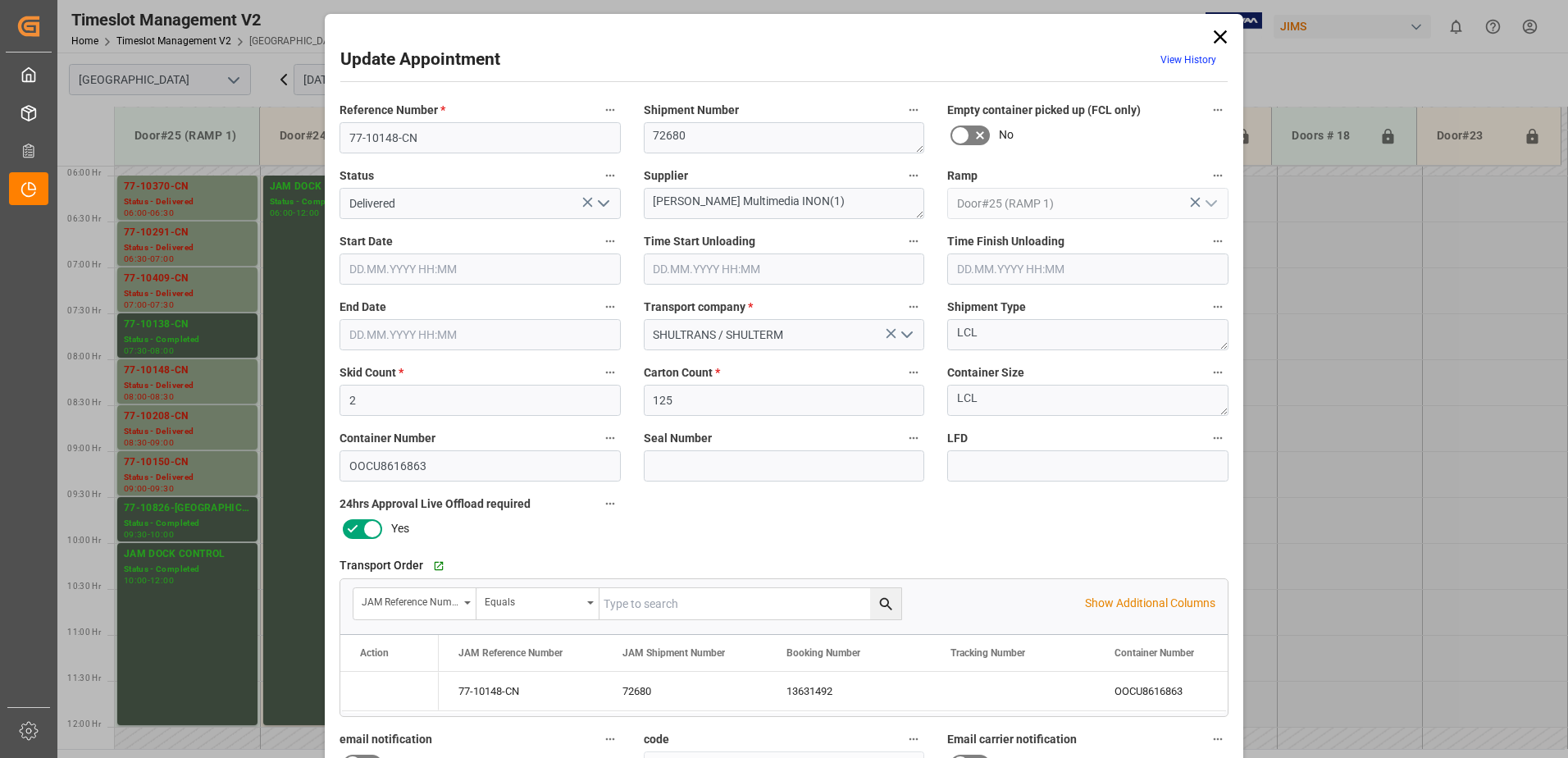
type input "[DATE] 08:00"
type input "[DATE] 09:00"
type input "[DATE] 08:30"
type input "[DATE] 11:47"
click at [603, 204] on polyline "open menu" at bounding box center [603, 203] width 10 height 5
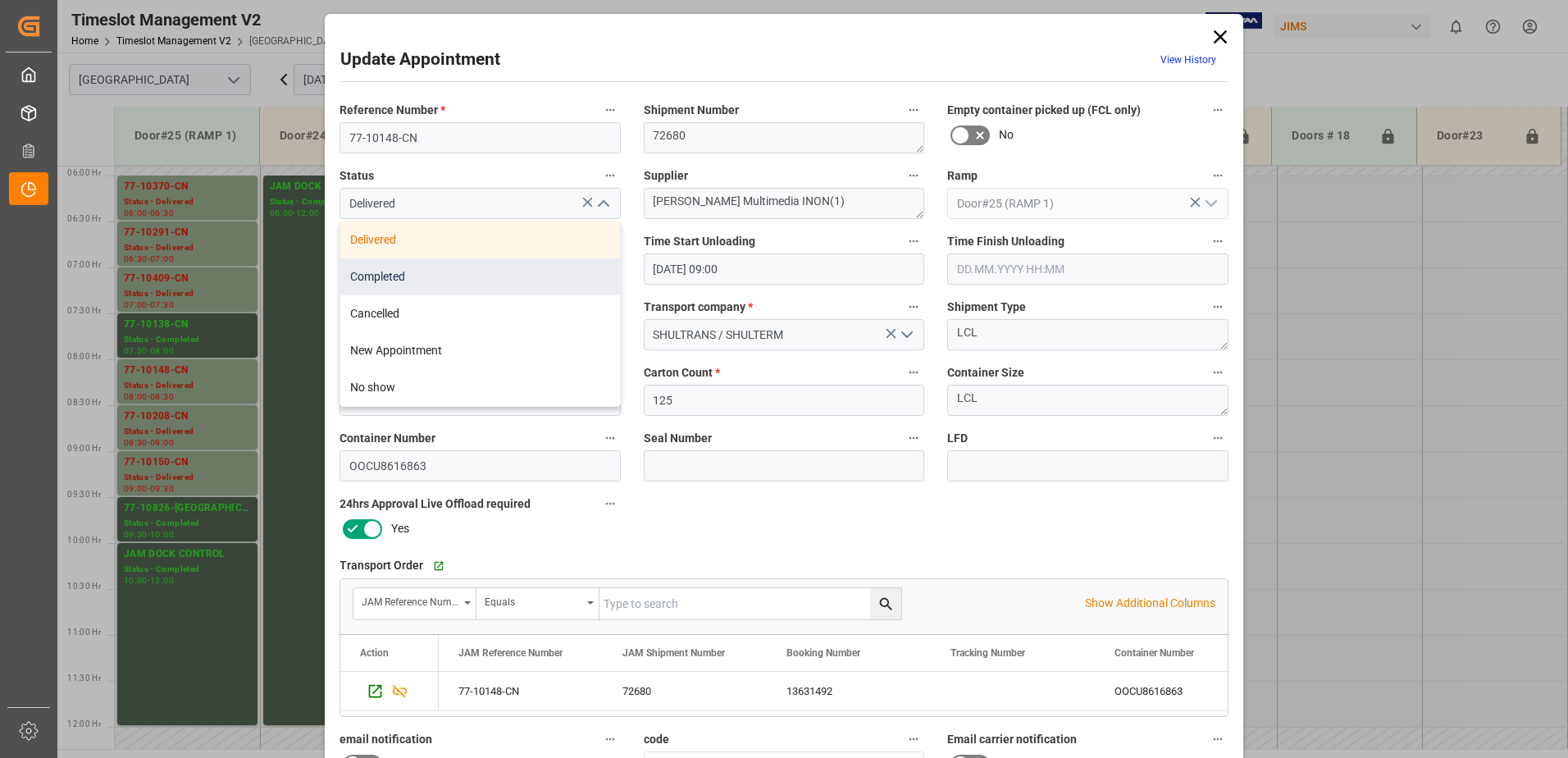
click at [507, 277] on div "Completed" at bounding box center [480, 277] width 279 height 37
type input "Completed"
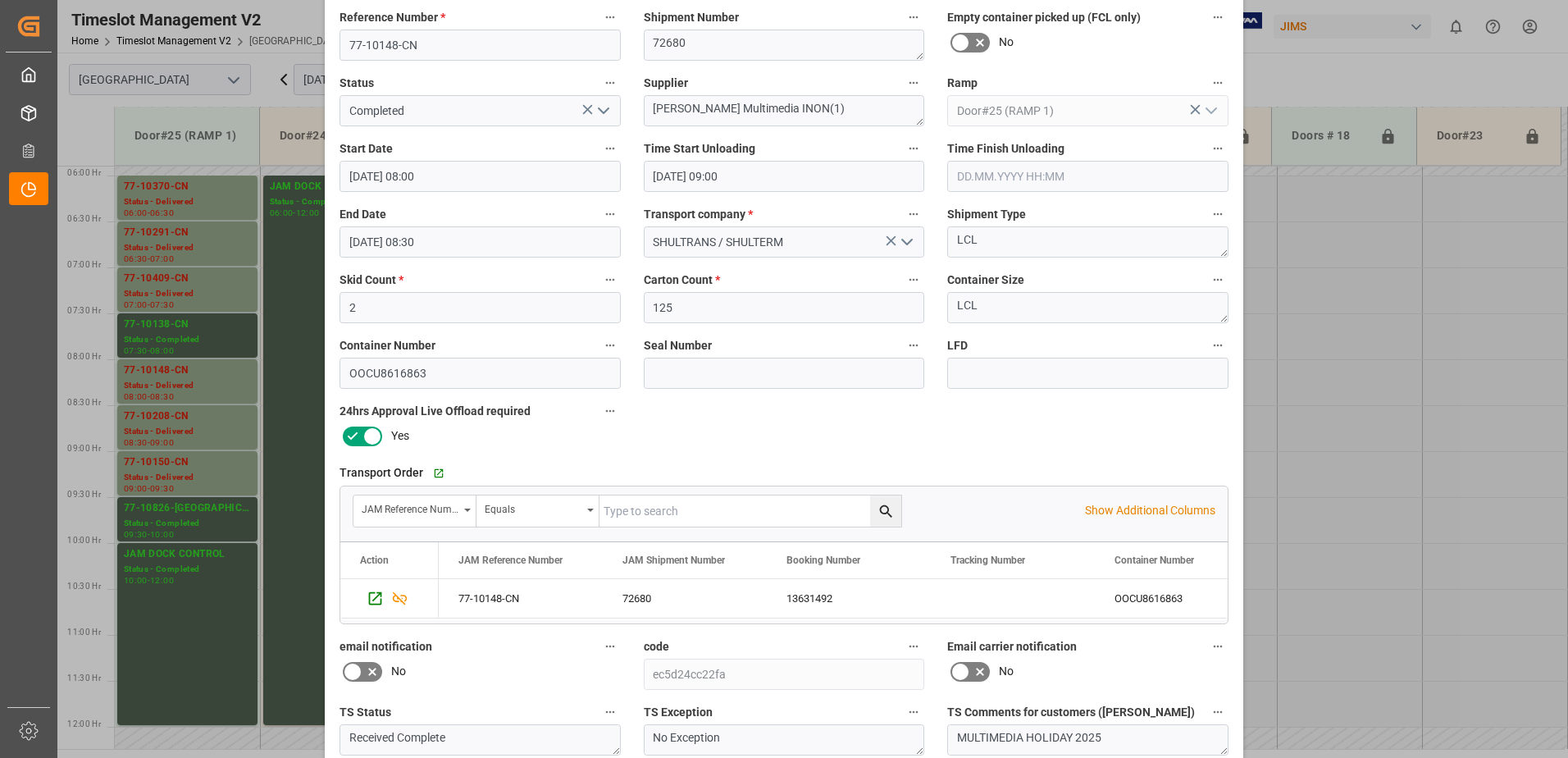
scroll to position [239, 0]
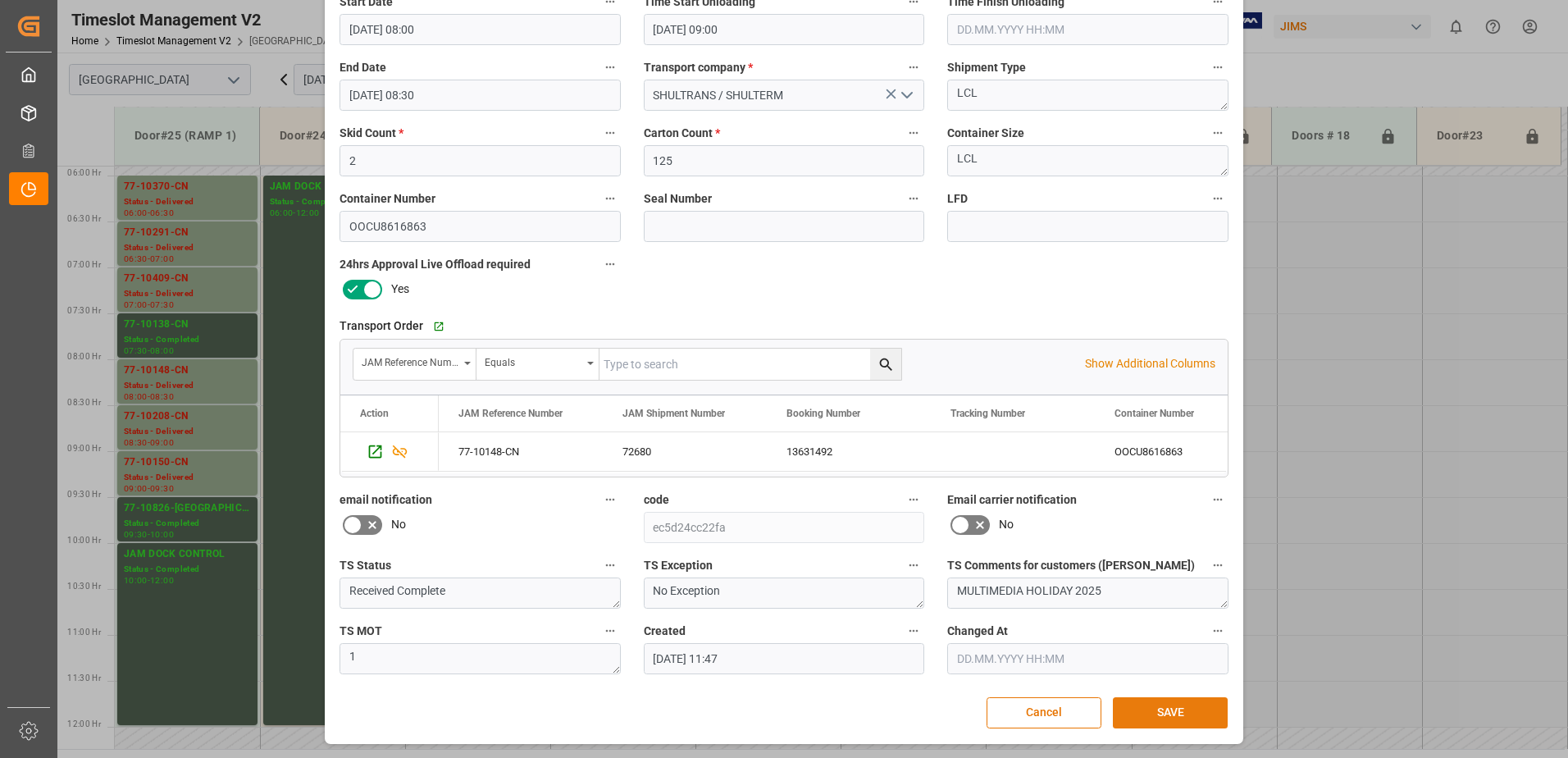
click at [1146, 712] on button "SAVE" at bounding box center [1170, 713] width 115 height 31
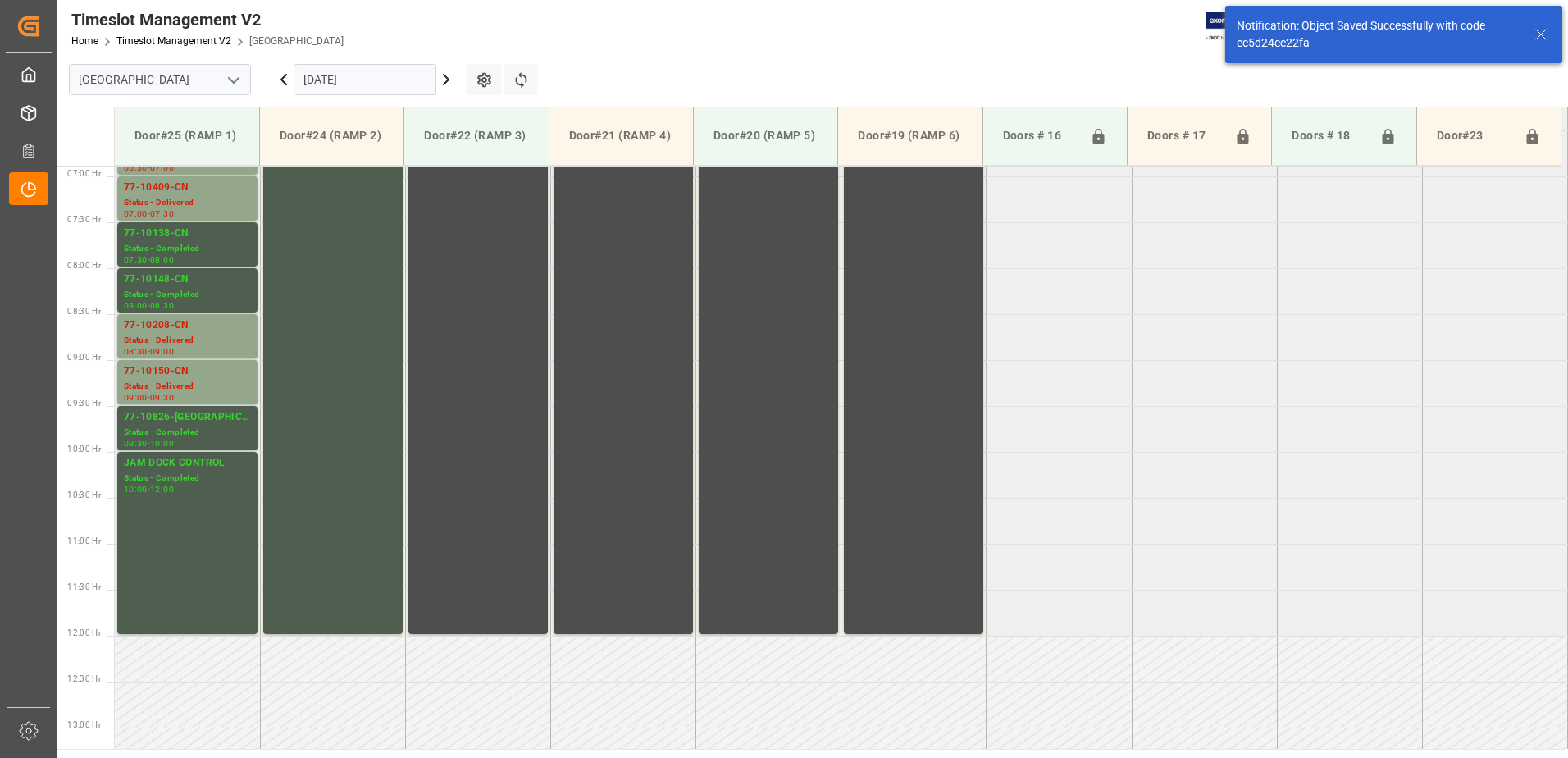
scroll to position [632, 0]
